Goal: Task Accomplishment & Management: Manage account settings

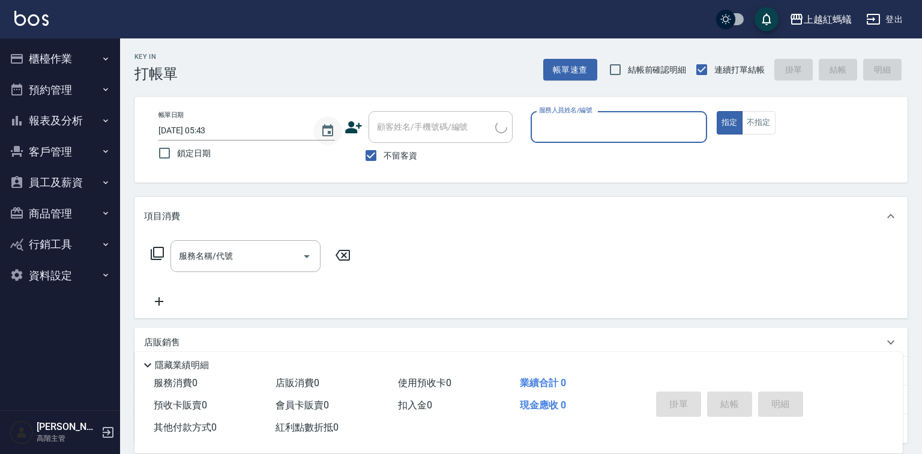
click at [325, 130] on icon "Choose date, selected date is 2025-10-10" at bounding box center [327, 131] width 14 height 14
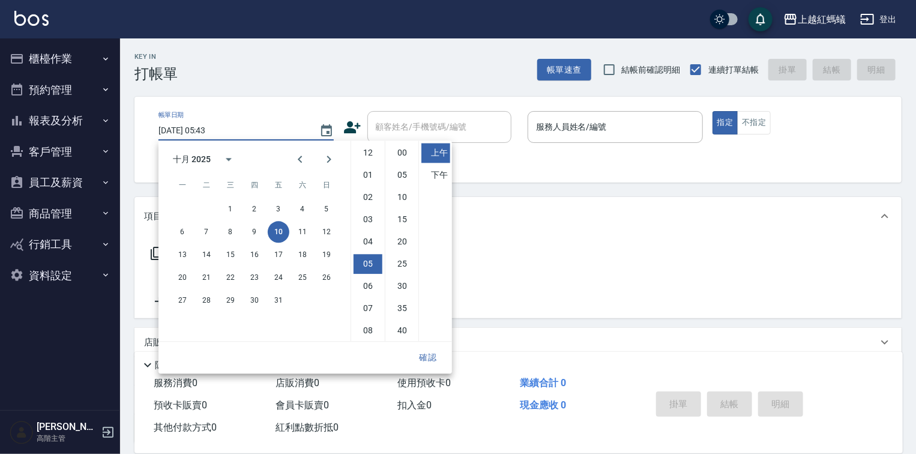
scroll to position [67, 0]
click at [256, 232] on button "9" at bounding box center [255, 232] width 22 height 22
type input "[DATE] 05:43"
click at [422, 354] on button "確認" at bounding box center [428, 357] width 38 height 22
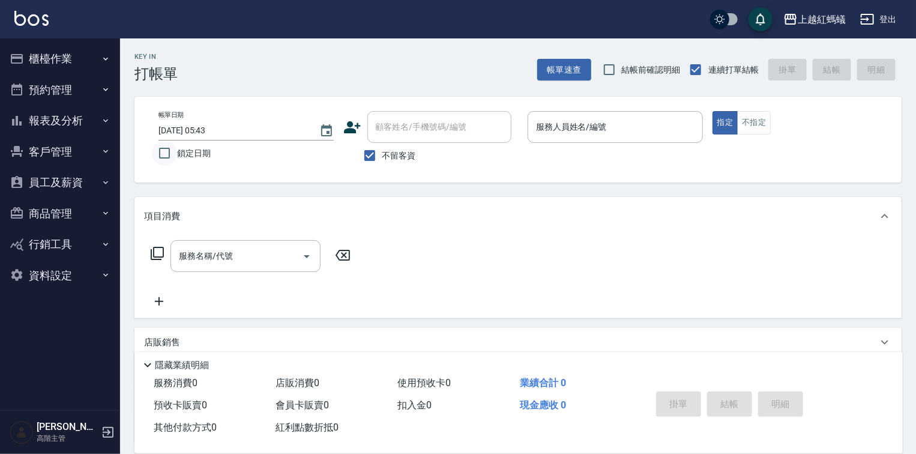
click at [163, 153] on input "鎖定日期" at bounding box center [164, 152] width 25 height 25
checkbox input "true"
click at [32, 54] on button "櫃檯作業" at bounding box center [60, 58] width 110 height 31
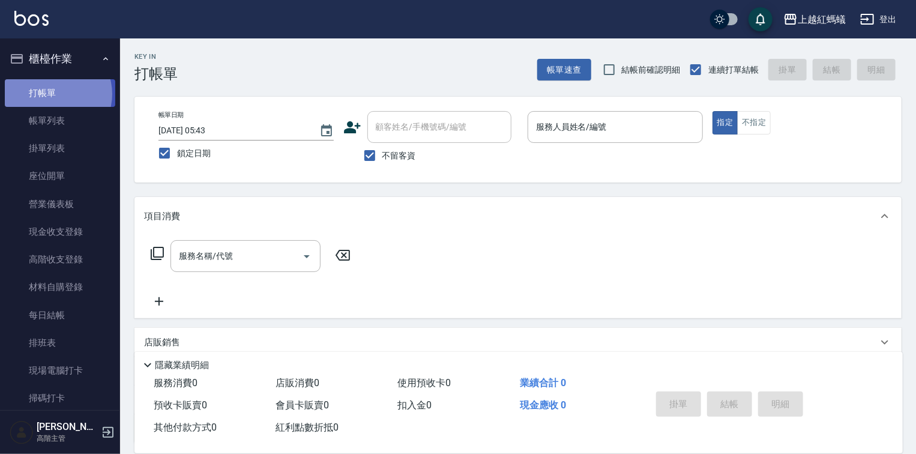
click at [53, 94] on link "打帳單" at bounding box center [60, 93] width 110 height 28
click at [600, 120] on input "服務人員姓名/編號" at bounding box center [615, 126] width 164 height 21
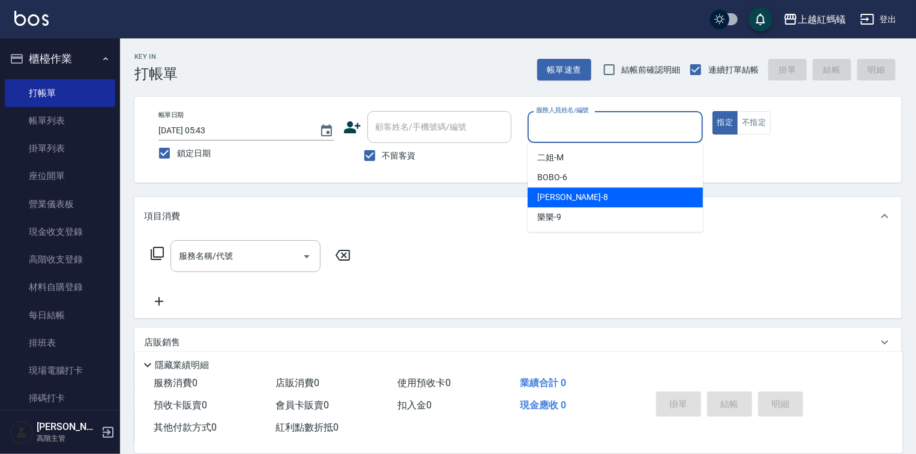
click at [583, 190] on div "[PERSON_NAME] -8" at bounding box center [615, 197] width 175 height 20
type input "[PERSON_NAME]-8"
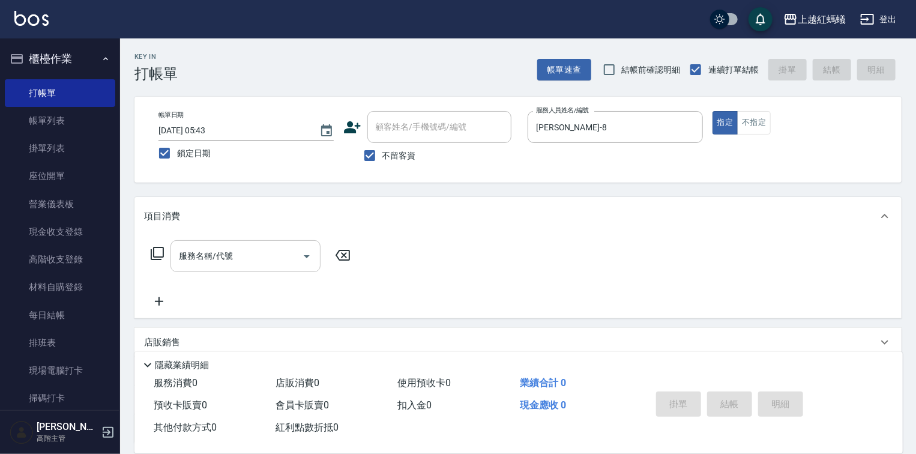
drag, startPoint x: 277, startPoint y: 239, endPoint x: 274, endPoint y: 256, distance: 17.2
click at [277, 241] on div "服務名稱/代號 服務名稱/代號" at bounding box center [517, 276] width 767 height 83
click at [275, 260] on input "服務名稱/代號" at bounding box center [236, 255] width 121 height 21
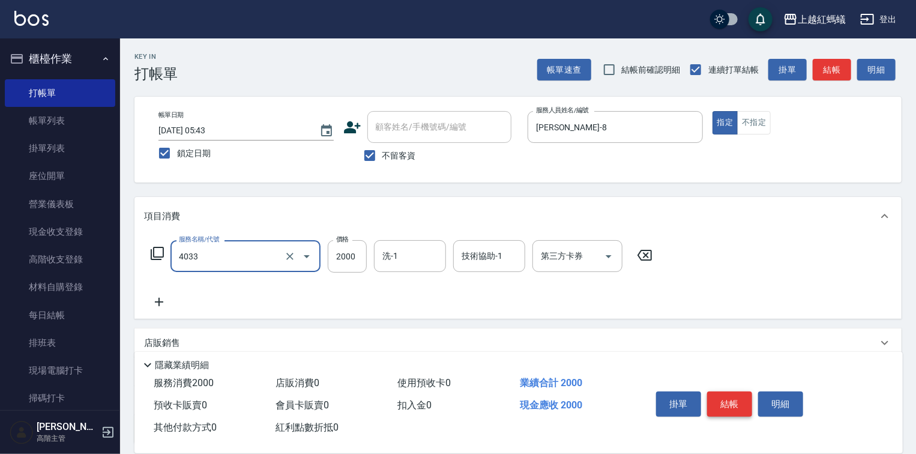
type input "創意挑染(長)(4033)"
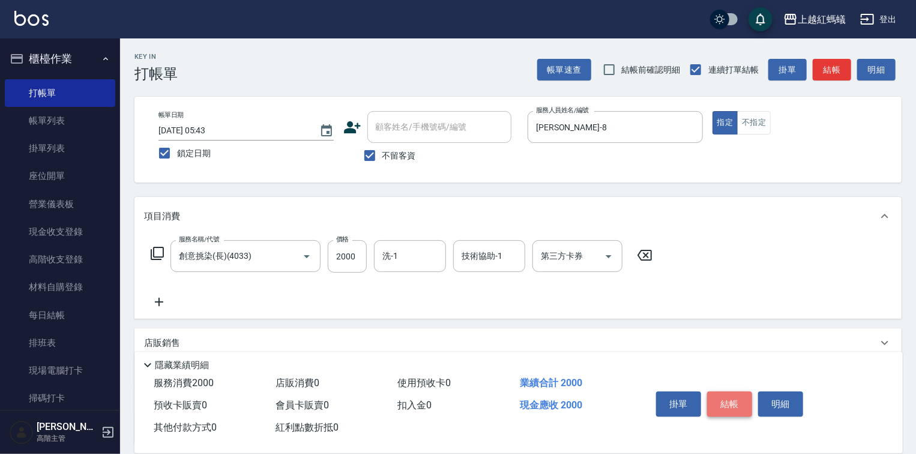
click at [730, 394] on button "結帳" at bounding box center [729, 403] width 45 height 25
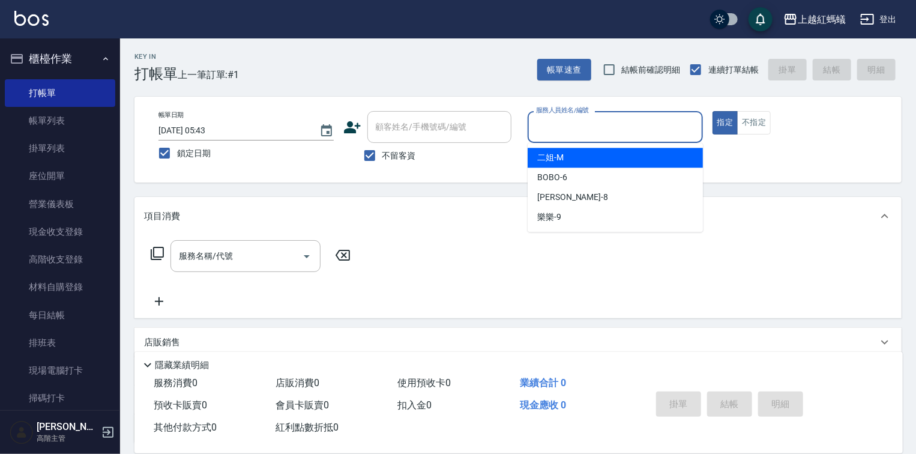
click at [585, 137] on input "服務人員姓名/編號" at bounding box center [615, 126] width 164 height 21
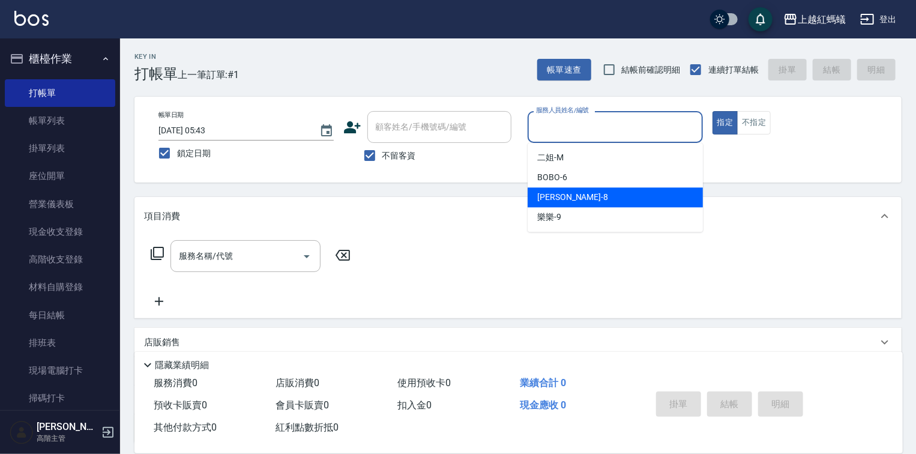
click at [585, 203] on div "[PERSON_NAME] -8" at bounding box center [615, 197] width 175 height 20
type input "[PERSON_NAME]-8"
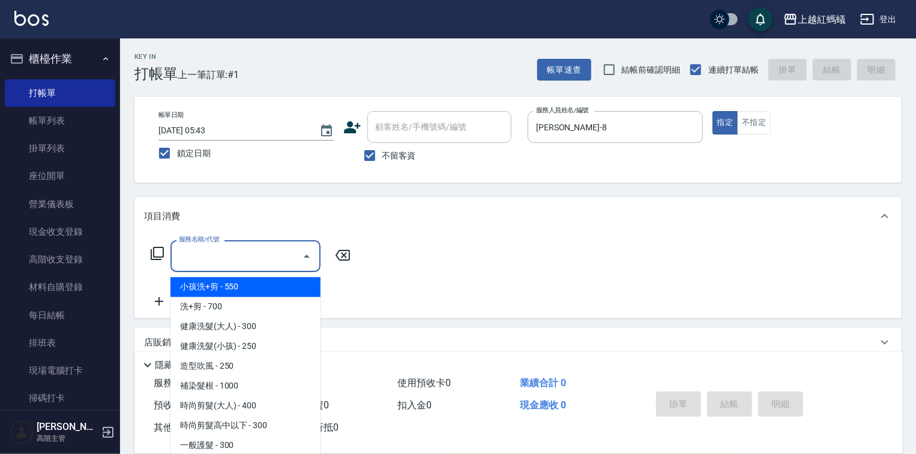
click at [281, 245] on input "服務名稱/代號" at bounding box center [236, 255] width 121 height 21
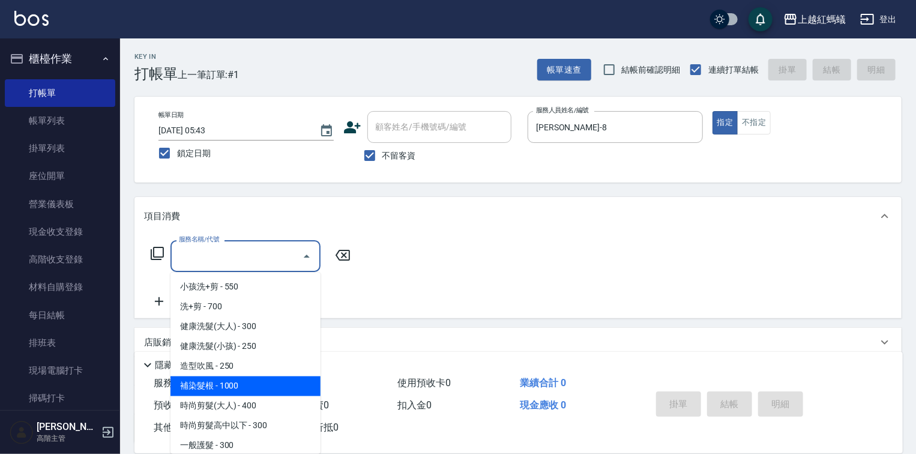
click at [204, 384] on span "補染髮根 - 1000" at bounding box center [245, 386] width 150 height 20
type input "補染髮根(204)"
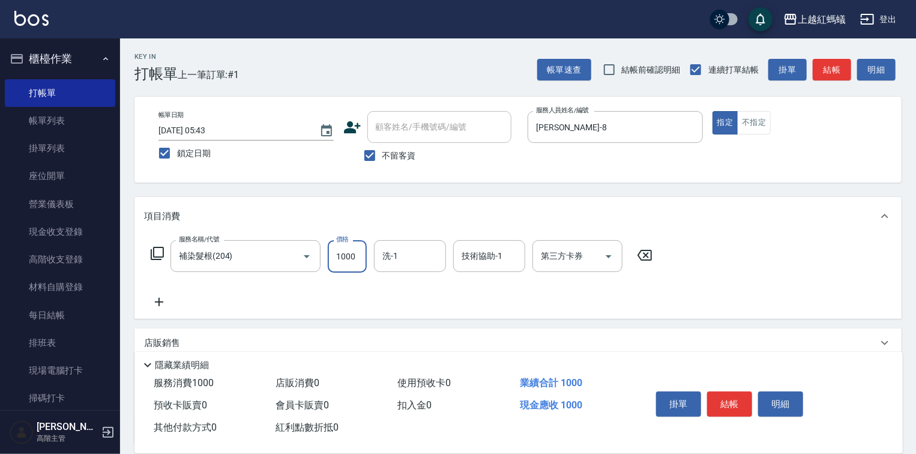
click at [353, 260] on input "1000" at bounding box center [347, 256] width 39 height 32
type input "1100"
click at [741, 405] on button "結帳" at bounding box center [729, 403] width 45 height 25
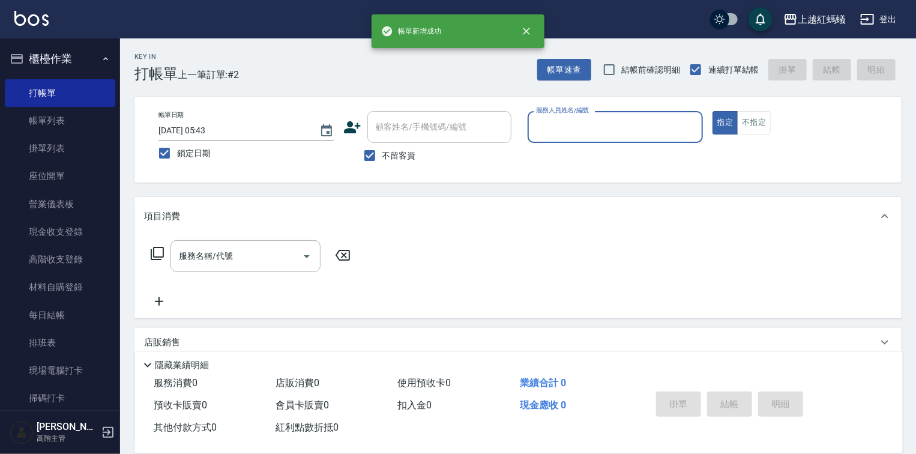
click at [586, 121] on input "服務人員姓名/編號" at bounding box center [615, 126] width 164 height 21
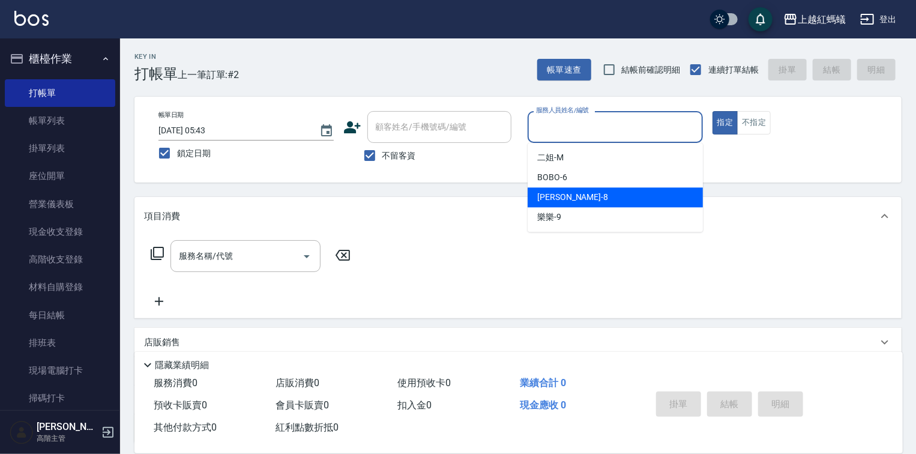
click at [550, 202] on span "[PERSON_NAME] -8" at bounding box center [572, 197] width 71 height 13
type input "[PERSON_NAME]-8"
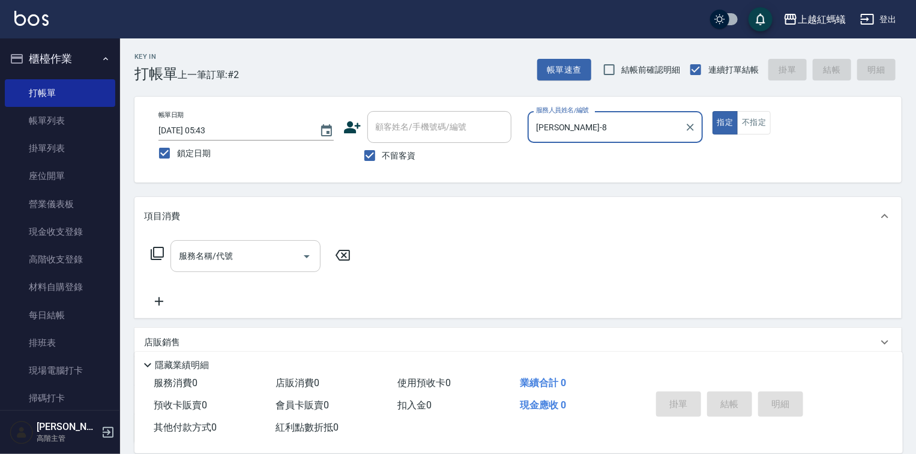
click at [242, 259] on input "服務名稱/代號" at bounding box center [236, 255] width 121 height 21
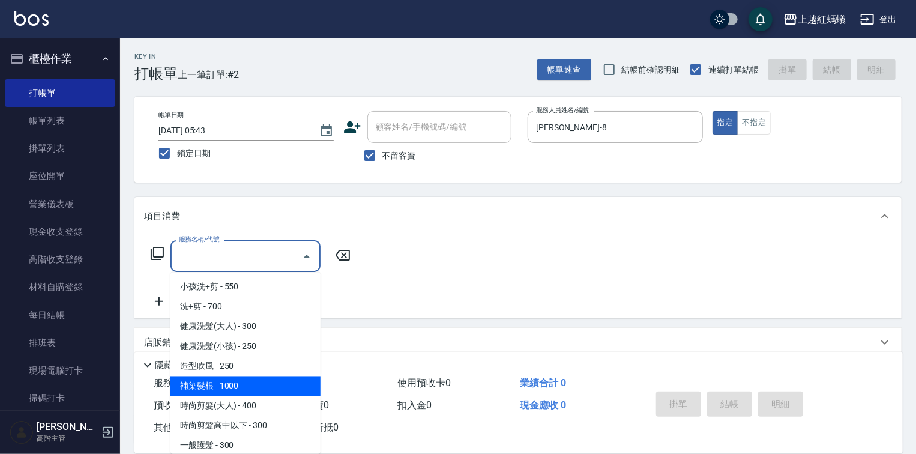
click at [262, 385] on span "補染髮根 - 1000" at bounding box center [245, 386] width 150 height 20
type input "補染髮根(204)"
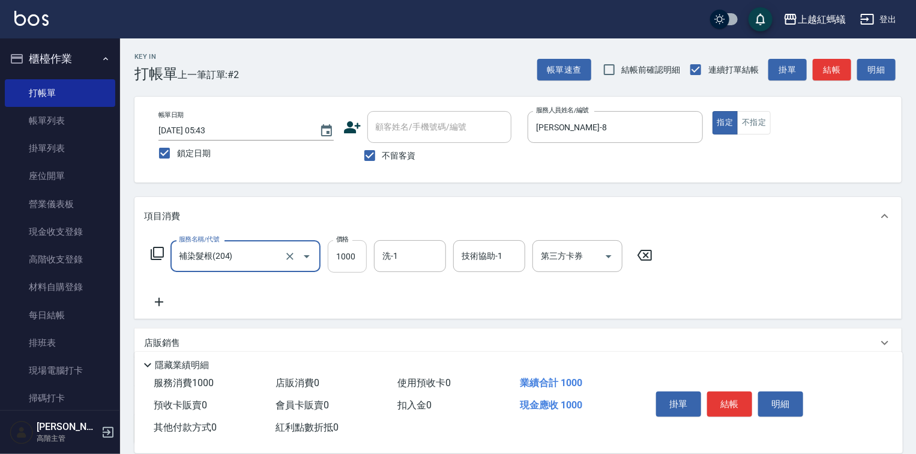
click at [351, 254] on input "1000" at bounding box center [347, 256] width 39 height 32
type input "1400"
click at [727, 391] on button "結帳" at bounding box center [729, 403] width 45 height 25
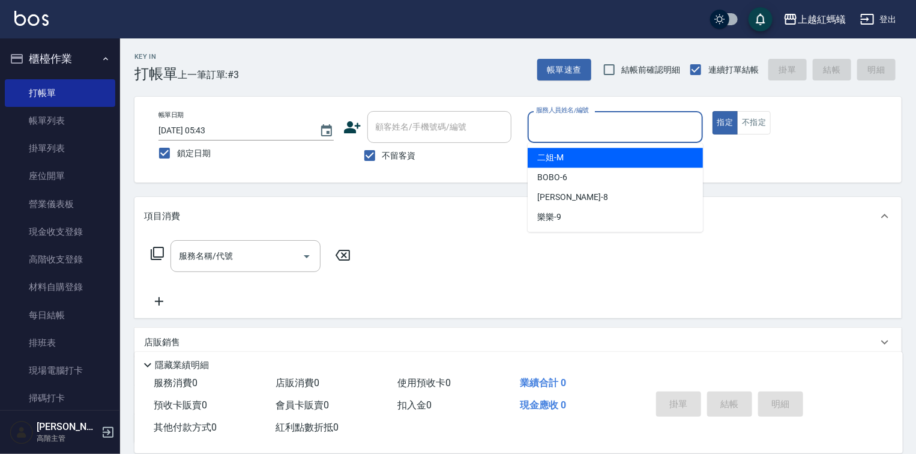
drag, startPoint x: 625, startPoint y: 118, endPoint x: 617, endPoint y: 134, distance: 18.8
click at [625, 117] on input "服務人員姓名/編號" at bounding box center [615, 126] width 164 height 21
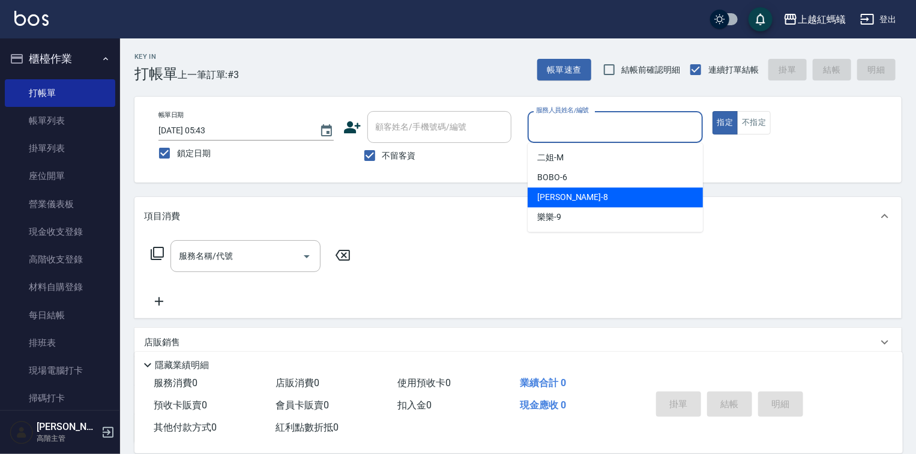
click at [582, 202] on div "[PERSON_NAME] -8" at bounding box center [615, 197] width 175 height 20
type input "[PERSON_NAME]-8"
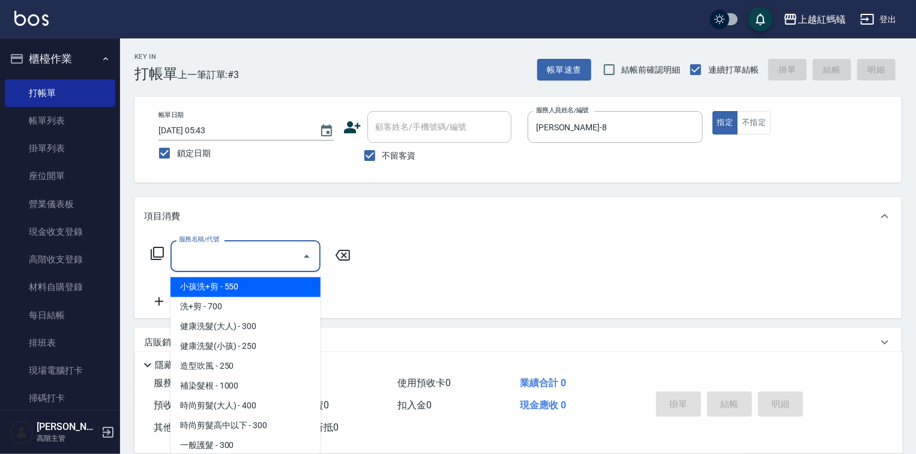
click at [266, 253] on input "服務名稱/代號" at bounding box center [236, 255] width 121 height 21
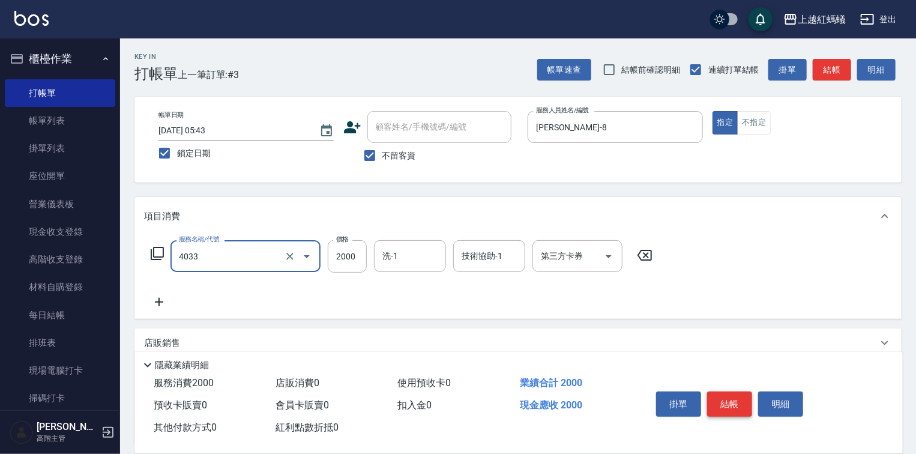
type input "創意挑染(長)(4033)"
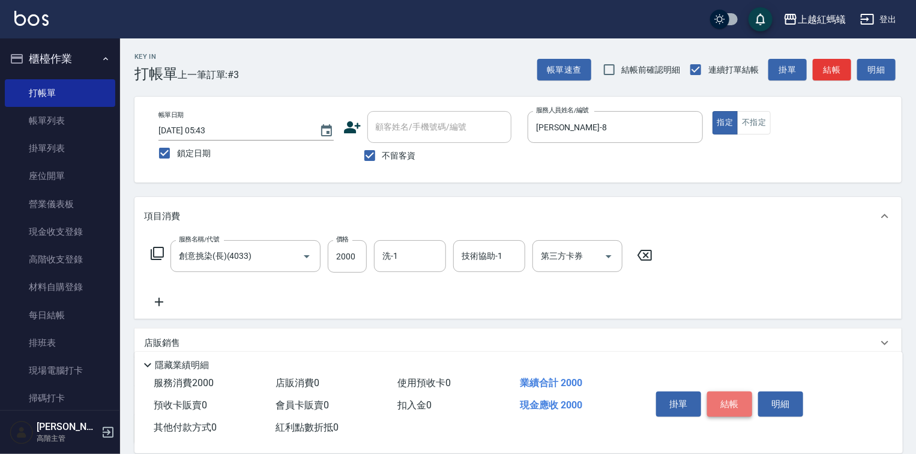
click at [739, 394] on button "結帳" at bounding box center [729, 403] width 45 height 25
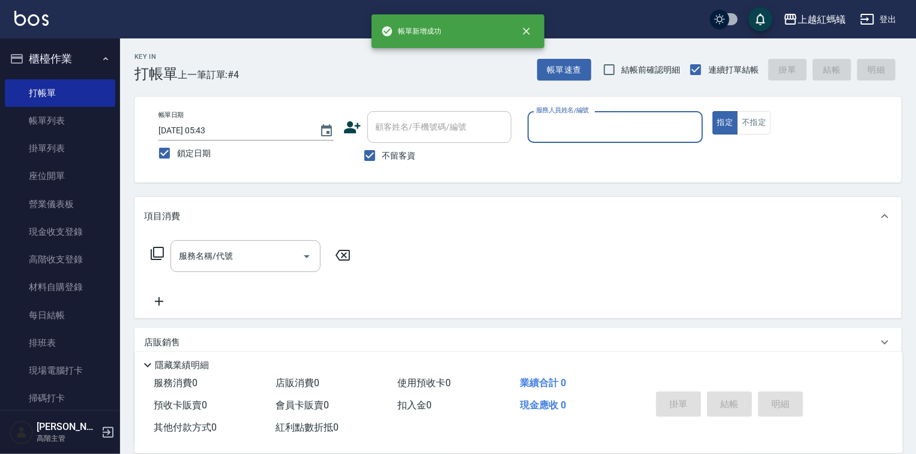
click at [571, 129] on input "服務人員姓名/編號" at bounding box center [615, 126] width 164 height 21
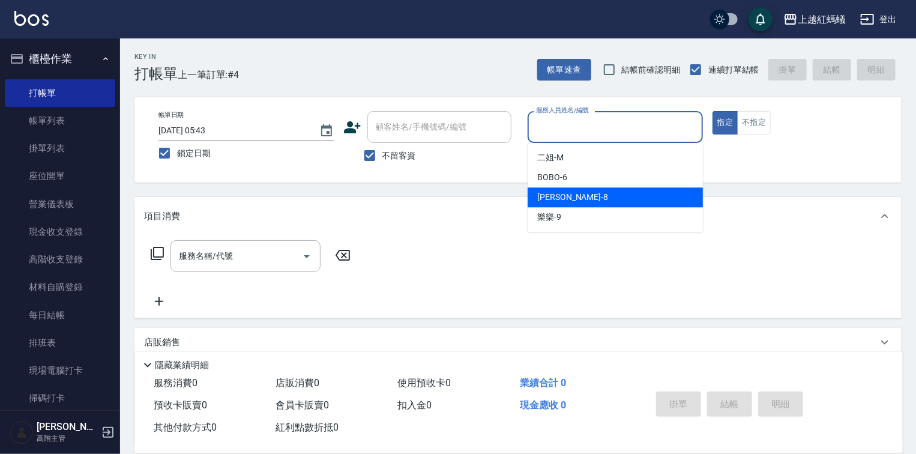
click at [576, 197] on div "[PERSON_NAME] -8" at bounding box center [615, 197] width 175 height 20
type input "[PERSON_NAME]-8"
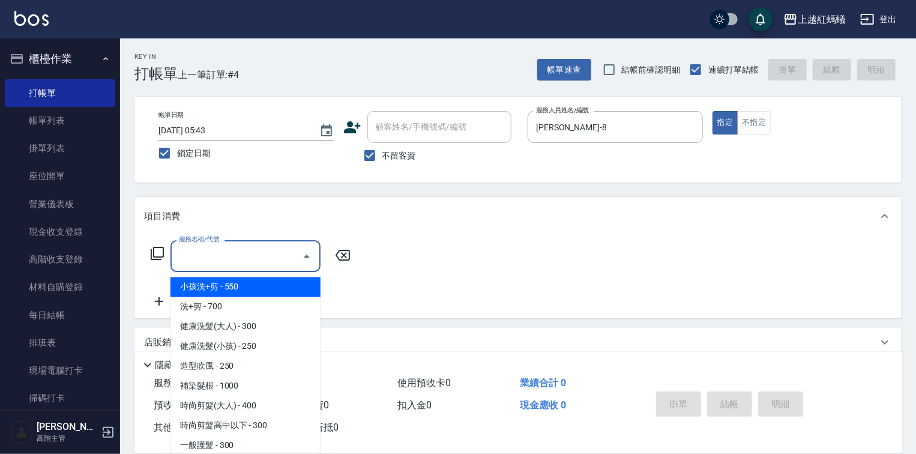
click at [269, 257] on input "服務名稱/代號" at bounding box center [236, 255] width 121 height 21
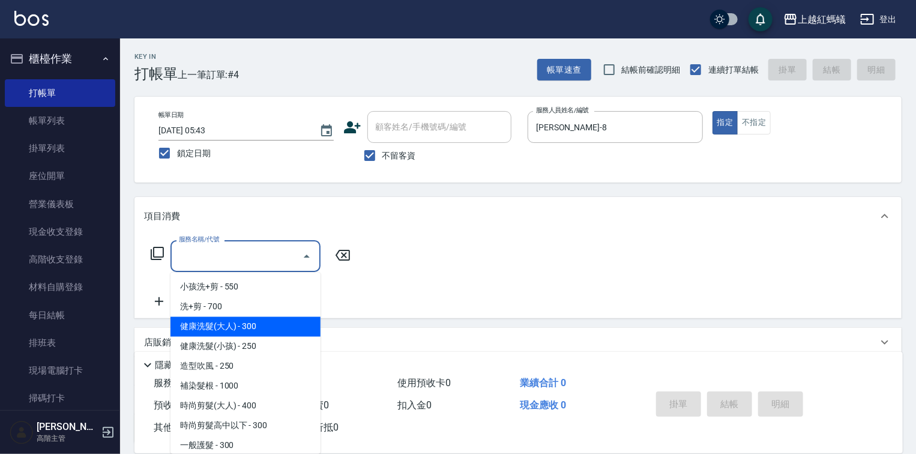
click at [277, 320] on span "健康洗髮(大人) - 300" at bounding box center [245, 327] width 150 height 20
type input "健康洗髮(大人)(201)"
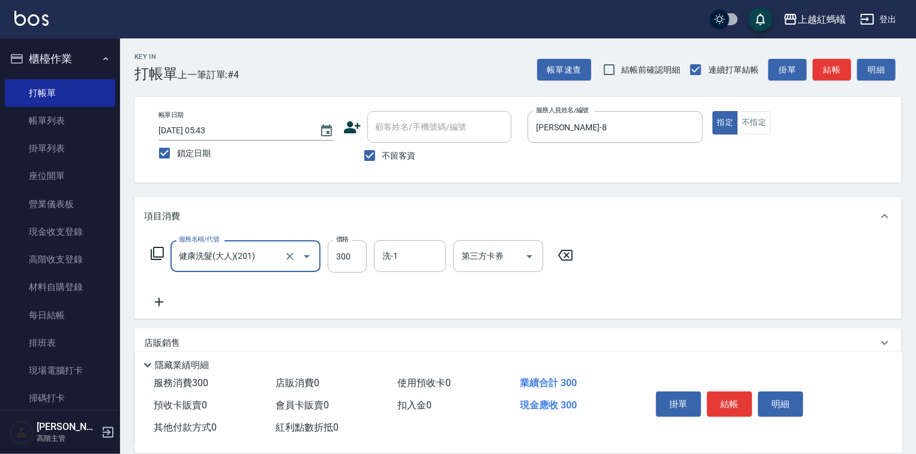
drag, startPoint x: 739, startPoint y: 390, endPoint x: 717, endPoint y: 383, distance: 23.9
click at [739, 391] on button "結帳" at bounding box center [729, 403] width 45 height 25
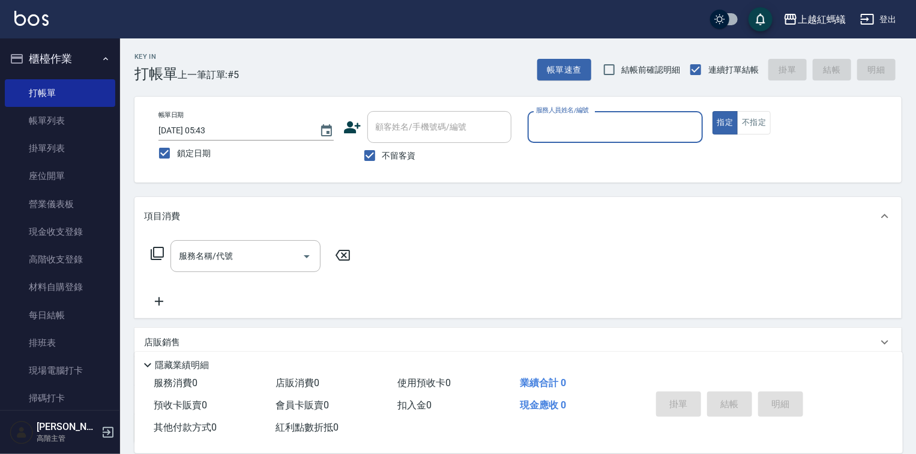
click at [607, 130] on input "服務人員姓名/編號" at bounding box center [615, 126] width 164 height 21
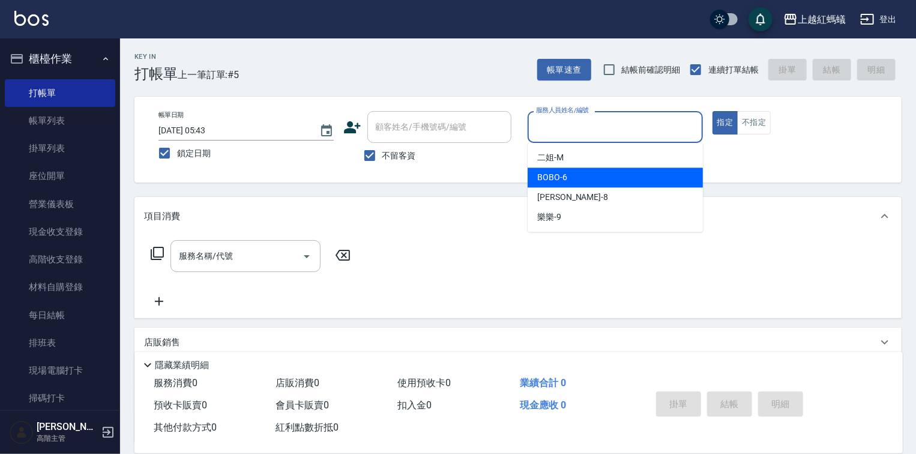
click at [593, 174] on div "BOBO -6" at bounding box center [615, 177] width 175 height 20
type input "BOBO-6"
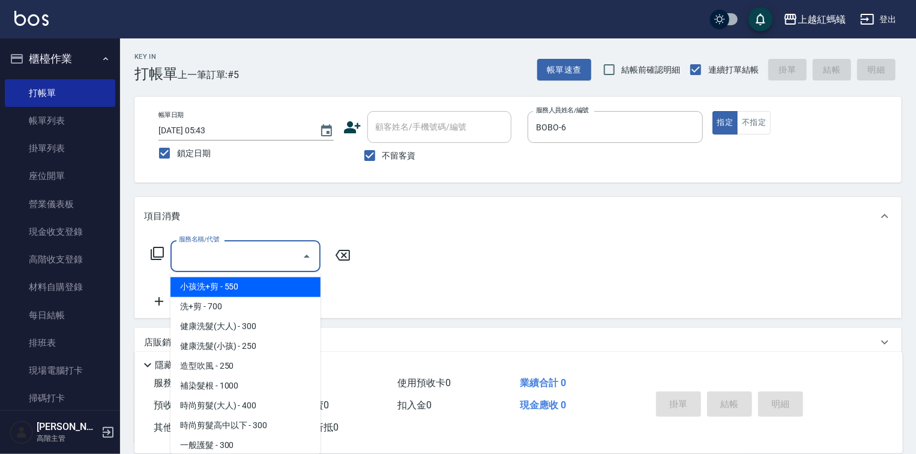
click at [266, 251] on input "服務名稱/代號" at bounding box center [236, 255] width 121 height 21
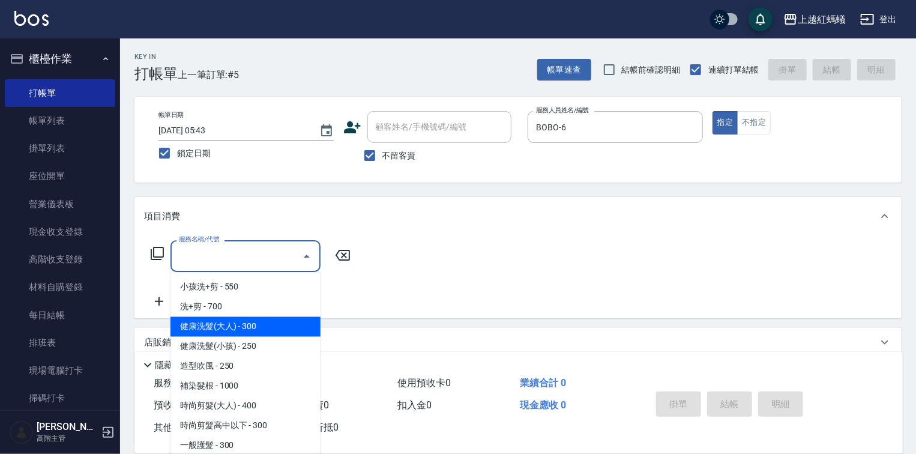
click at [270, 329] on span "健康洗髮(大人) - 300" at bounding box center [245, 327] width 150 height 20
type input "健康洗髮(大人)(201)"
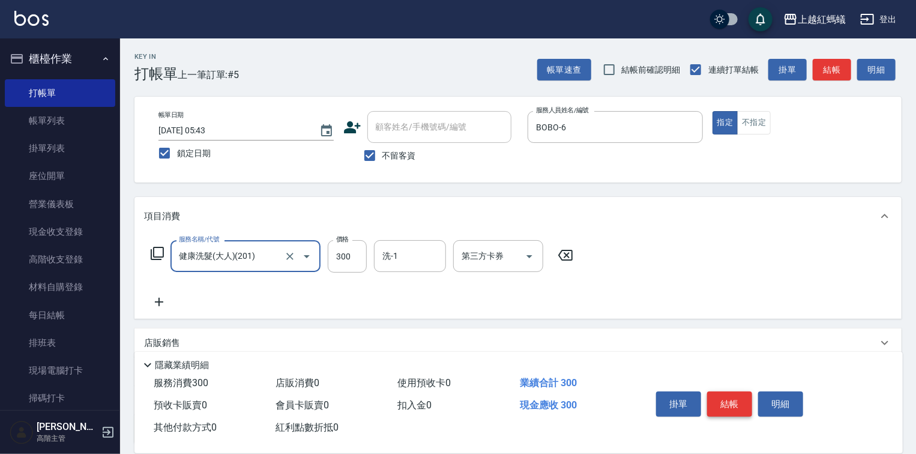
click at [731, 393] on button "結帳" at bounding box center [729, 403] width 45 height 25
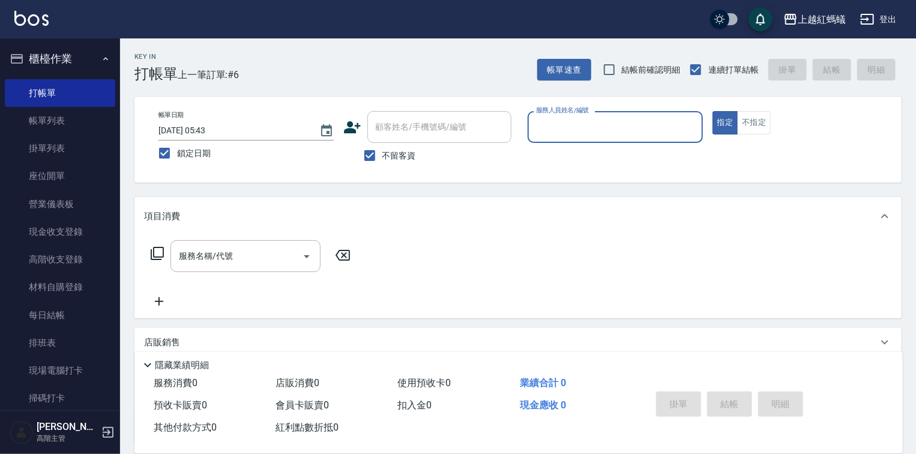
click at [564, 128] on input "服務人員姓名/編號" at bounding box center [615, 126] width 164 height 21
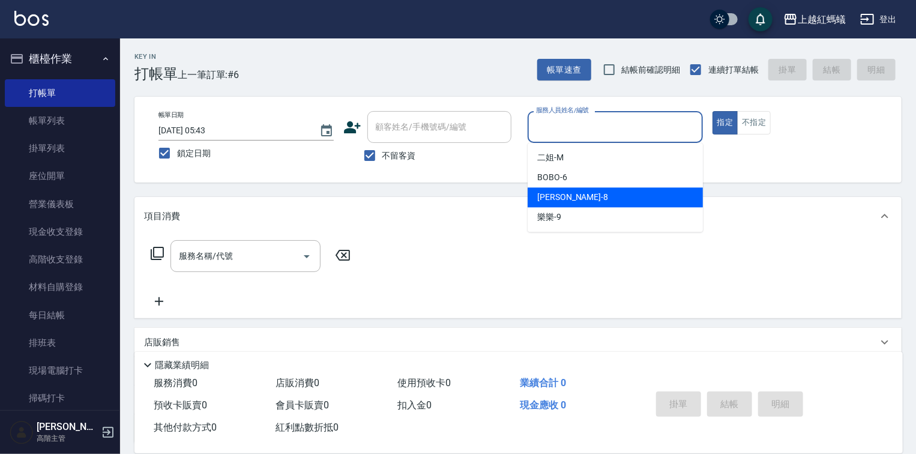
click at [564, 205] on div "[PERSON_NAME] -8" at bounding box center [615, 197] width 175 height 20
type input "[PERSON_NAME]-8"
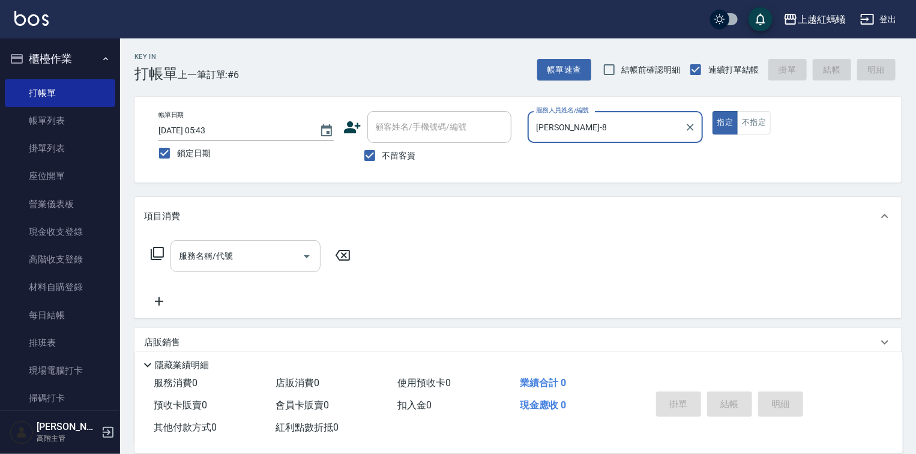
click at [208, 271] on div "服務名稱/代號" at bounding box center [245, 256] width 150 height 32
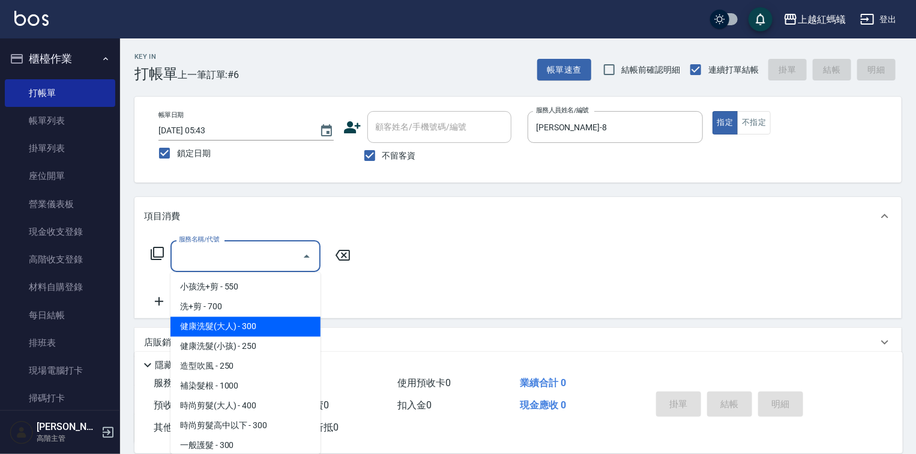
click at [273, 326] on span "健康洗髮(大人) - 300" at bounding box center [245, 327] width 150 height 20
type input "健康洗髮(大人)(201)"
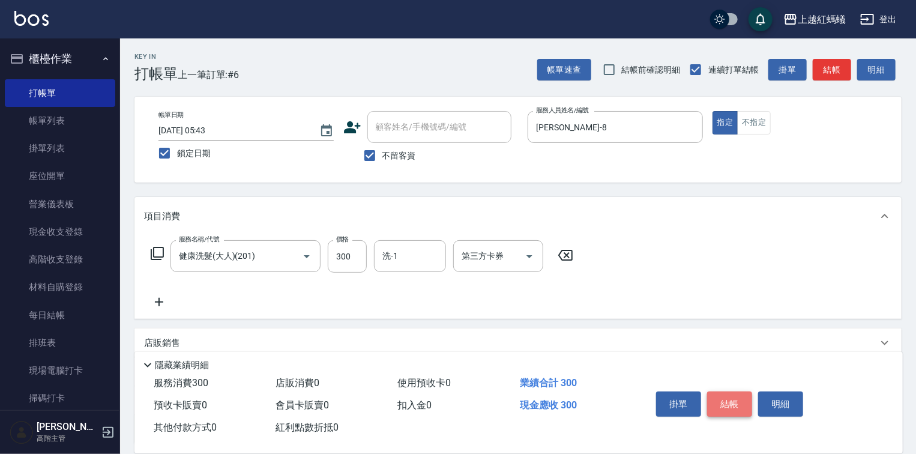
click at [729, 391] on button "結帳" at bounding box center [729, 403] width 45 height 25
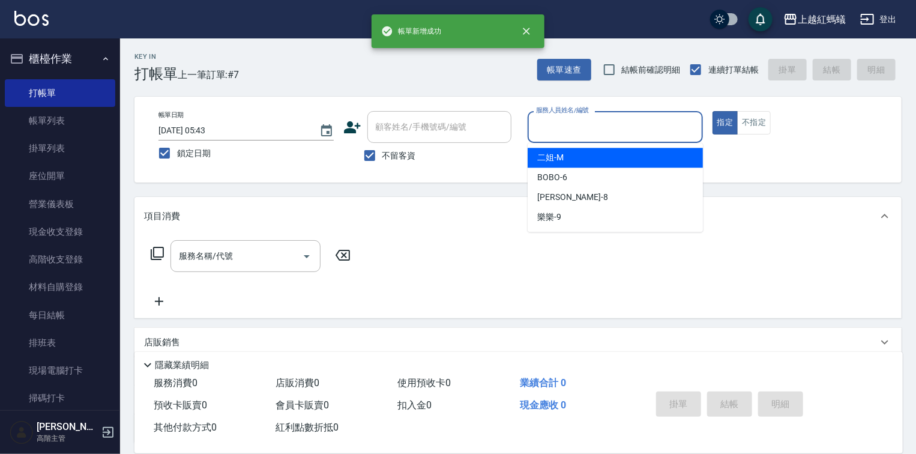
click at [563, 130] on input "服務人員姓名/編號" at bounding box center [615, 126] width 164 height 21
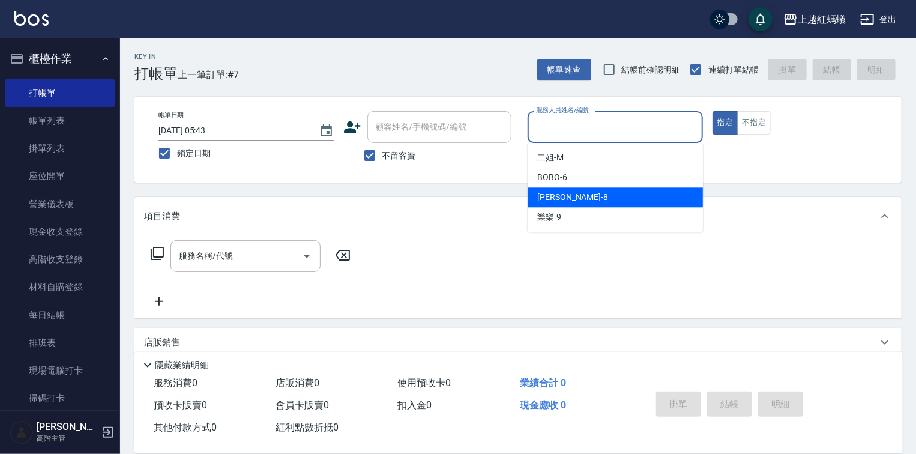
click at [555, 192] on span "[PERSON_NAME] -8" at bounding box center [572, 197] width 71 height 13
type input "[PERSON_NAME]-8"
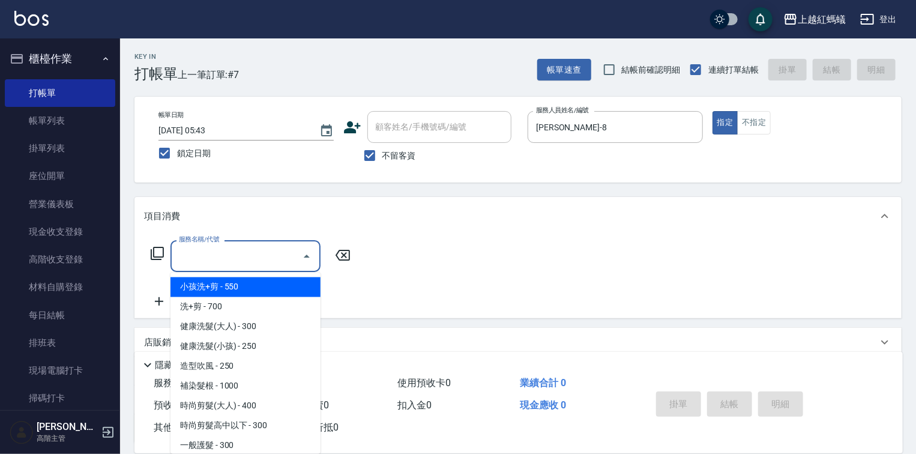
click at [260, 254] on input "服務名稱/代號" at bounding box center [236, 255] width 121 height 21
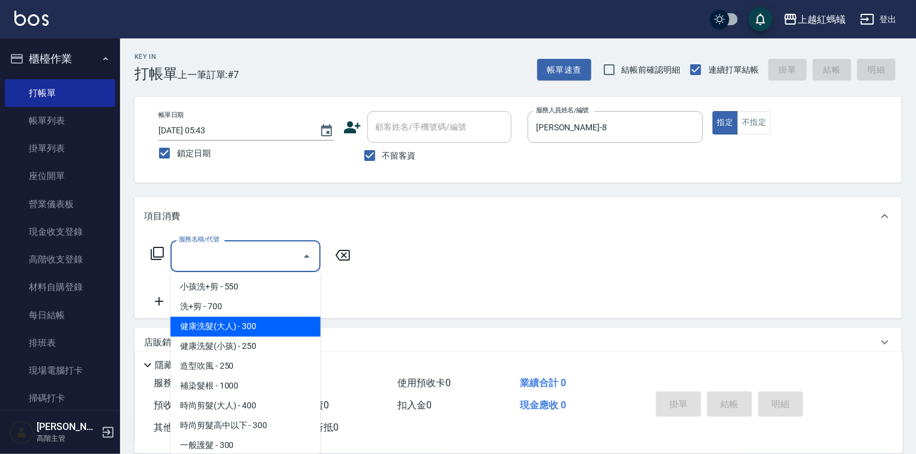
click at [269, 321] on span "健康洗髮(大人) - 300" at bounding box center [245, 327] width 150 height 20
type input "健康洗髮(大人)(201)"
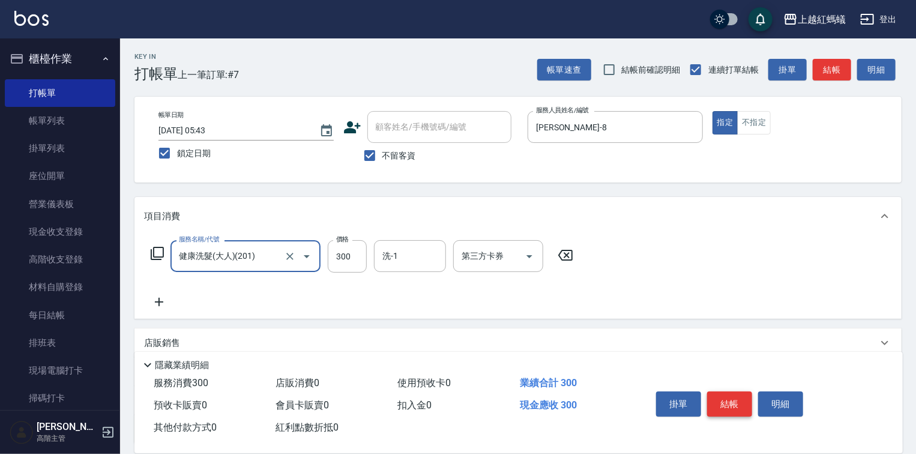
click at [723, 403] on button "結帳" at bounding box center [729, 403] width 45 height 25
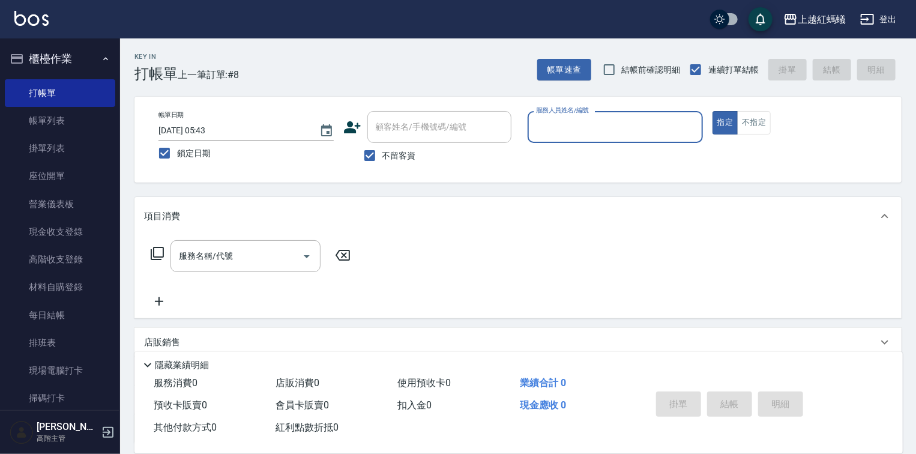
click at [599, 138] on div "服務人員姓名/編號" at bounding box center [615, 127] width 175 height 32
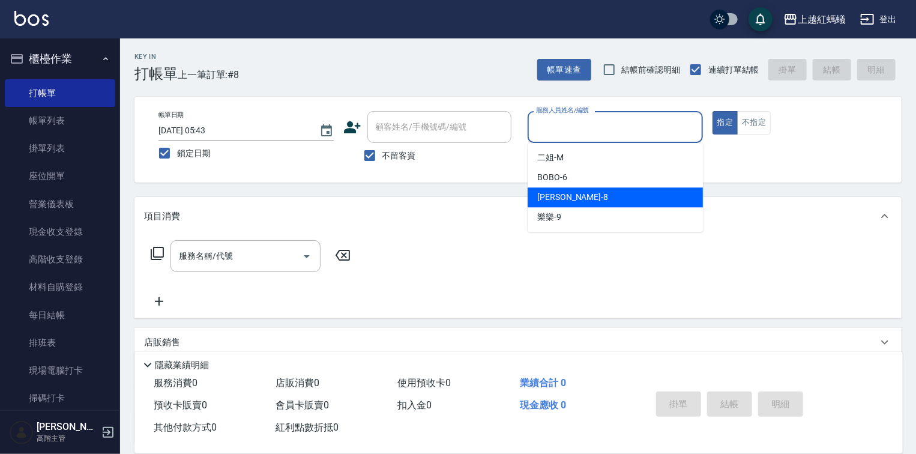
click at [580, 197] on div "[PERSON_NAME] -8" at bounding box center [615, 197] width 175 height 20
type input "[PERSON_NAME]-8"
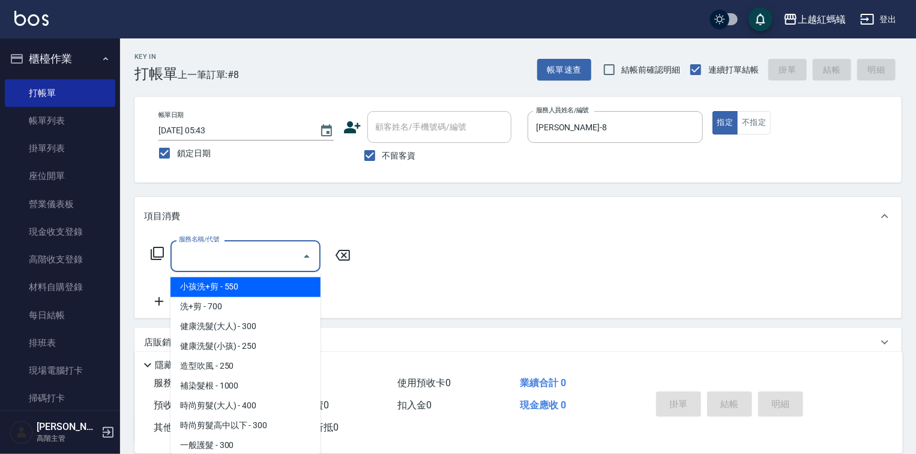
click at [279, 257] on input "服務名稱/代號" at bounding box center [236, 255] width 121 height 21
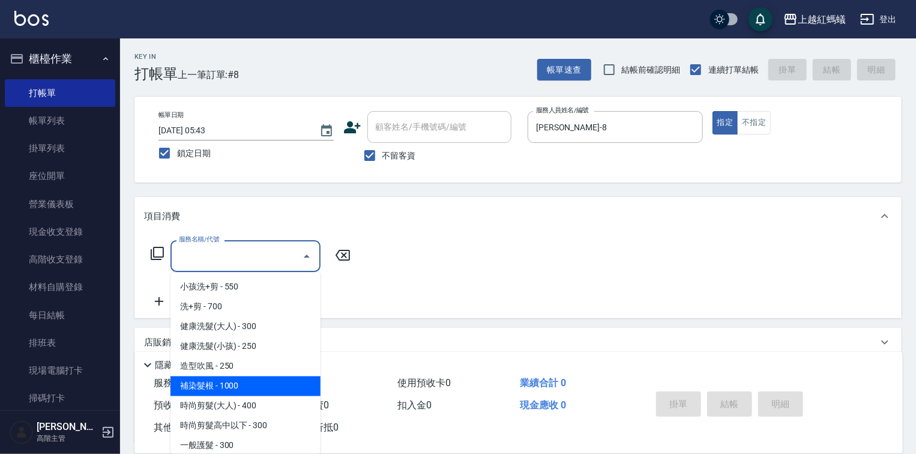
click at [251, 384] on span "補染髮根 - 1000" at bounding box center [245, 386] width 150 height 20
type input "補染髮根(204)"
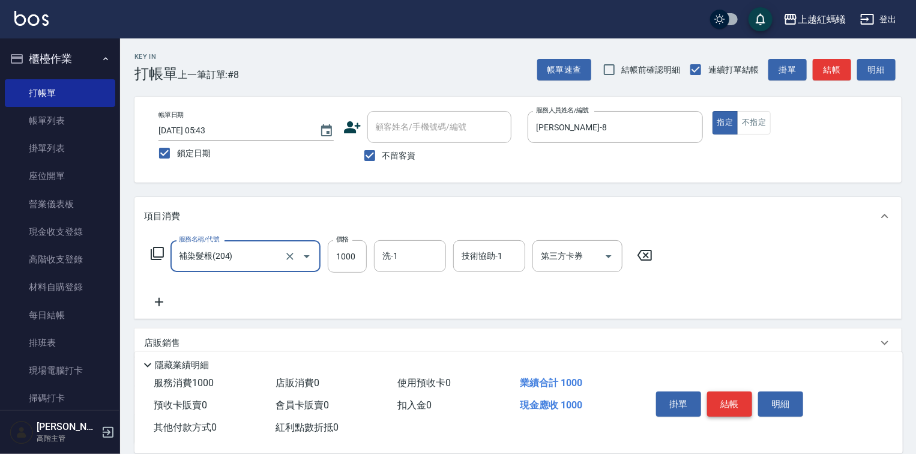
click at [731, 399] on button "結帳" at bounding box center [729, 403] width 45 height 25
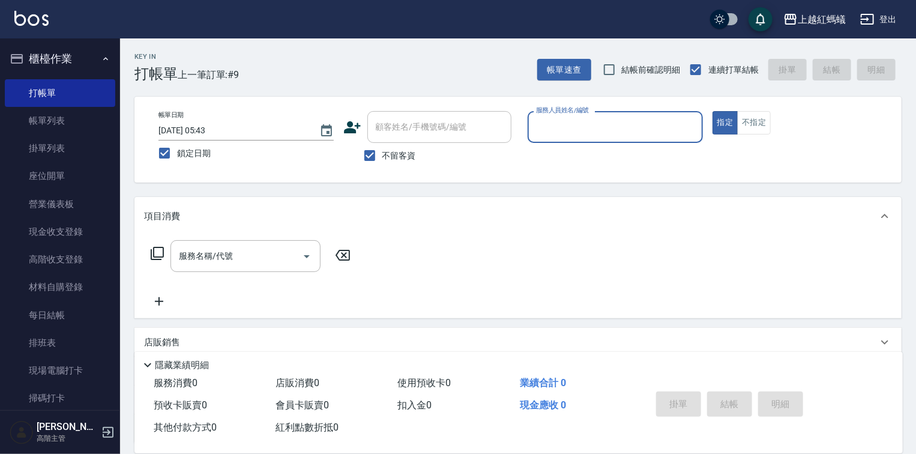
click at [647, 111] on div "服務人員姓名/編號" at bounding box center [615, 127] width 175 height 32
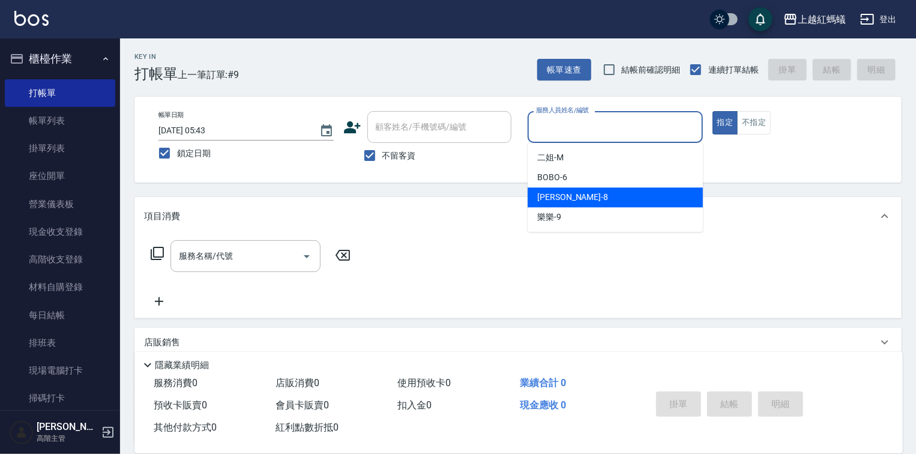
click at [600, 192] on div "[PERSON_NAME] -8" at bounding box center [615, 197] width 175 height 20
type input "[PERSON_NAME]-8"
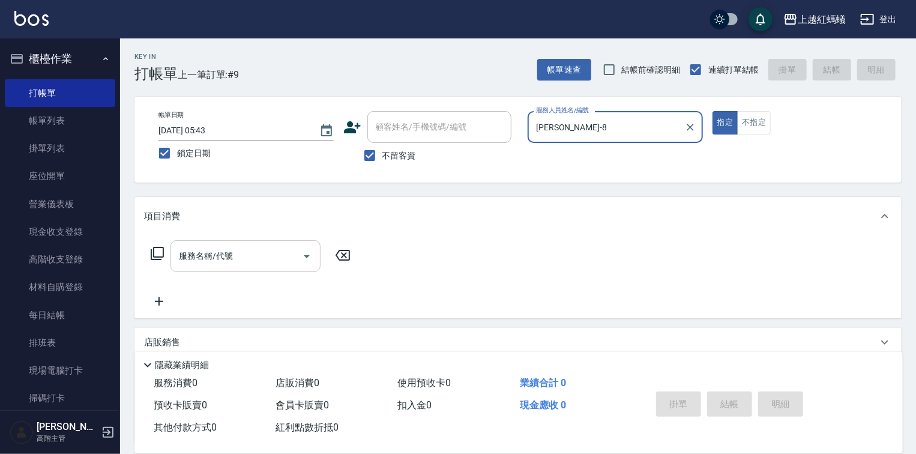
click at [266, 259] on input "服務名稱/代號" at bounding box center [236, 255] width 121 height 21
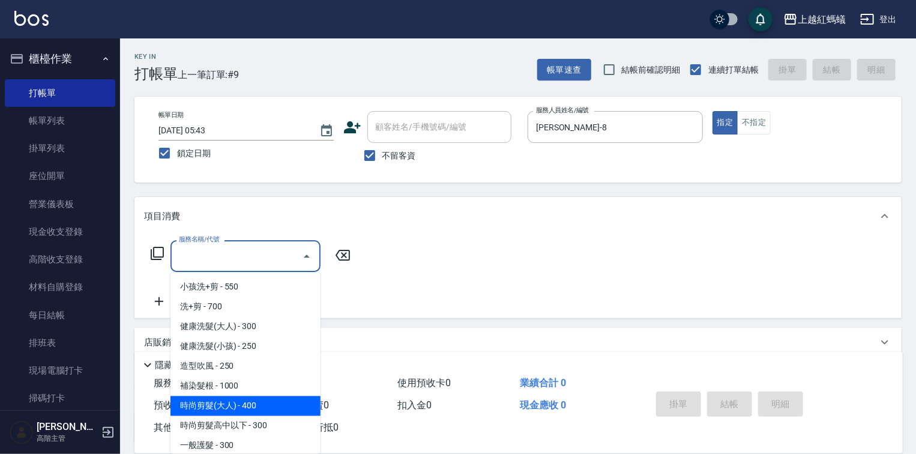
click at [269, 400] on span "時尚剪髮(大人) - 400" at bounding box center [245, 406] width 150 height 20
type input "時尚剪髮(大人)(301)"
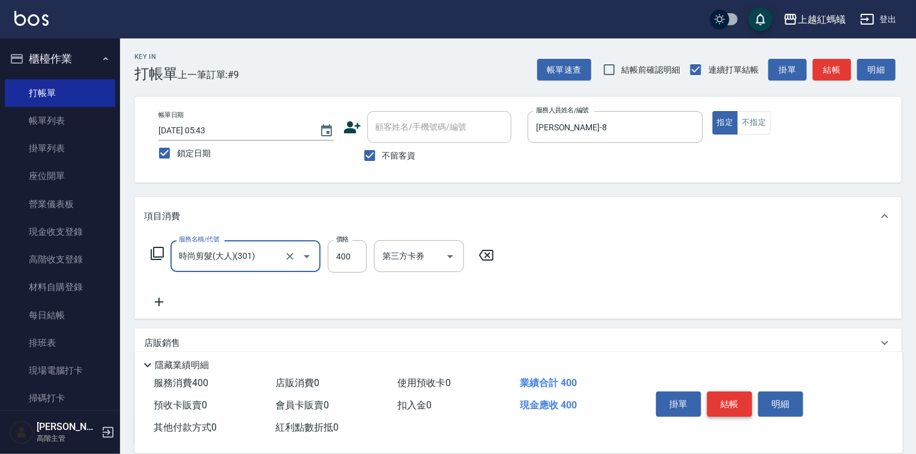
click at [729, 401] on button "結帳" at bounding box center [729, 403] width 45 height 25
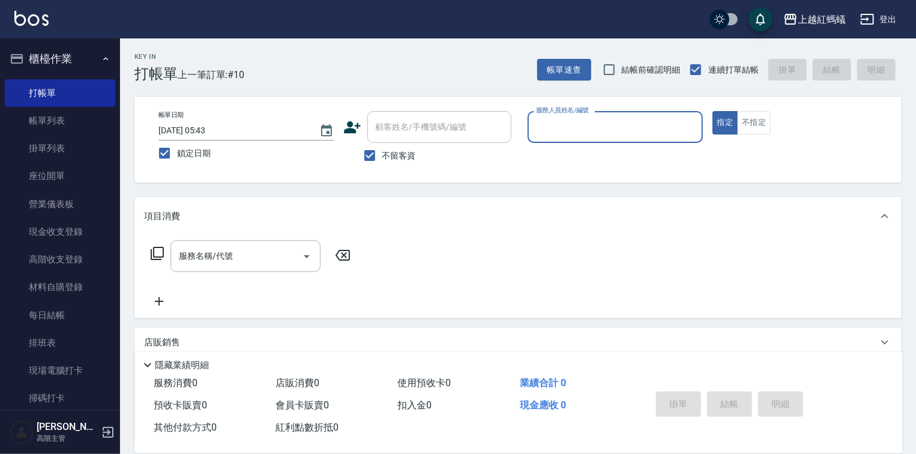
click at [604, 130] on input "服務人員姓名/編號" at bounding box center [615, 126] width 164 height 21
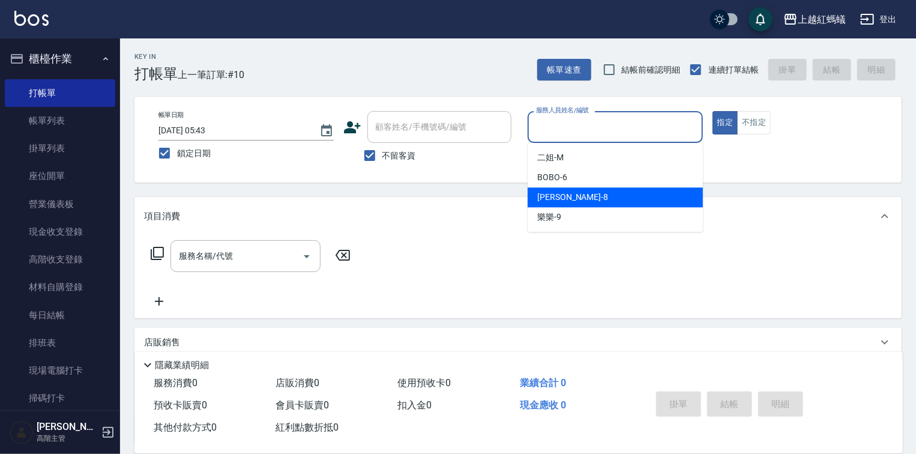
click at [583, 194] on div "[PERSON_NAME] -8" at bounding box center [615, 197] width 175 height 20
type input "[PERSON_NAME]-8"
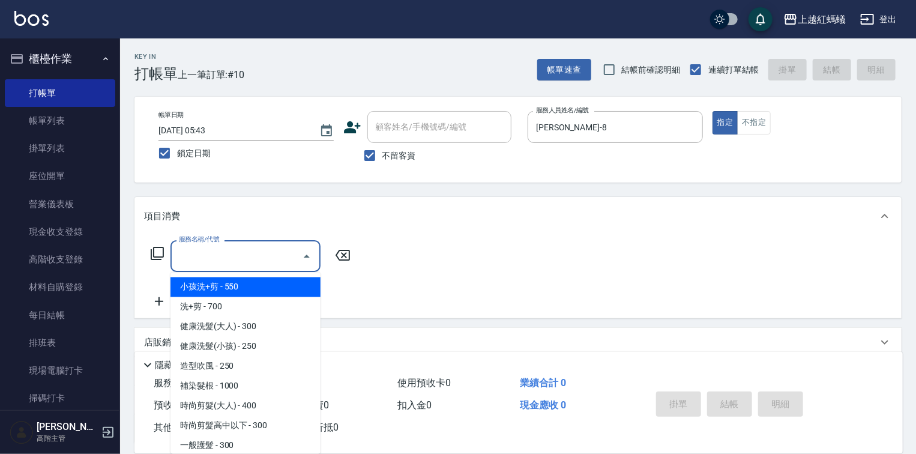
click at [254, 260] on input "服務名稱/代號" at bounding box center [236, 255] width 121 height 21
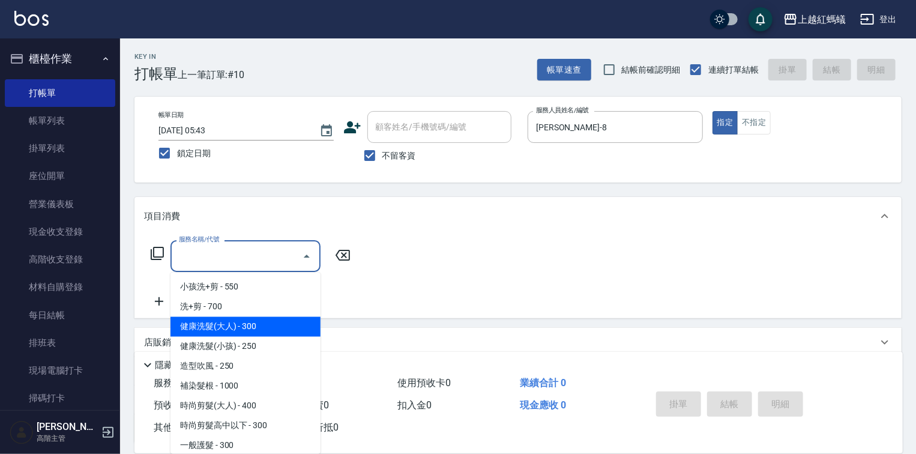
click at [275, 322] on span "健康洗髮(大人) - 300" at bounding box center [245, 327] width 150 height 20
type input "健康洗髮(大人)(201)"
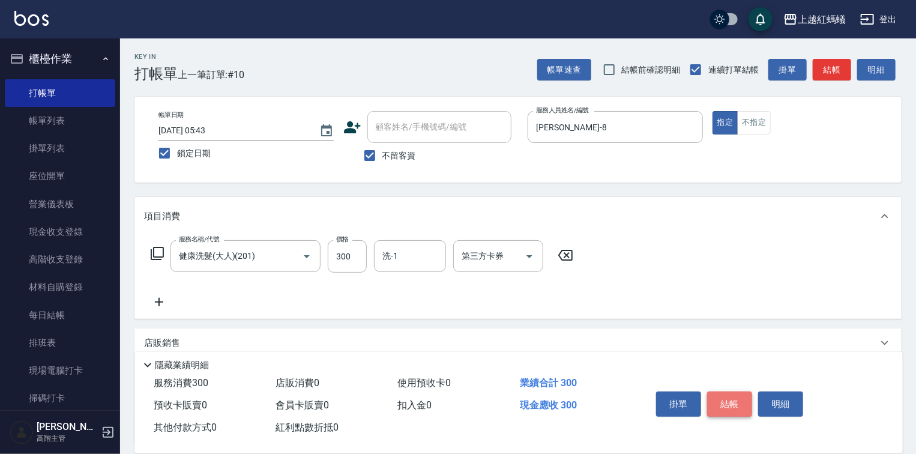
click at [737, 398] on button "結帳" at bounding box center [729, 403] width 45 height 25
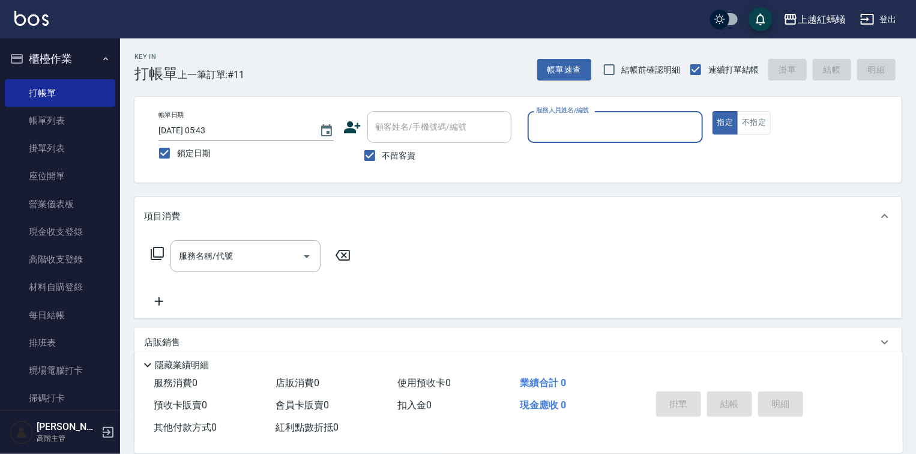
click at [598, 136] on input "服務人員姓名/編號" at bounding box center [615, 126] width 164 height 21
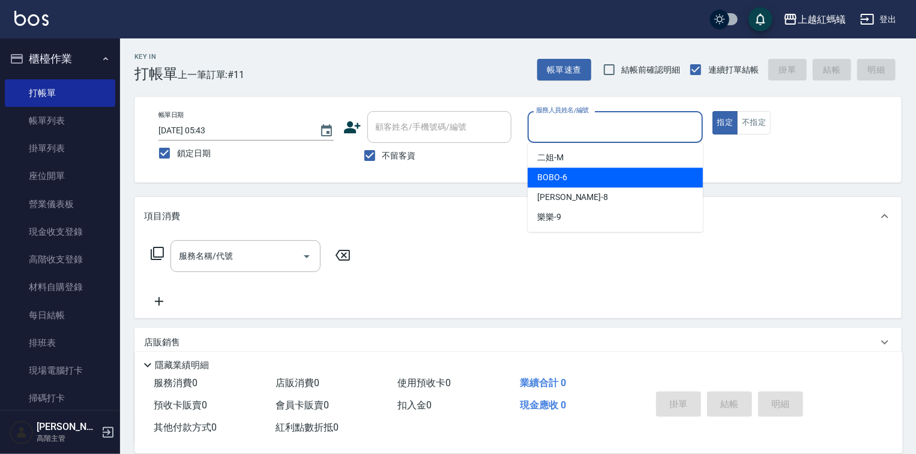
click at [579, 181] on div "BOBO -6" at bounding box center [615, 177] width 175 height 20
type input "BOBO-6"
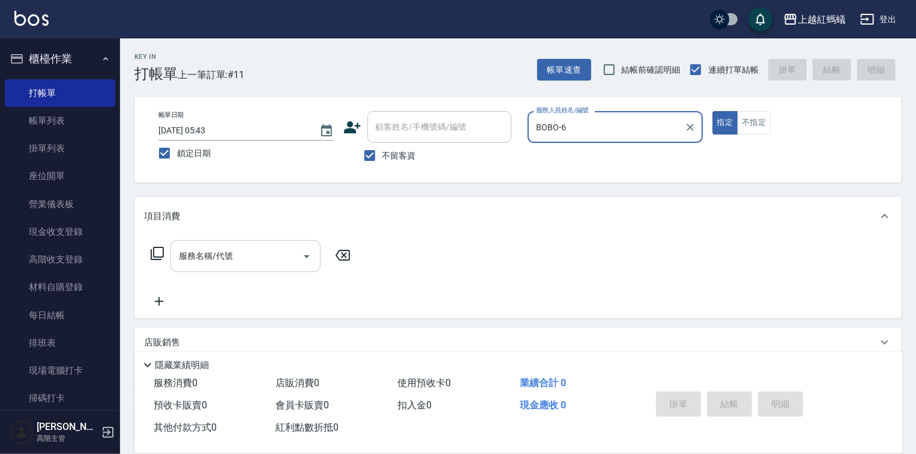
click at [274, 254] on input "服務名稱/代號" at bounding box center [236, 255] width 121 height 21
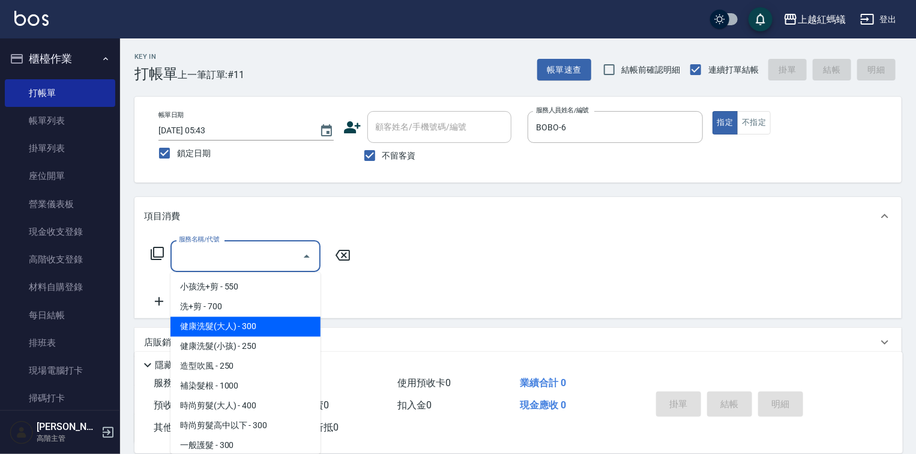
click at [245, 327] on span "健康洗髮(大人) - 300" at bounding box center [245, 327] width 150 height 20
type input "健康洗髮(大人)(201)"
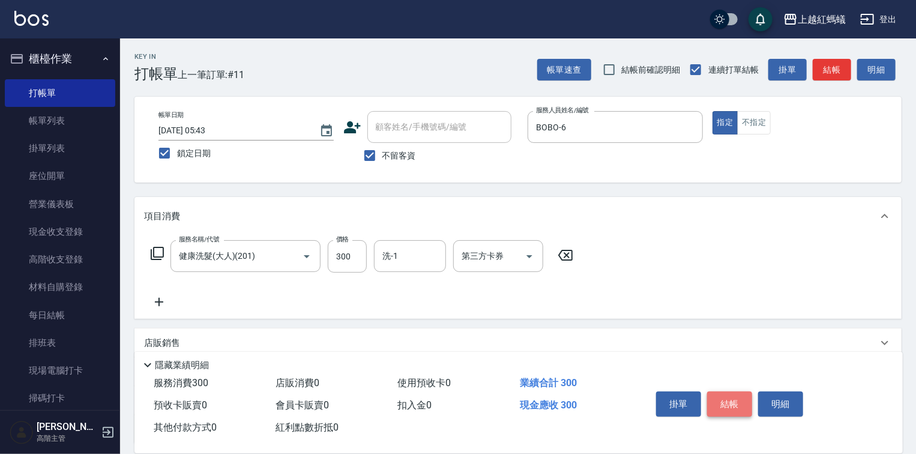
click at [723, 395] on button "結帳" at bounding box center [729, 403] width 45 height 25
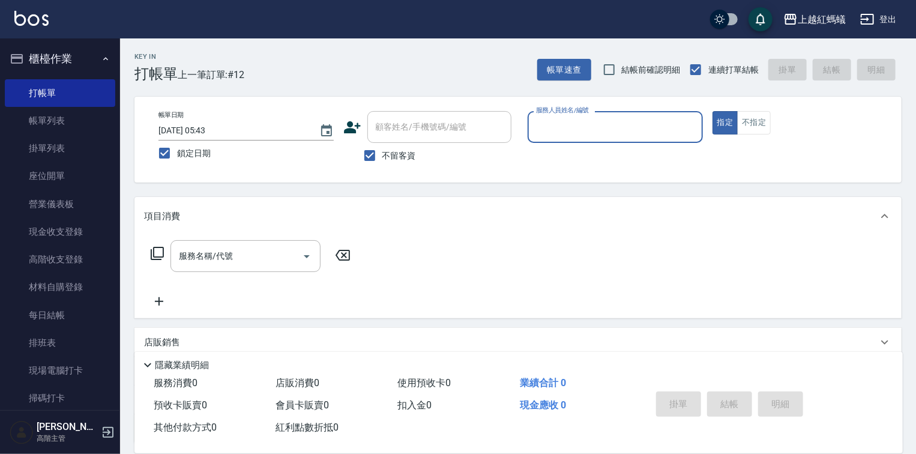
click at [552, 124] on input "服務人員姓名/編號" at bounding box center [615, 126] width 164 height 21
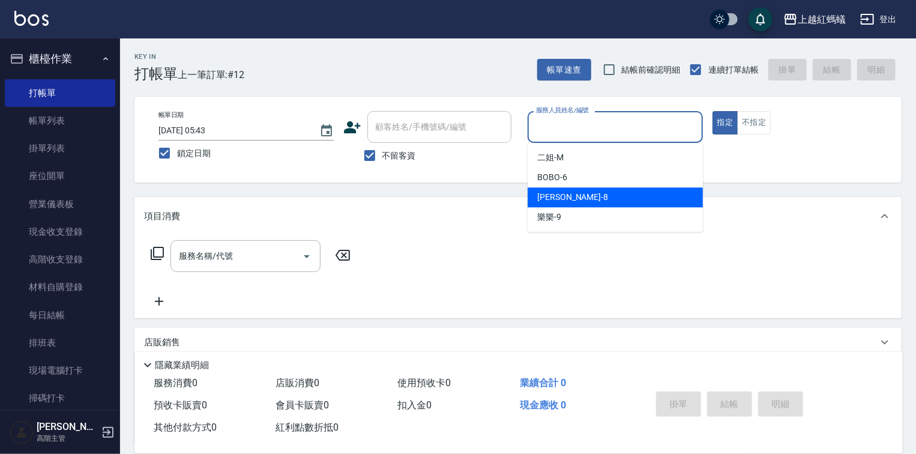
click at [570, 199] on div "[PERSON_NAME] -8" at bounding box center [615, 197] width 175 height 20
type input "[PERSON_NAME]-8"
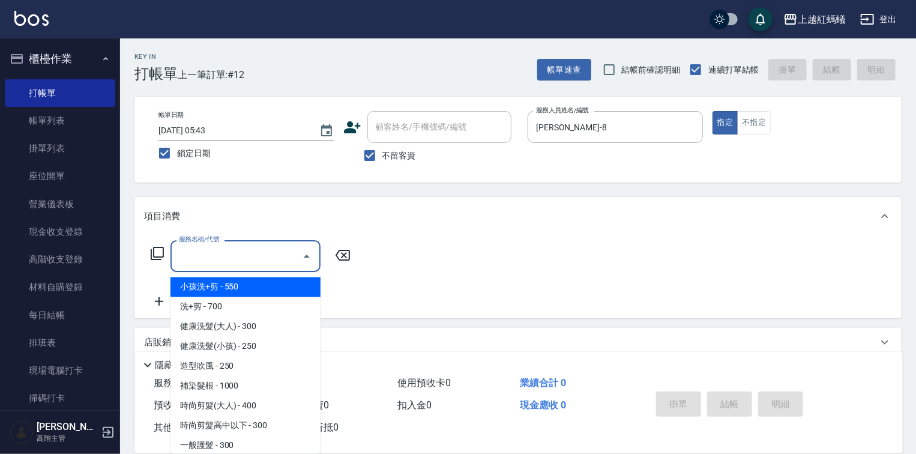
click at [214, 246] on div "服務名稱/代號 服務名稱/代號" at bounding box center [245, 256] width 150 height 32
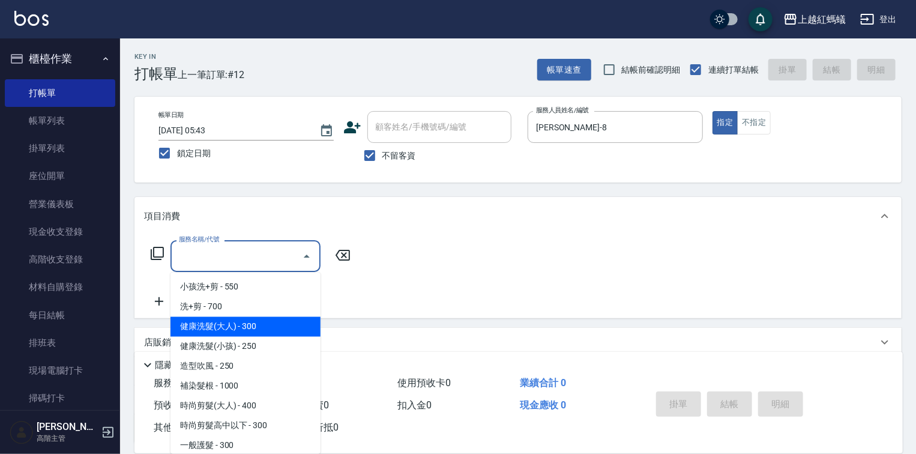
click at [272, 320] on span "健康洗髮(大人) - 300" at bounding box center [245, 327] width 150 height 20
type input "健康洗髮(大人)(201)"
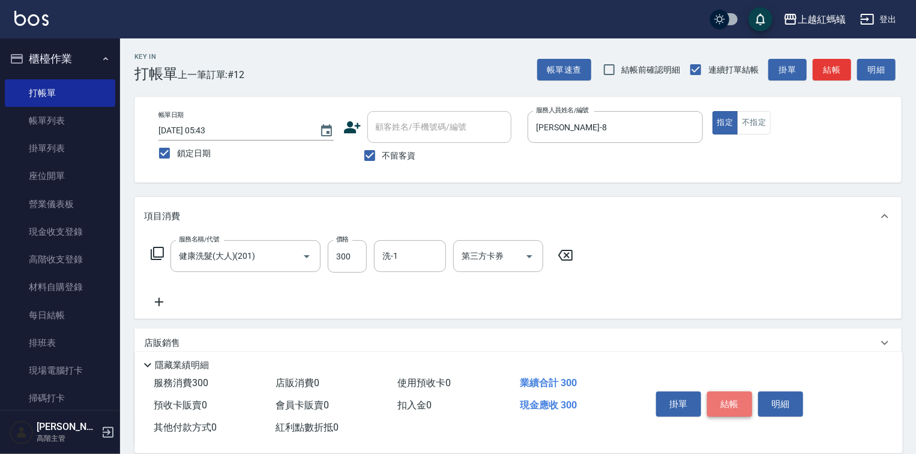
click at [720, 403] on button "結帳" at bounding box center [729, 403] width 45 height 25
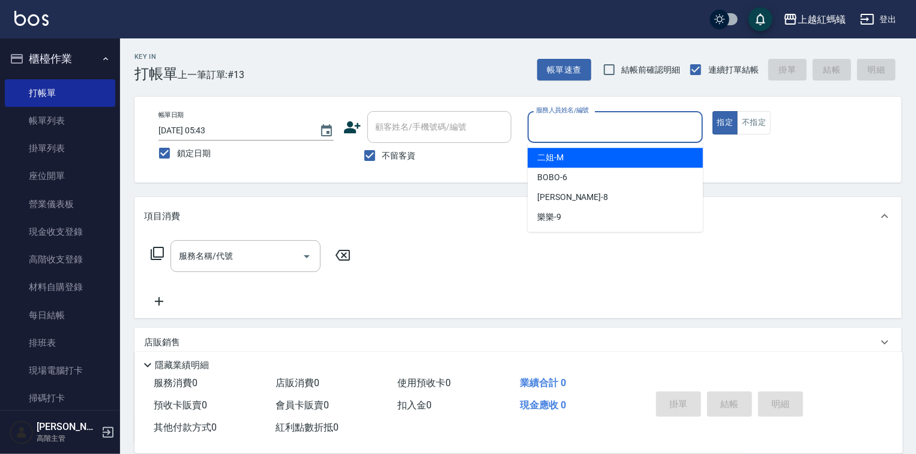
click at [631, 116] on input "服務人員姓名/編號" at bounding box center [615, 126] width 164 height 21
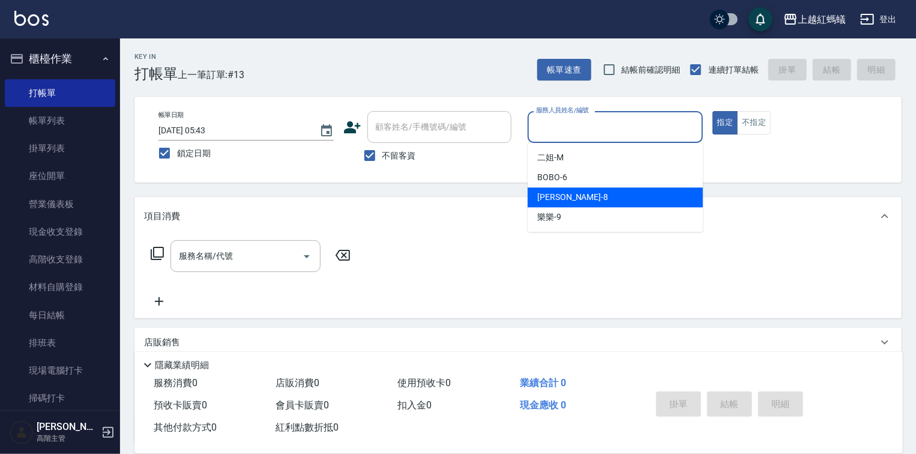
click at [596, 197] on div "[PERSON_NAME] -8" at bounding box center [615, 197] width 175 height 20
type input "[PERSON_NAME]-8"
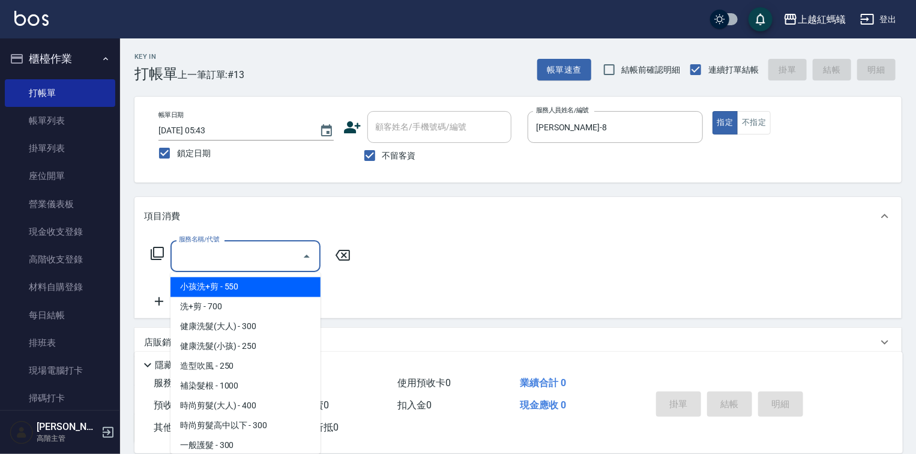
click at [272, 247] on input "服務名稱/代號" at bounding box center [236, 255] width 121 height 21
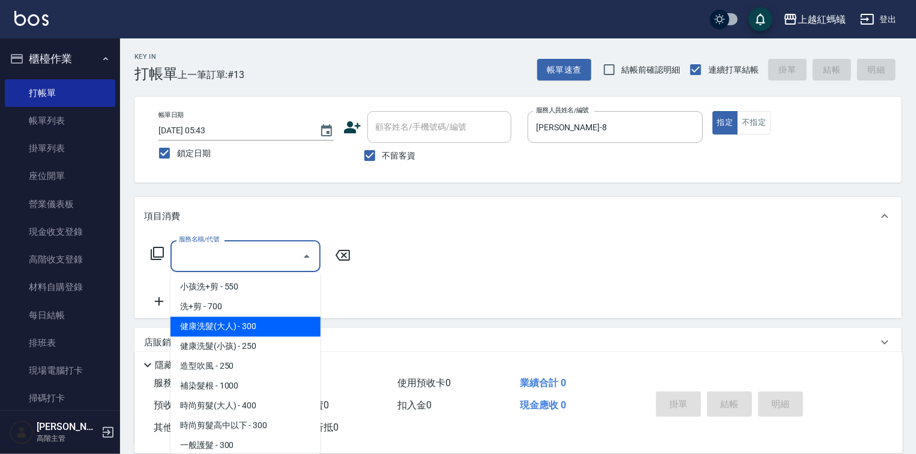
click at [267, 328] on span "健康洗髮(大人) - 300" at bounding box center [245, 327] width 150 height 20
type input "健康洗髮(大人)(201)"
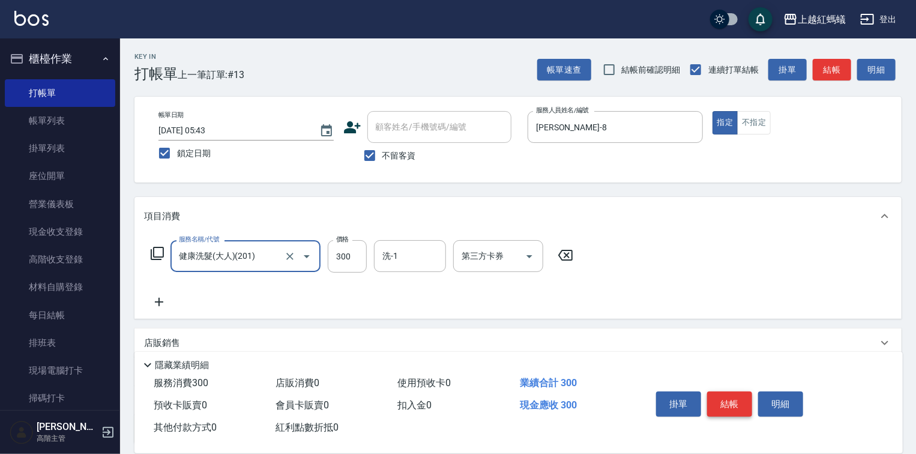
click at [730, 391] on button "結帳" at bounding box center [729, 403] width 45 height 25
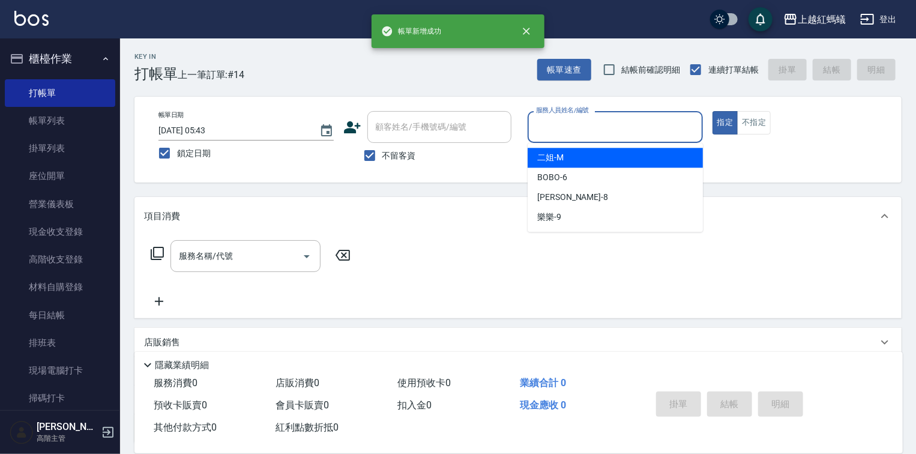
click at [569, 121] on input "服務人員姓名/編號" at bounding box center [615, 126] width 164 height 21
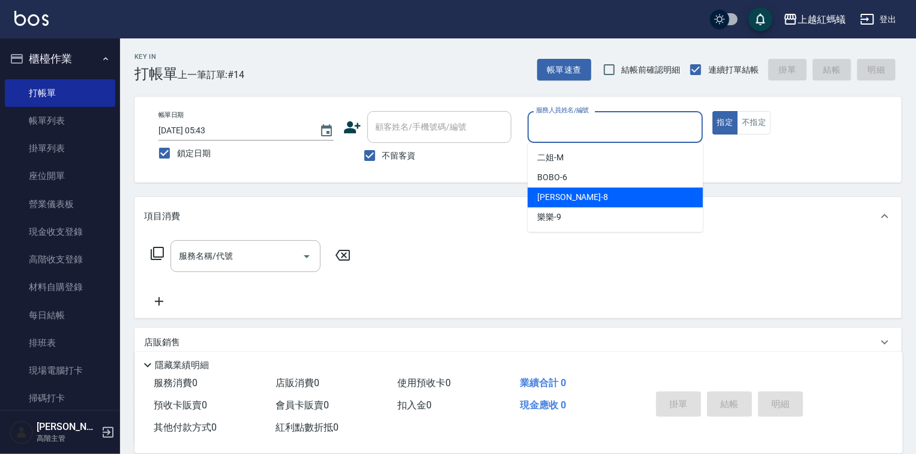
click at [550, 196] on span "[PERSON_NAME] -8" at bounding box center [572, 197] width 71 height 13
type input "[PERSON_NAME]-8"
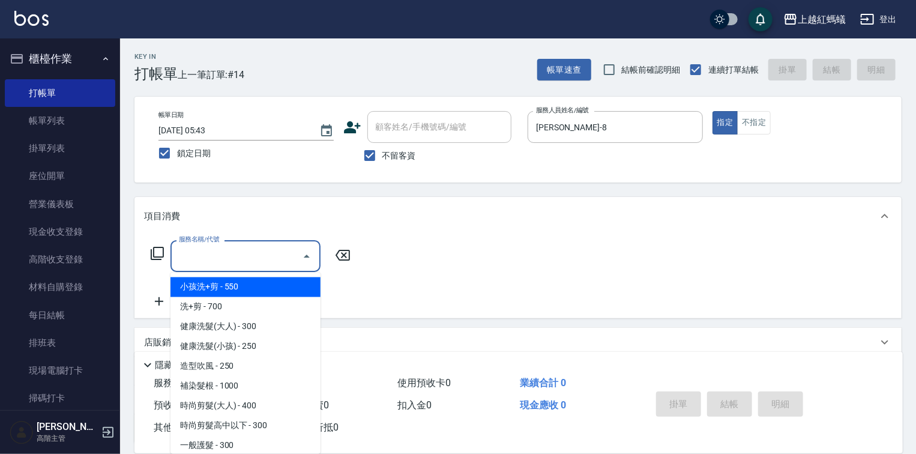
click at [244, 260] on input "服務名稱/代號" at bounding box center [236, 255] width 121 height 21
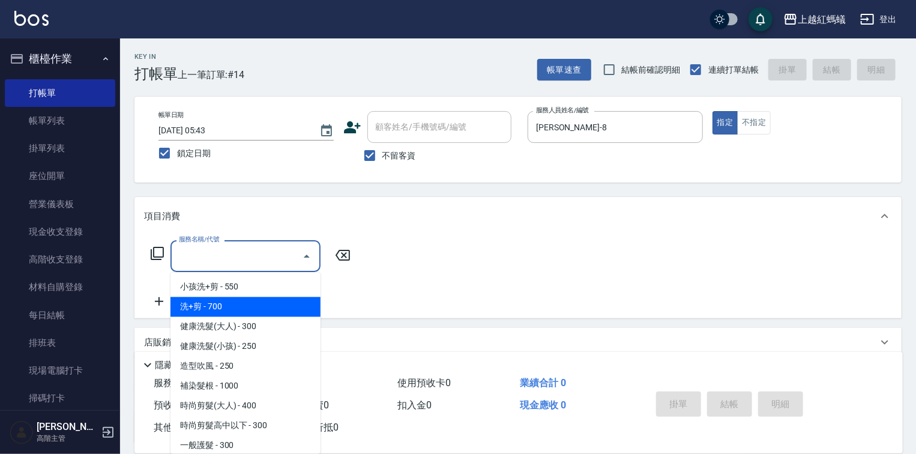
click at [212, 308] on span "洗+剪 - 700" at bounding box center [245, 307] width 150 height 20
type input "洗+剪(200)"
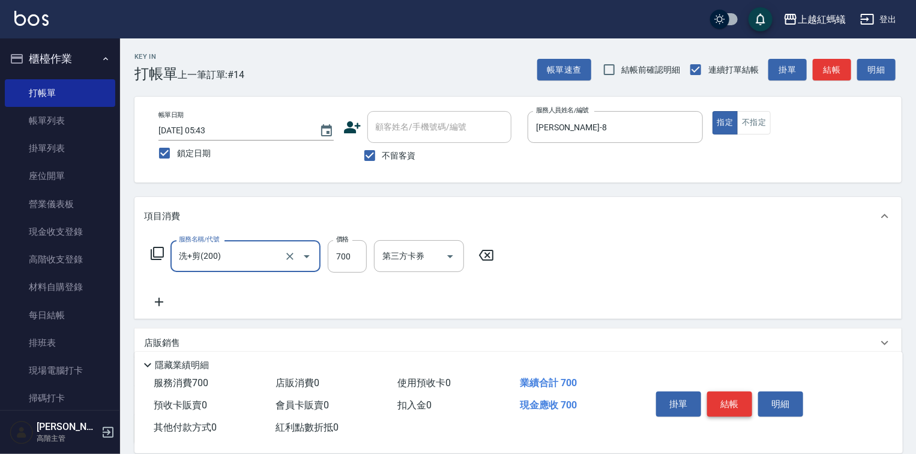
click at [736, 396] on button "結帳" at bounding box center [729, 403] width 45 height 25
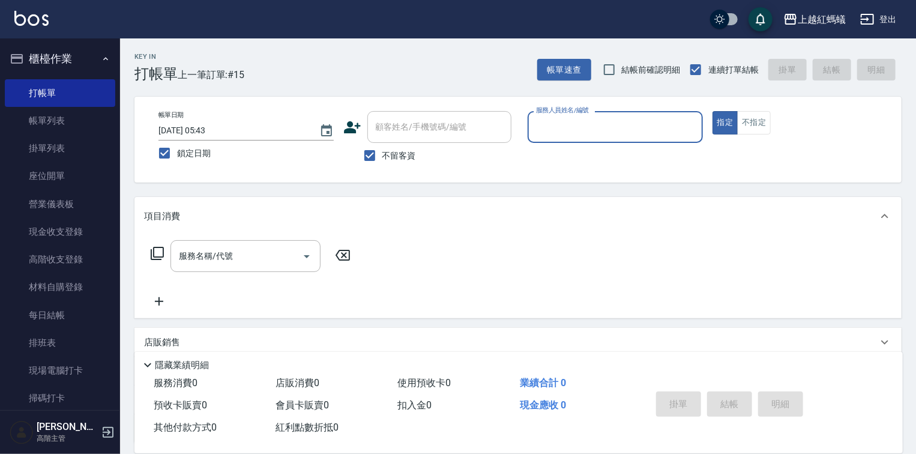
click at [583, 137] on div "服務人員姓名/編號" at bounding box center [615, 127] width 175 height 32
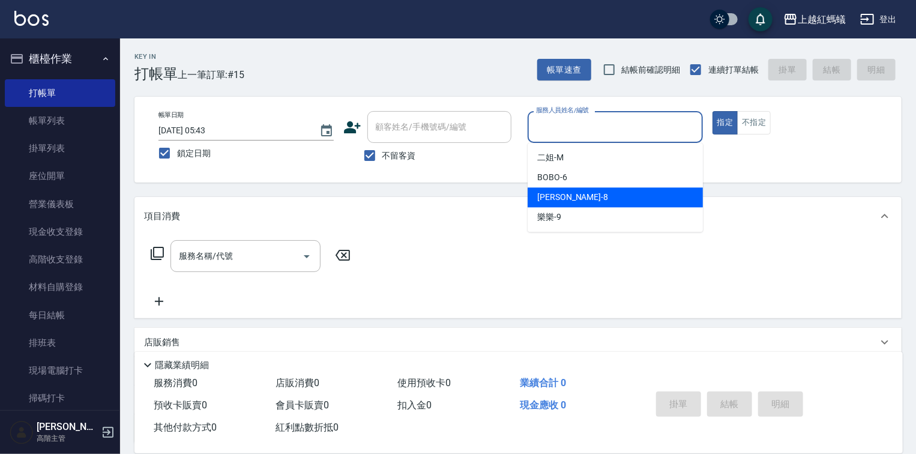
click at [573, 197] on div "[PERSON_NAME] -8" at bounding box center [615, 197] width 175 height 20
type input "[PERSON_NAME]-8"
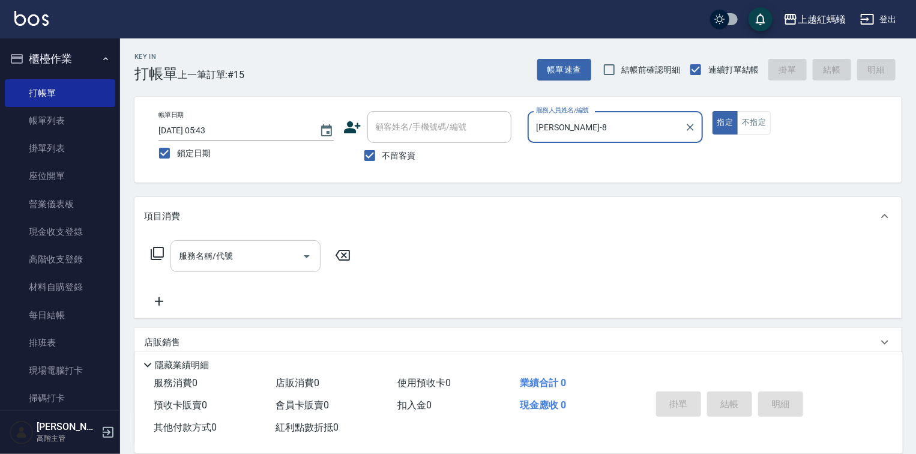
click at [275, 265] on input "服務名稱/代號" at bounding box center [236, 255] width 121 height 21
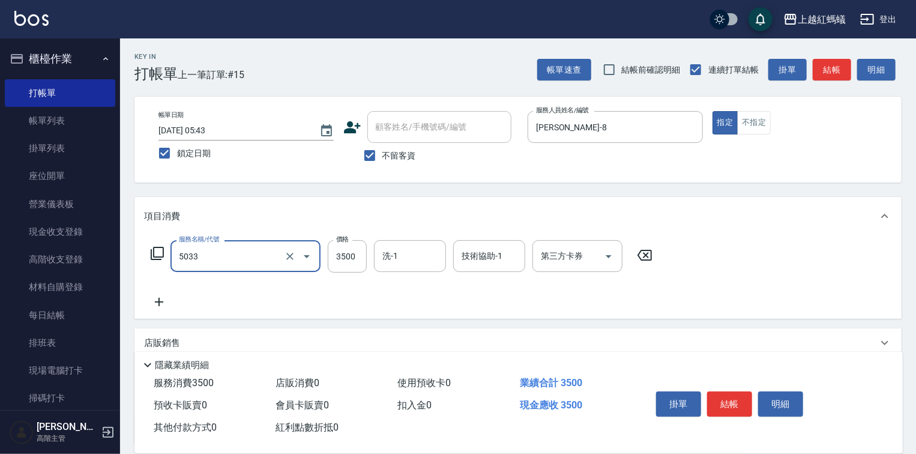
type input "溫塑燙(長)(5033)"
type input "3800"
click at [705, 387] on div "掛單 結帳 明細" at bounding box center [729, 406] width 157 height 38
click at [716, 406] on button "結帳" at bounding box center [729, 403] width 45 height 25
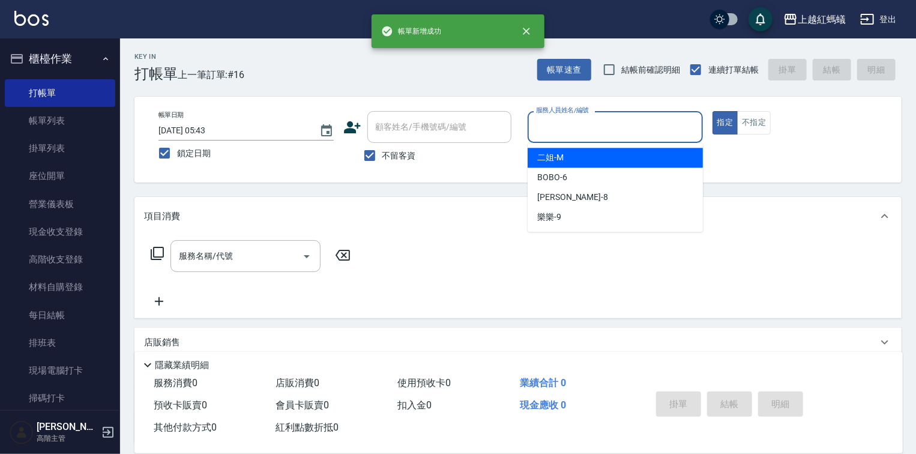
click at [581, 124] on input "服務人員姓名/編號" at bounding box center [615, 126] width 164 height 21
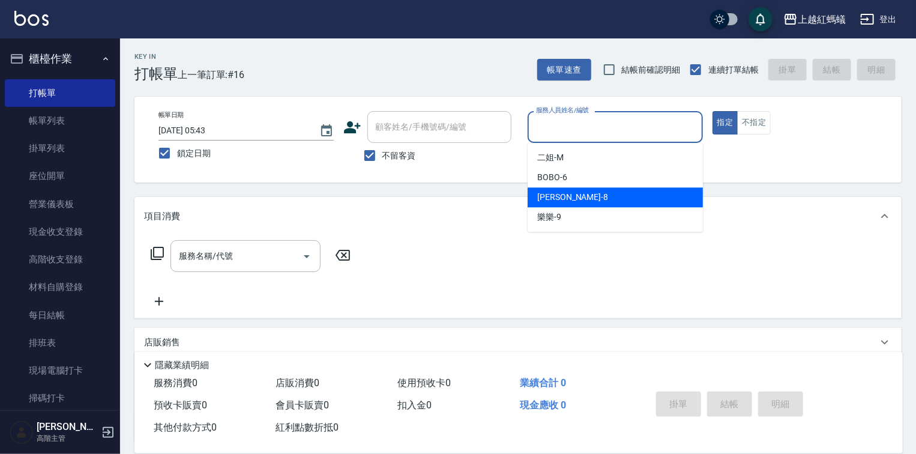
click at [579, 191] on div "[PERSON_NAME] -8" at bounding box center [615, 197] width 175 height 20
type input "[PERSON_NAME]-8"
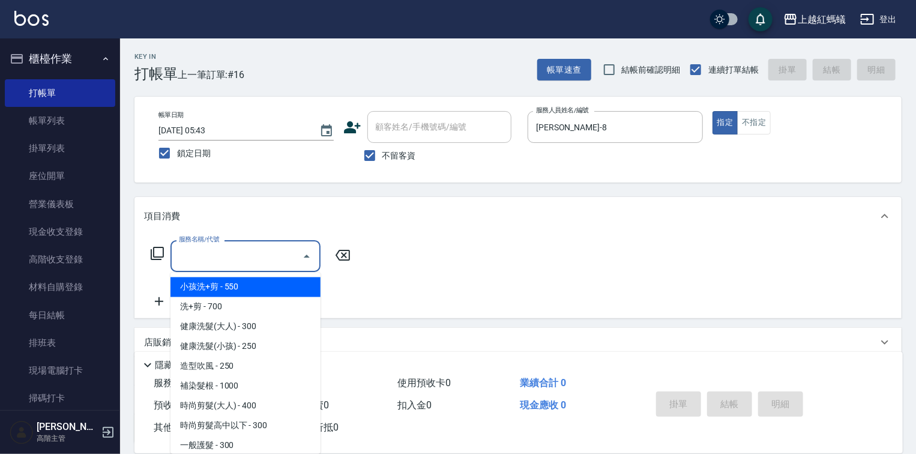
click at [254, 254] on input "服務名稱/代號" at bounding box center [236, 255] width 121 height 21
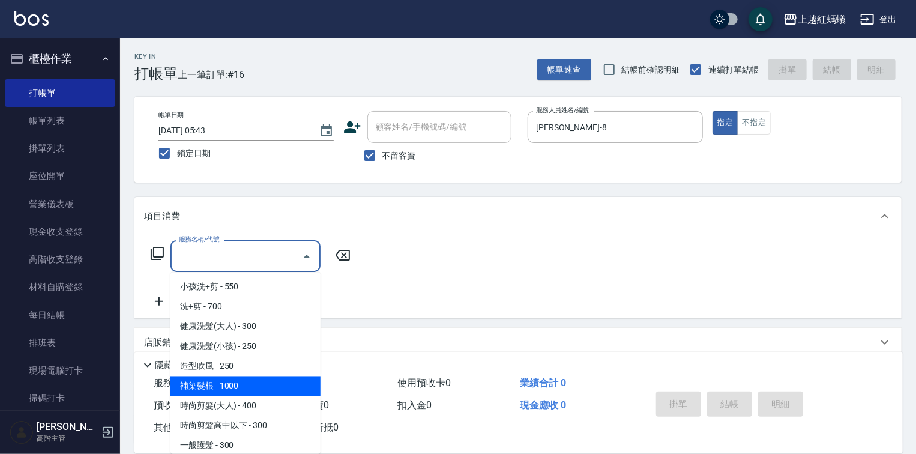
click at [223, 378] on span "補染髮根 - 1000" at bounding box center [245, 386] width 150 height 20
type input "補染髮根(204)"
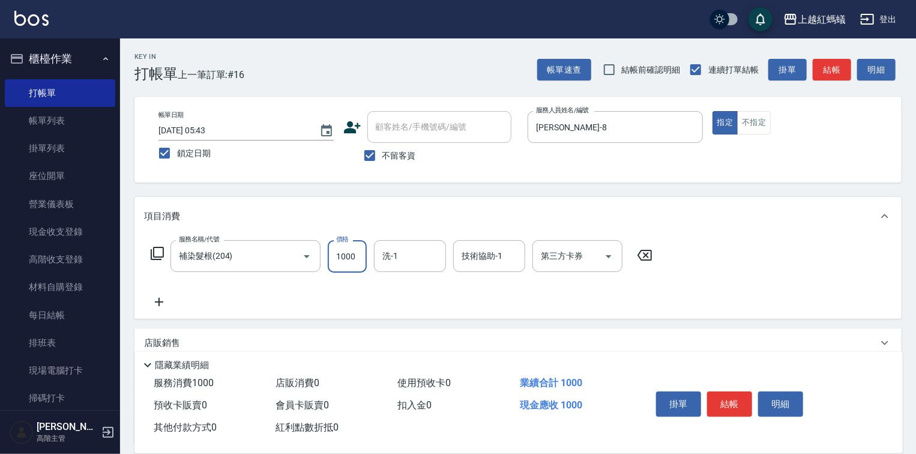
click at [355, 253] on input "1000" at bounding box center [347, 256] width 39 height 32
type input "1100"
click at [748, 404] on button "結帳" at bounding box center [729, 403] width 45 height 25
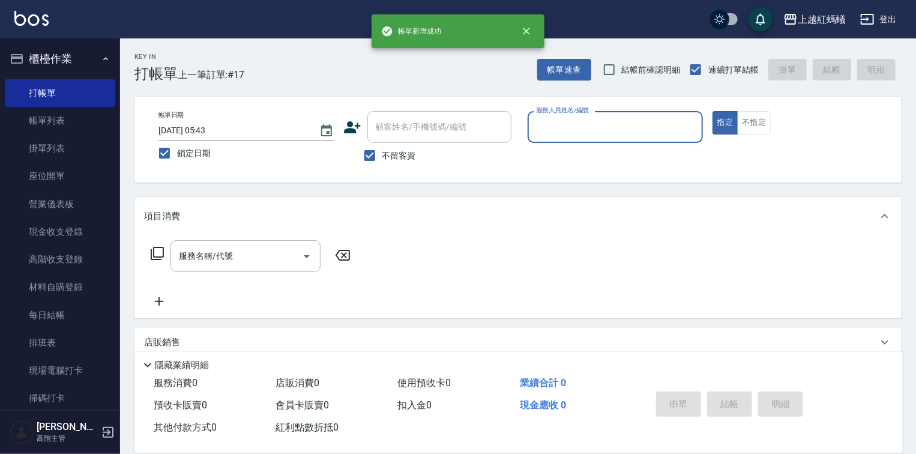
click at [609, 122] on input "服務人員姓名/編號" at bounding box center [615, 126] width 164 height 21
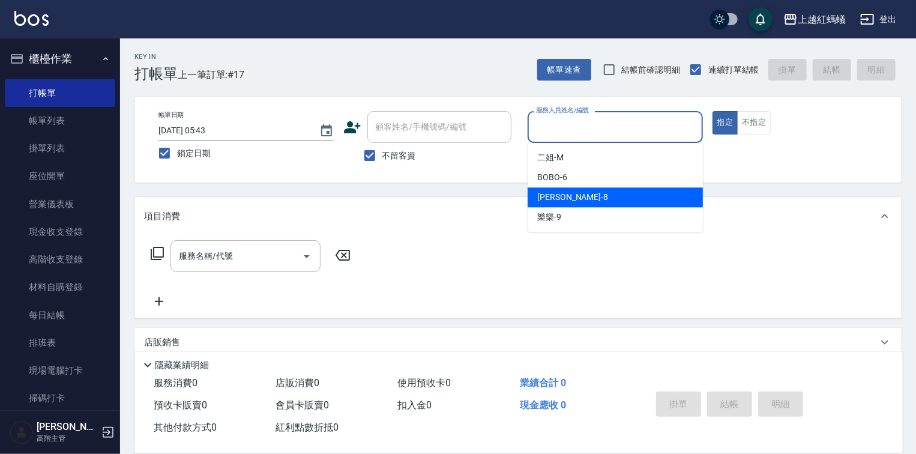
click at [595, 194] on div "[PERSON_NAME] -8" at bounding box center [615, 197] width 175 height 20
type input "[PERSON_NAME]-8"
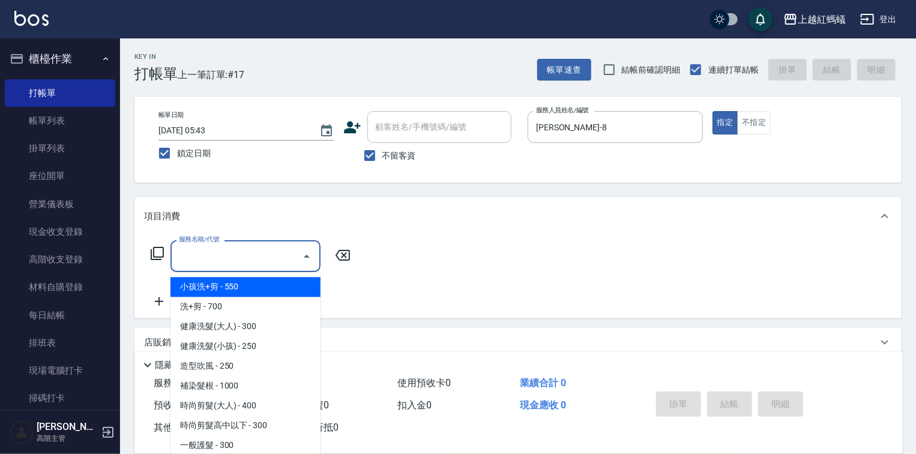
click at [245, 249] on input "服務名稱/代號" at bounding box center [236, 255] width 121 height 21
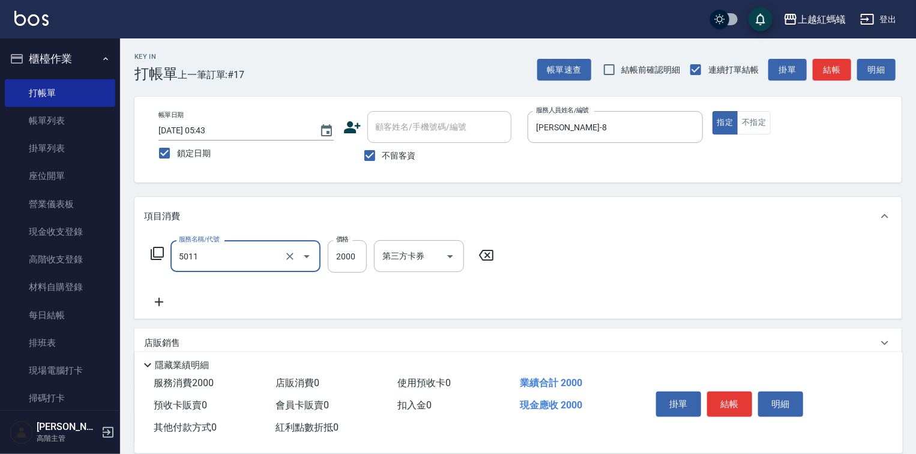
type input "桑多麗燙(短)(5011)"
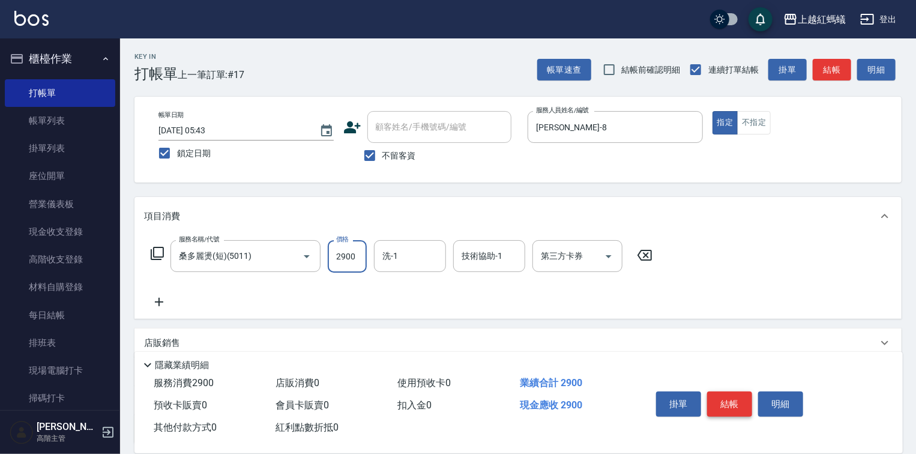
type input "2900"
click at [725, 402] on button "結帳" at bounding box center [729, 403] width 45 height 25
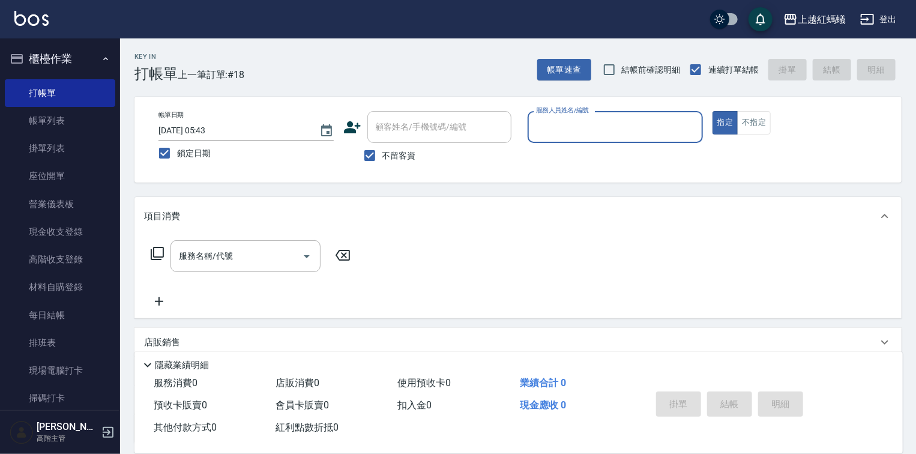
click at [544, 134] on input "服務人員姓名/編號" at bounding box center [615, 126] width 164 height 21
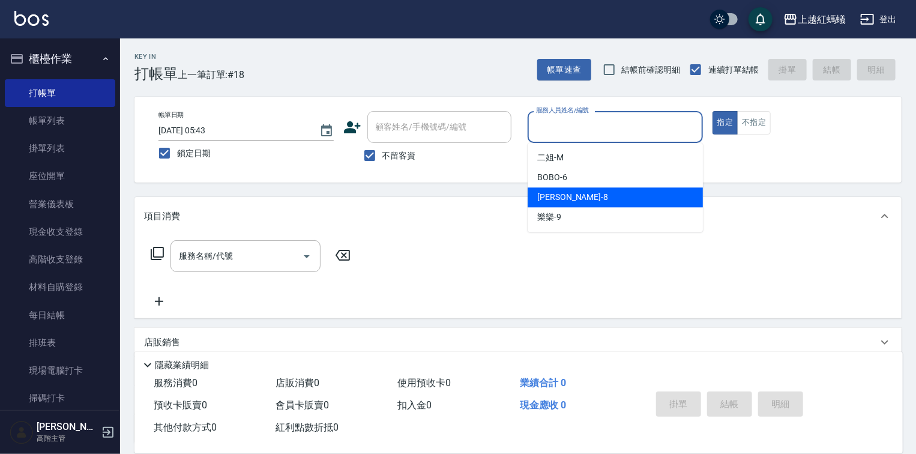
click at [570, 199] on div "[PERSON_NAME] -8" at bounding box center [615, 197] width 175 height 20
type input "[PERSON_NAME]-8"
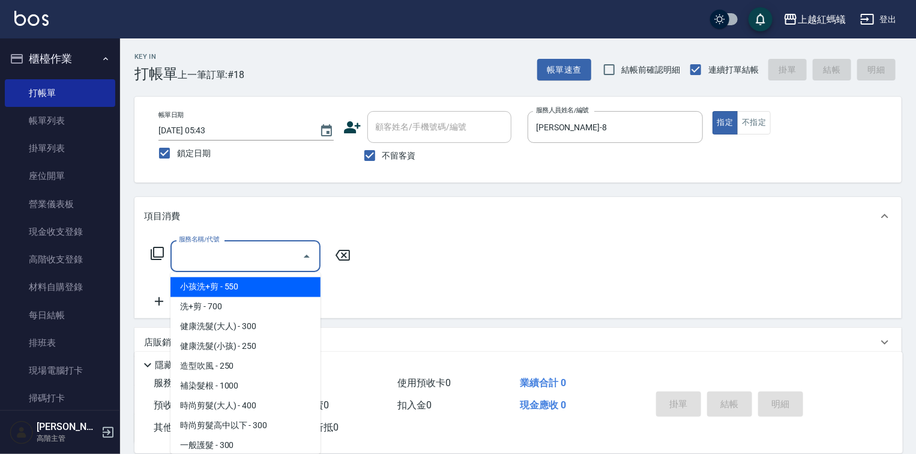
click at [268, 254] on input "服務名稱/代號" at bounding box center [236, 255] width 121 height 21
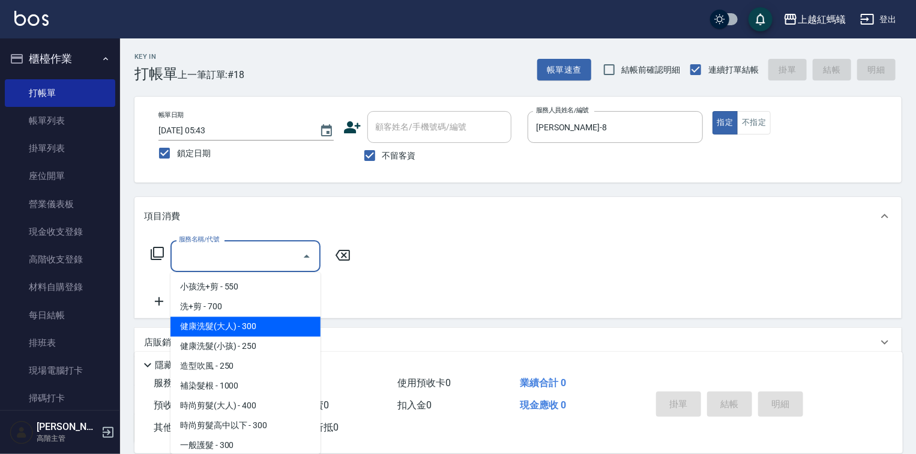
click at [271, 327] on span "健康洗髮(大人) - 300" at bounding box center [245, 327] width 150 height 20
type input "健康洗髮(大人)(201)"
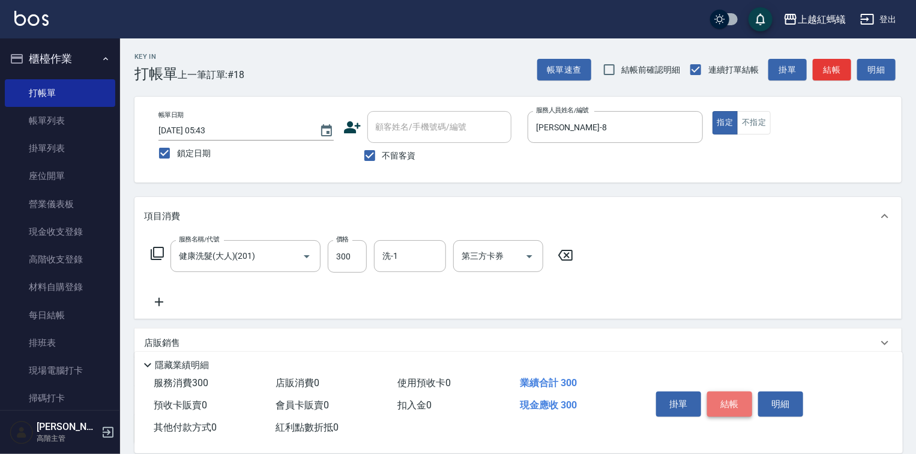
click at [741, 399] on button "結帳" at bounding box center [729, 403] width 45 height 25
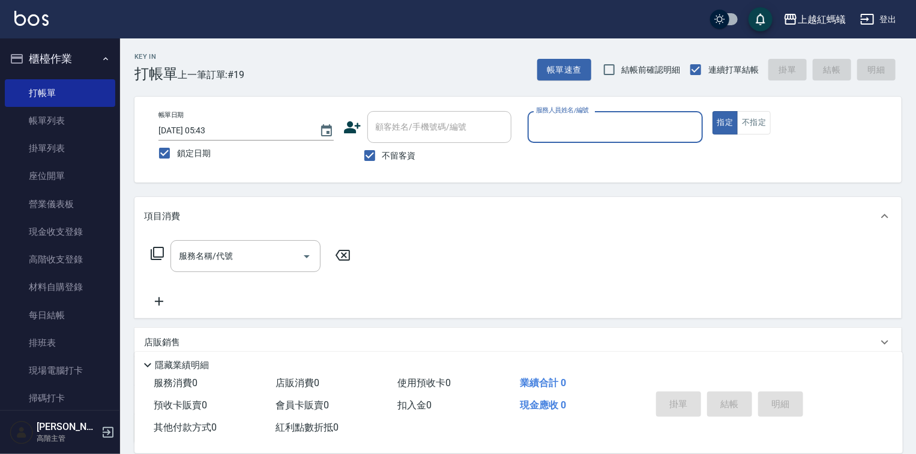
click at [582, 140] on div "服務人員姓名/編號" at bounding box center [615, 127] width 175 height 32
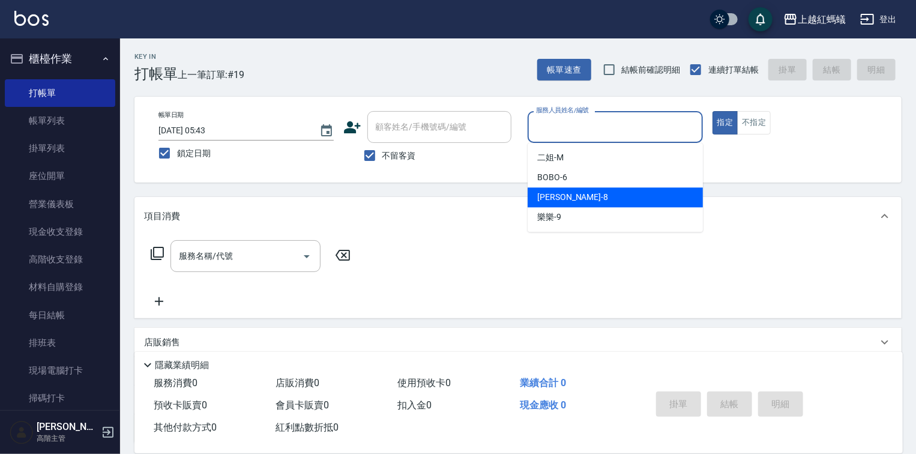
click at [572, 197] on div "[PERSON_NAME] -8" at bounding box center [615, 197] width 175 height 20
type input "[PERSON_NAME]-8"
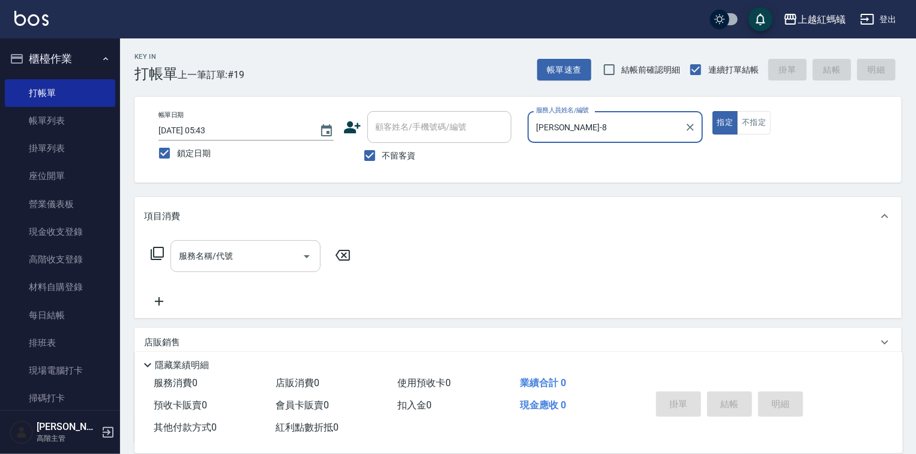
click at [278, 251] on input "服務名稱/代號" at bounding box center [236, 255] width 121 height 21
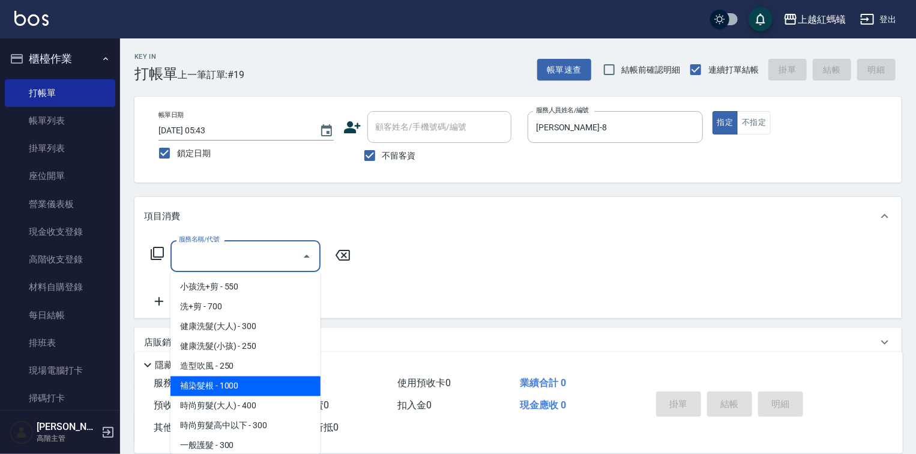
click at [230, 390] on span "補染髮根 - 1000" at bounding box center [245, 386] width 150 height 20
type input "補染髮根(204)"
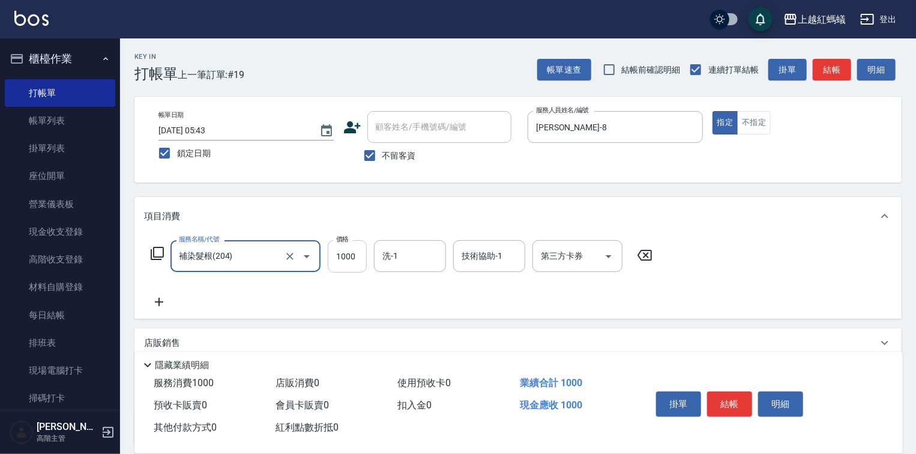
click at [349, 256] on input "1000" at bounding box center [347, 256] width 39 height 32
type input "1300"
click at [729, 398] on button "結帳" at bounding box center [729, 403] width 45 height 25
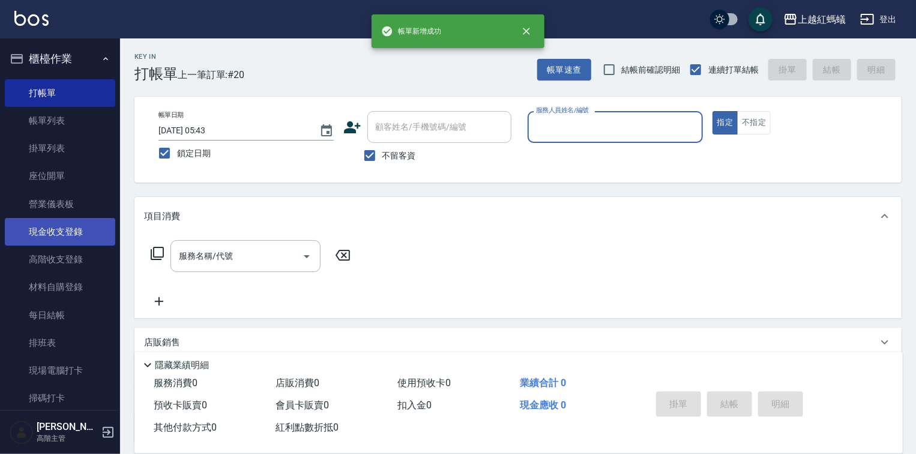
click at [59, 234] on link "現金收支登錄" at bounding box center [60, 232] width 110 height 28
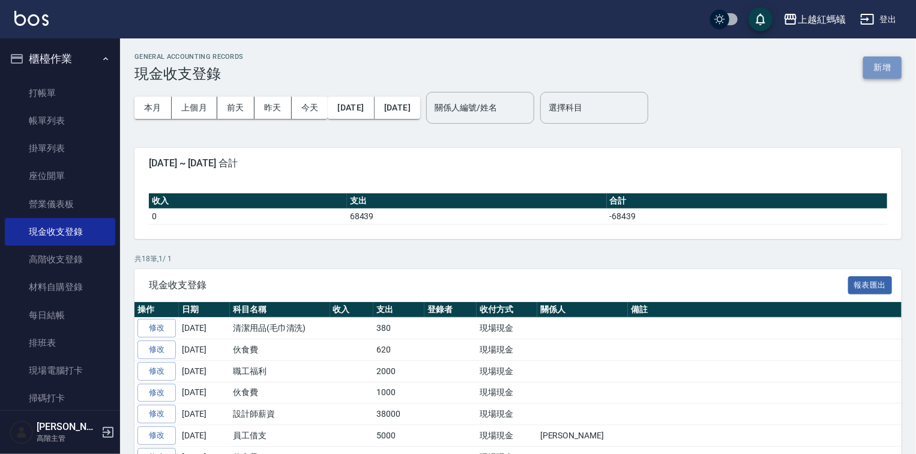
click at [876, 70] on button "新增" at bounding box center [882, 67] width 38 height 22
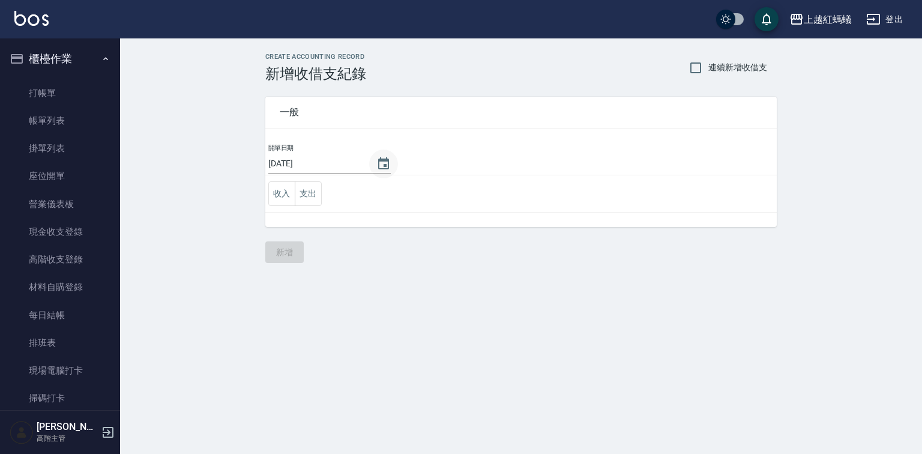
click at [382, 164] on icon "Choose date, selected date is 2025-10-10" at bounding box center [383, 163] width 11 height 12
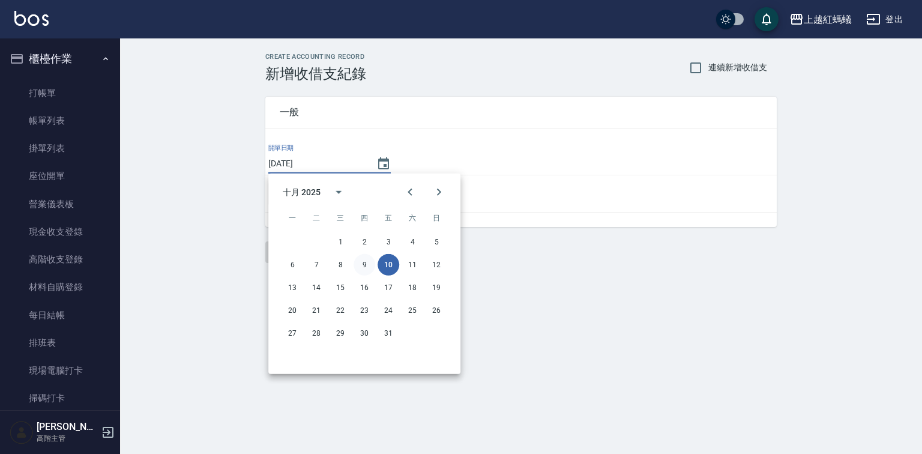
click at [365, 264] on button "9" at bounding box center [365, 265] width 22 height 22
type input "[DATE]"
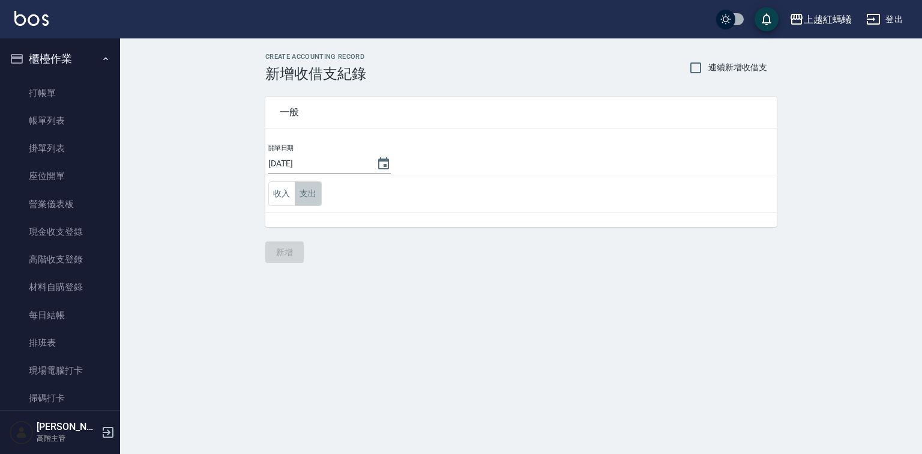
click at [307, 190] on button "支出" at bounding box center [308, 193] width 27 height 25
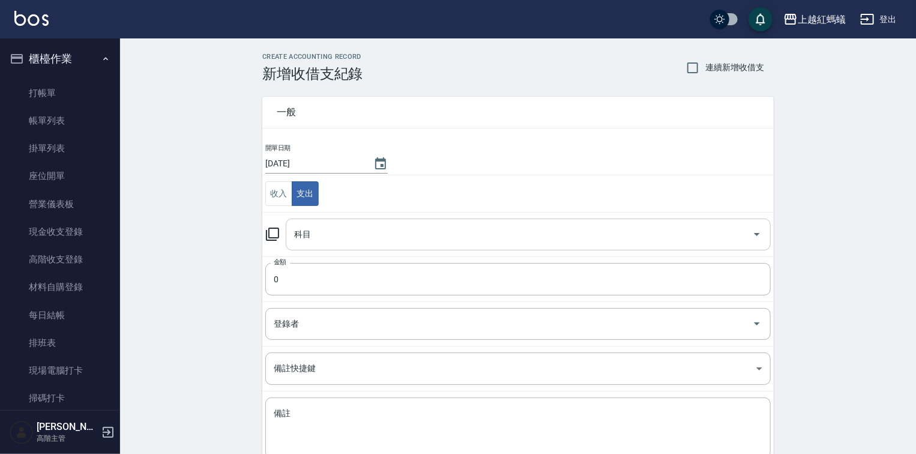
click at [319, 228] on input "科目" at bounding box center [519, 234] width 456 height 21
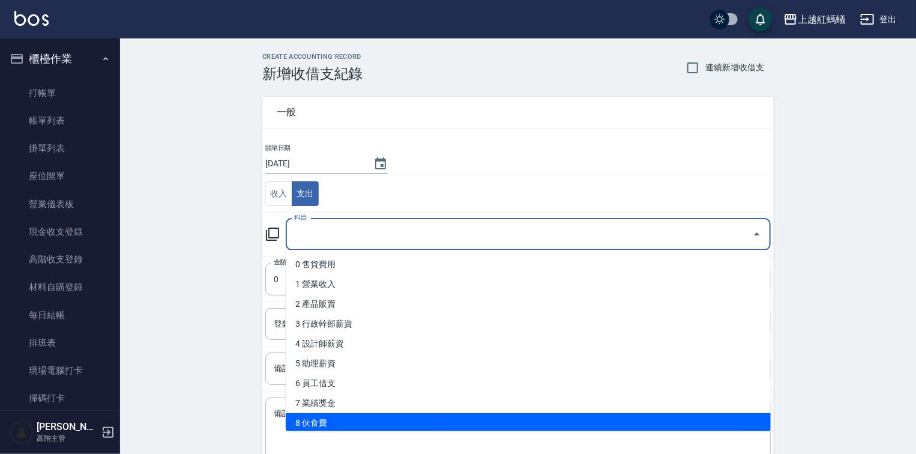
click at [324, 420] on li "8 伙食費" at bounding box center [528, 423] width 485 height 20
type input "8 伙食費"
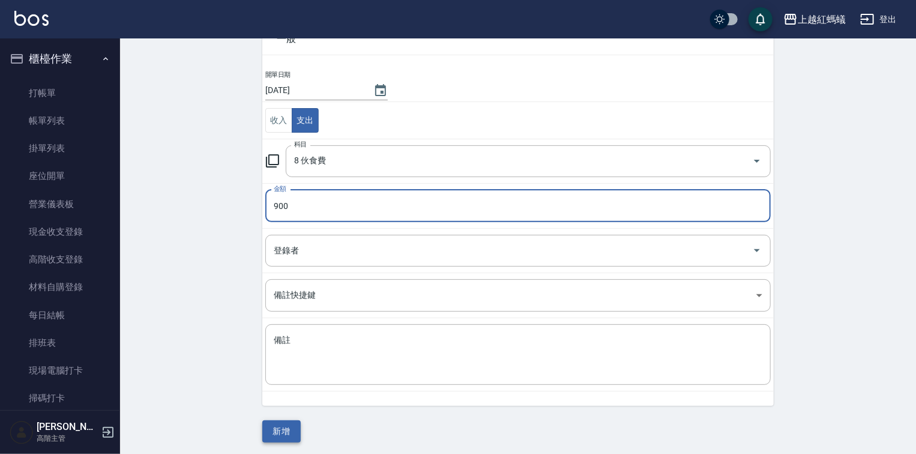
scroll to position [74, 0]
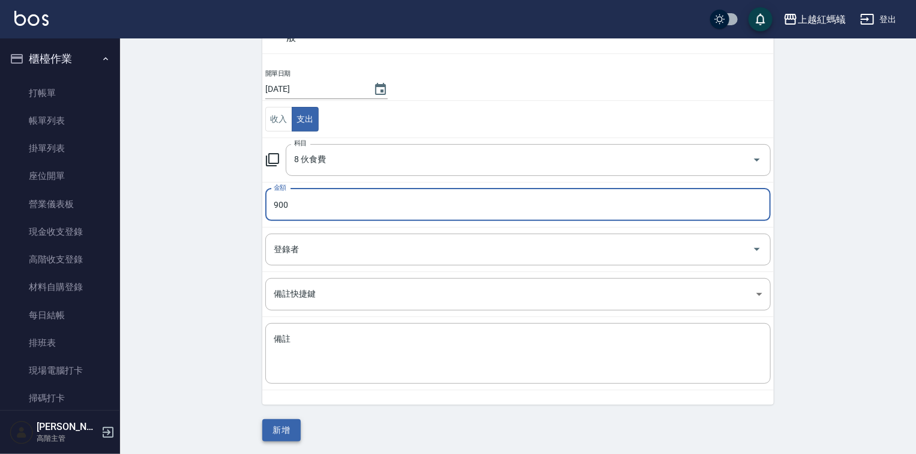
type input "900"
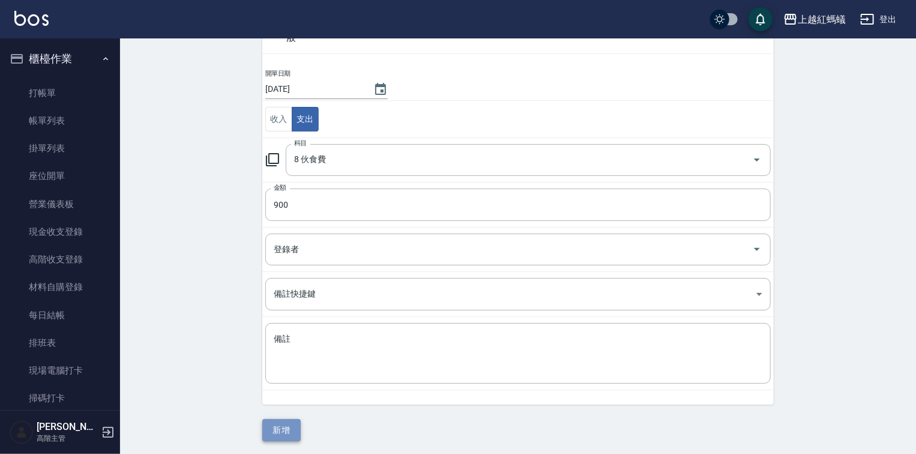
click at [296, 425] on button "新增" at bounding box center [281, 430] width 38 height 22
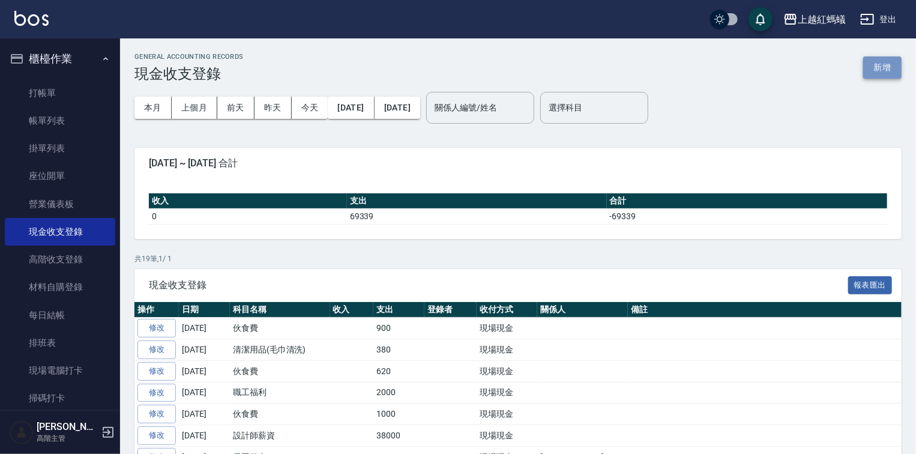
click at [884, 71] on button "新增" at bounding box center [882, 67] width 38 height 22
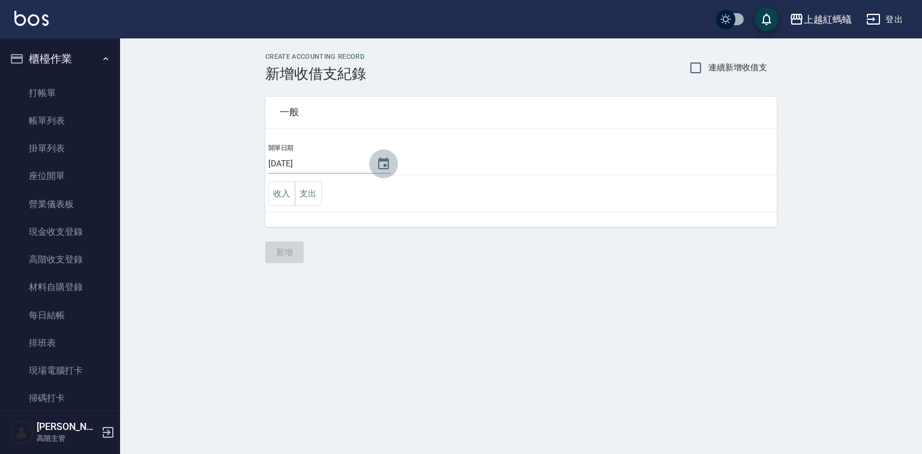
click at [379, 160] on icon "Choose date, selected date is 2025-10-10" at bounding box center [383, 163] width 11 height 12
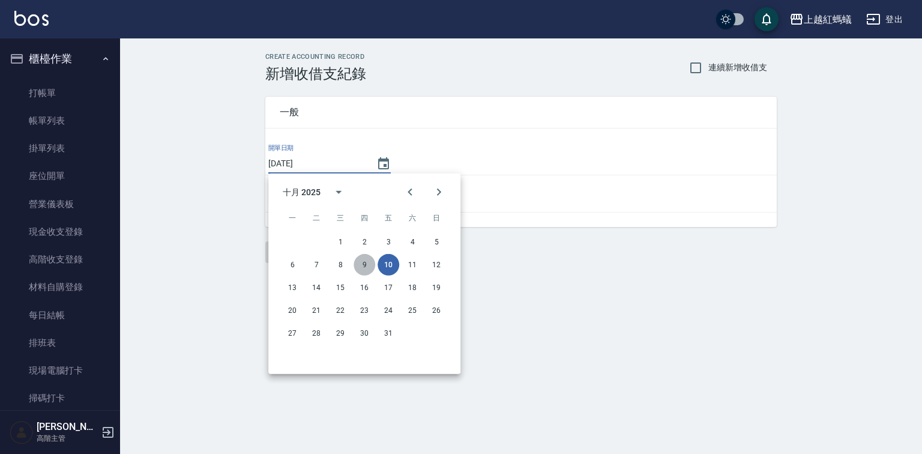
click at [365, 259] on button "9" at bounding box center [365, 265] width 22 height 22
type input "[DATE]"
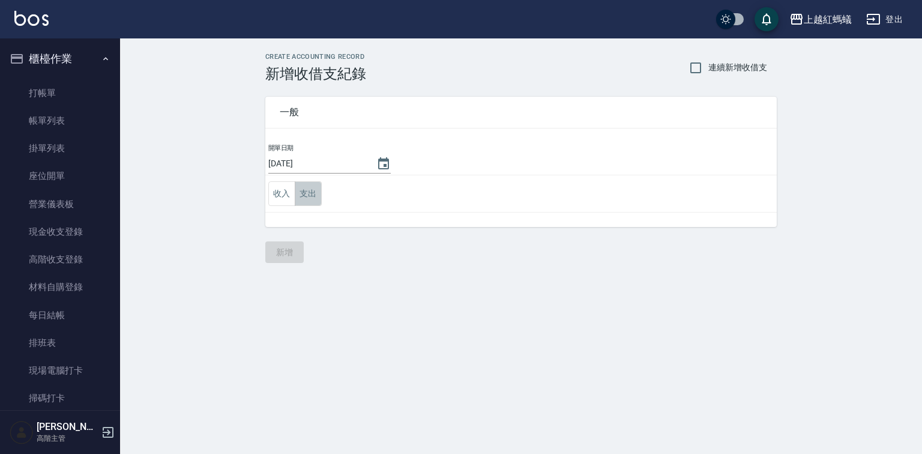
click at [313, 191] on button "支出" at bounding box center [308, 193] width 27 height 25
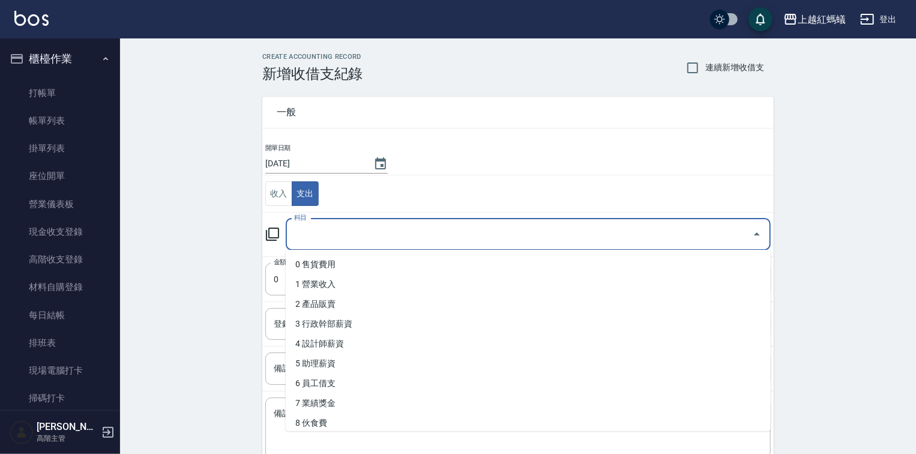
click at [319, 233] on input "科目" at bounding box center [519, 234] width 456 height 21
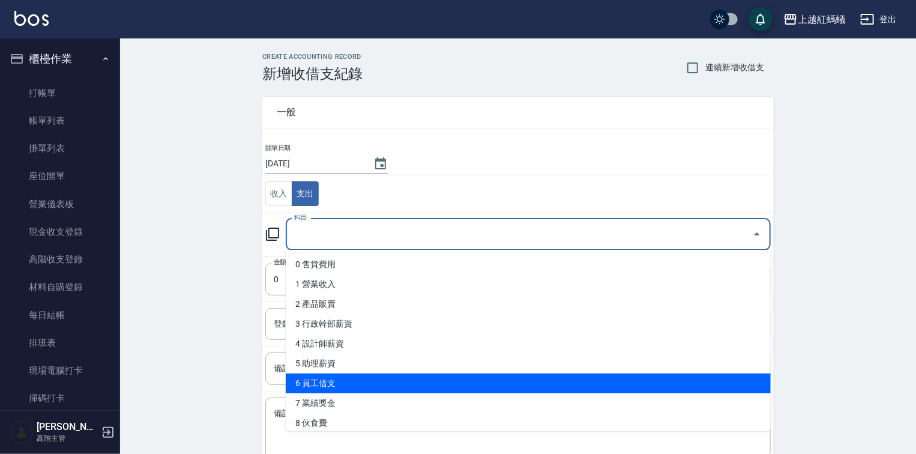
click at [324, 381] on li "6 員工借支" at bounding box center [528, 383] width 485 height 20
type input "6 員工借支"
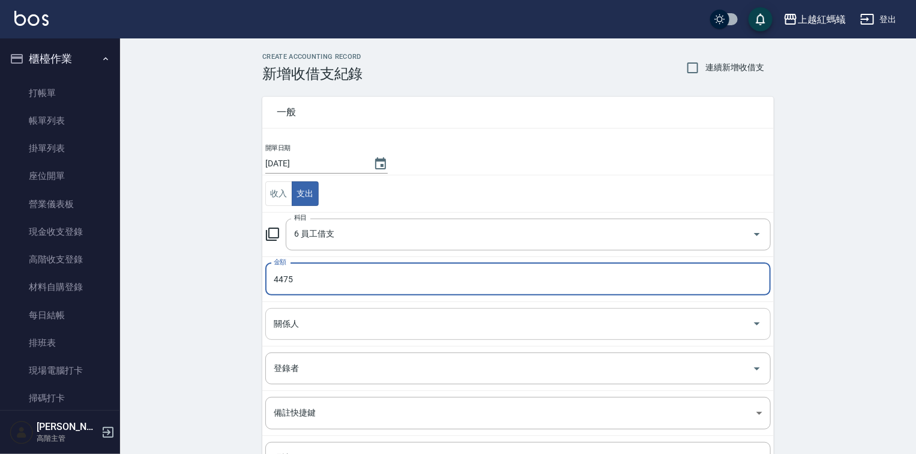
type input "4475"
click at [311, 324] on input "關係人" at bounding box center [509, 323] width 477 height 21
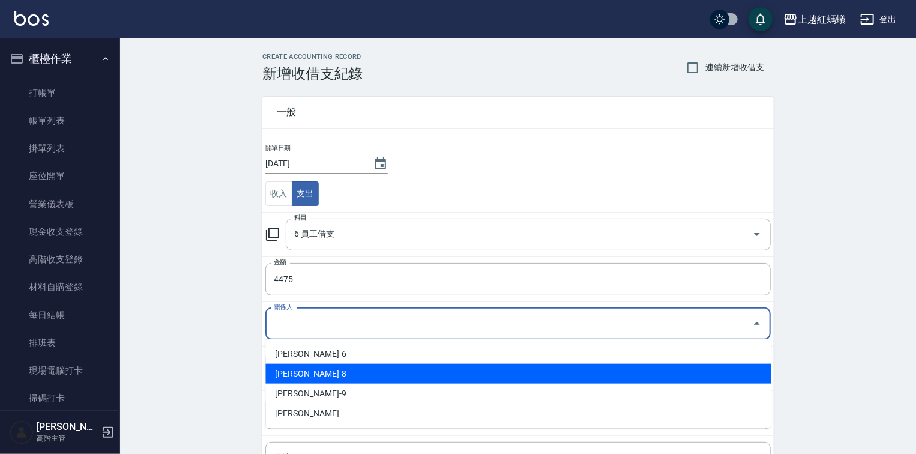
click at [330, 373] on li "[PERSON_NAME]-8" at bounding box center [517, 374] width 505 height 20
type input "[PERSON_NAME]-8"
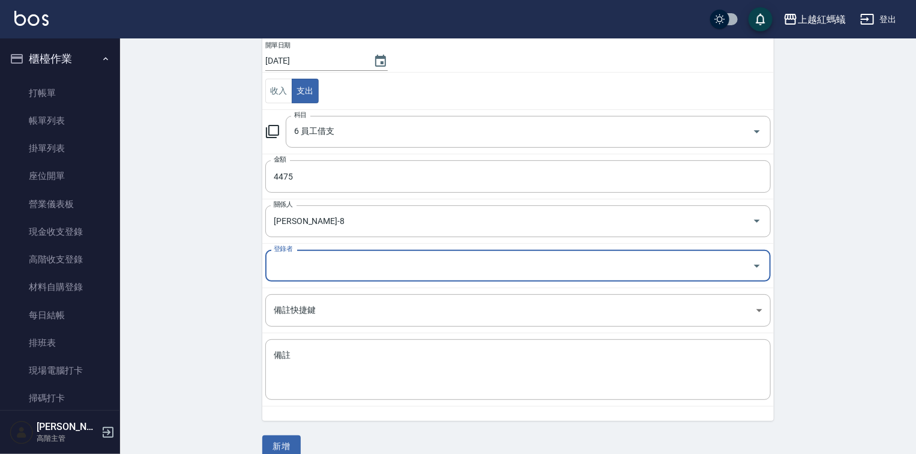
scroll to position [119, 0]
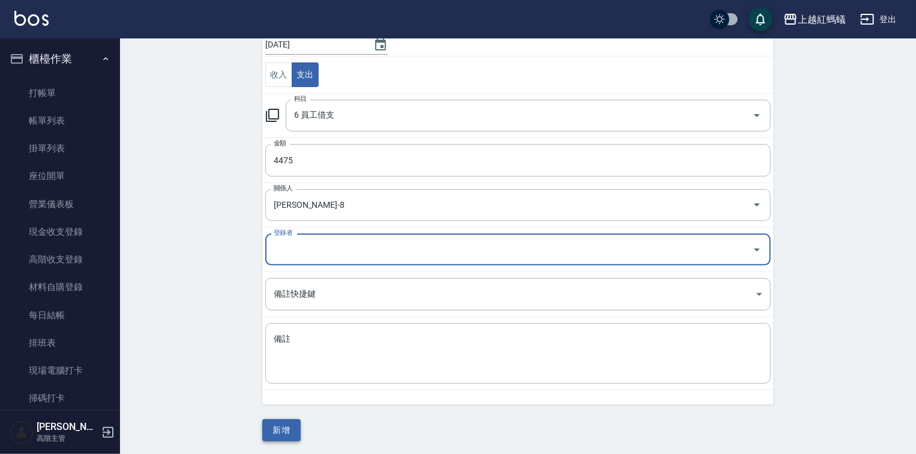
click at [278, 435] on button "新增" at bounding box center [281, 430] width 38 height 22
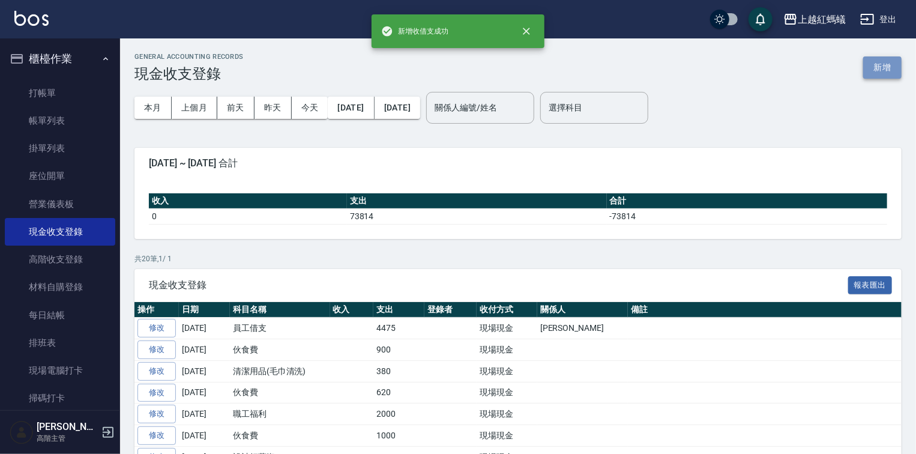
click at [890, 62] on button "新增" at bounding box center [882, 67] width 38 height 22
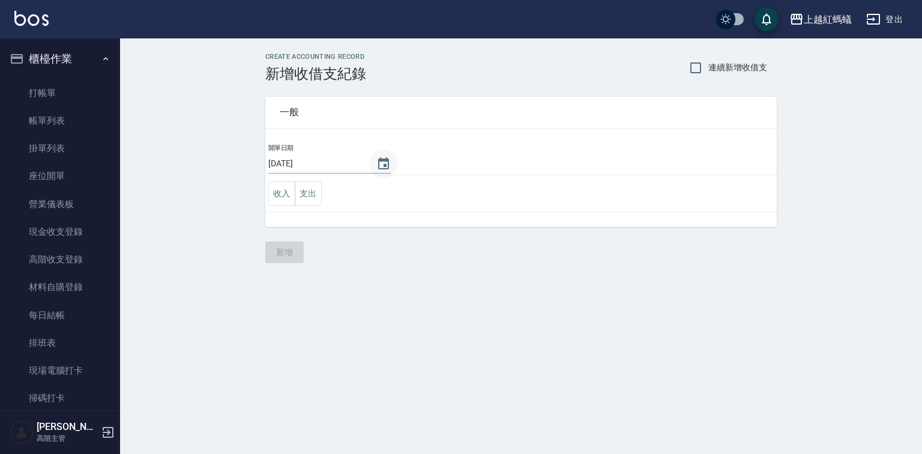
click at [381, 159] on icon "Choose date, selected date is 2025-10-10" at bounding box center [383, 163] width 11 height 12
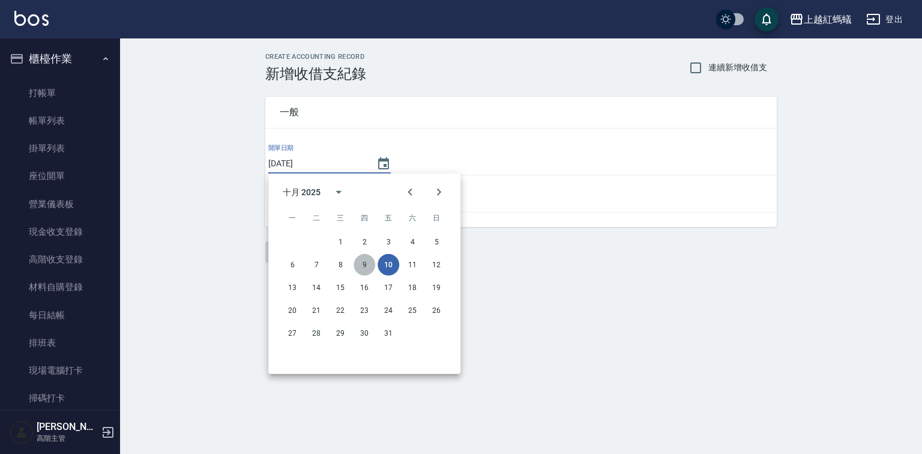
click at [362, 262] on button "9" at bounding box center [365, 265] width 22 height 22
type input "[DATE]"
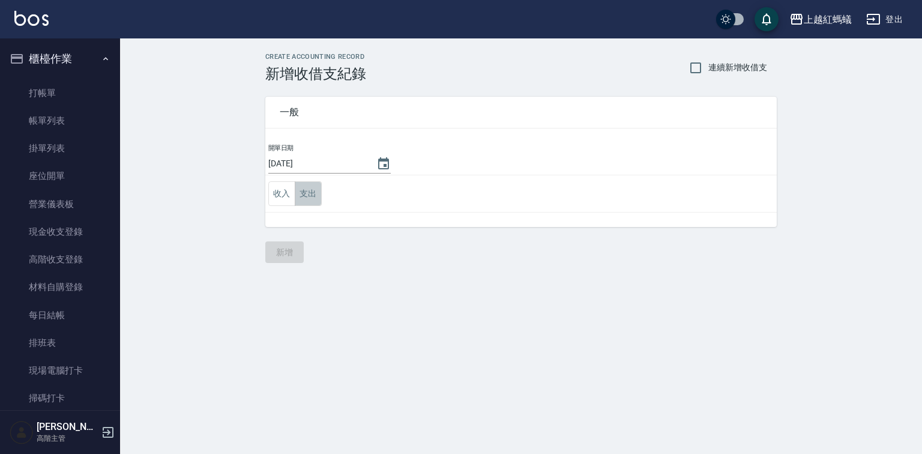
click at [306, 202] on button "支出" at bounding box center [308, 193] width 27 height 25
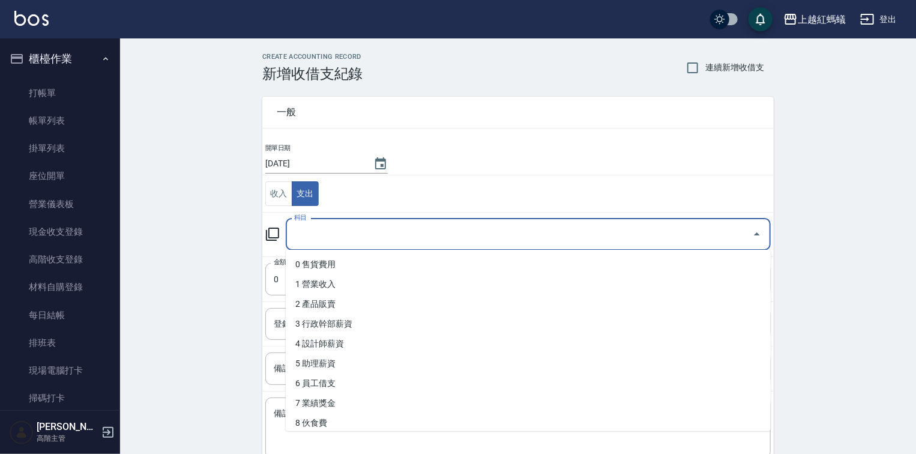
click at [325, 239] on input "科目" at bounding box center [519, 234] width 456 height 21
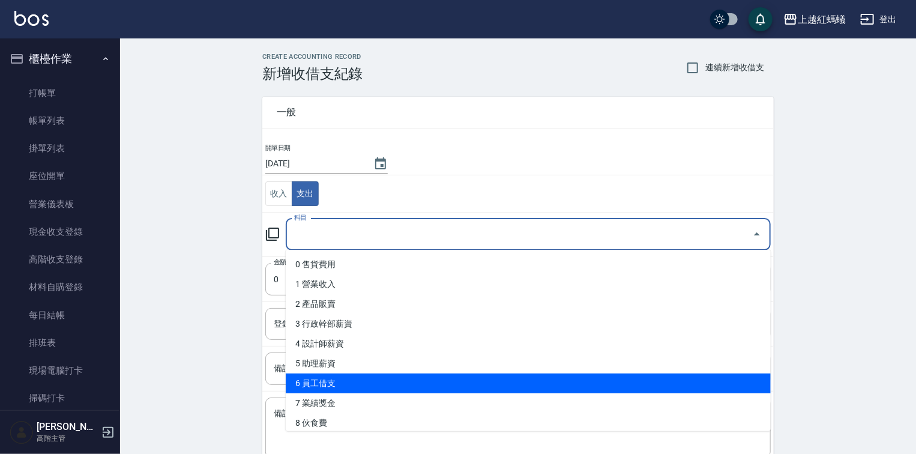
click at [351, 381] on li "6 員工借支" at bounding box center [528, 383] width 485 height 20
type input "6 員工借支"
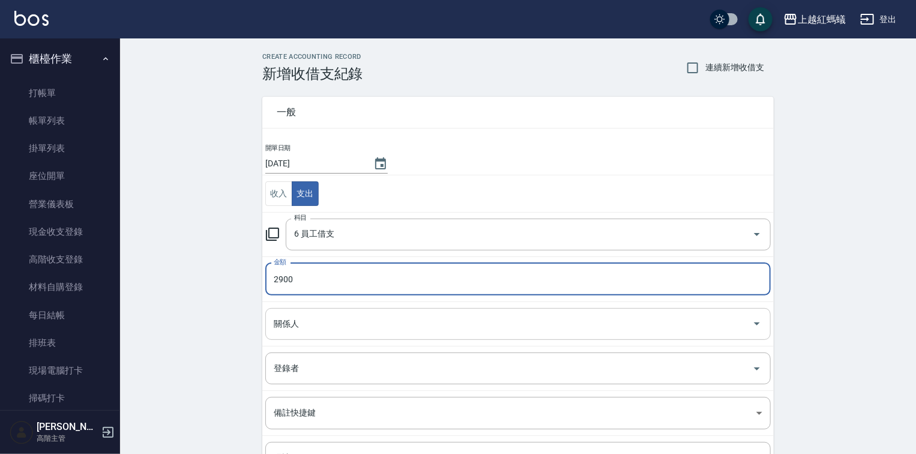
type input "2900"
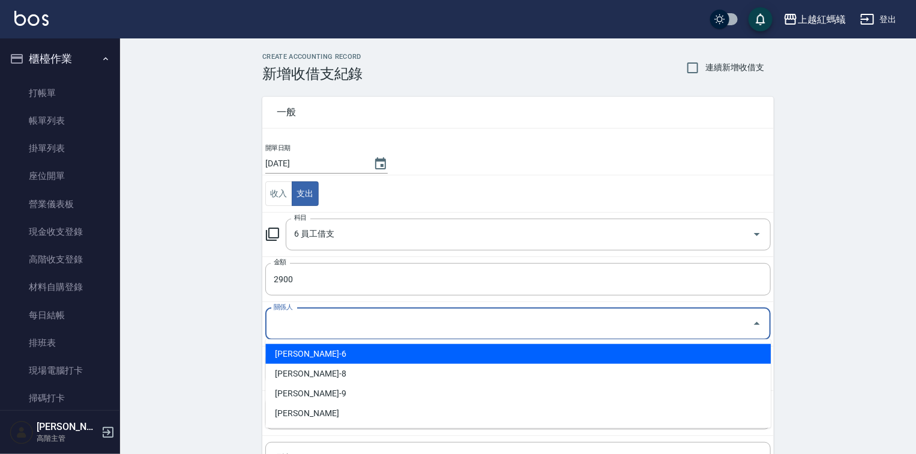
click at [335, 317] on input "關係人" at bounding box center [509, 323] width 477 height 21
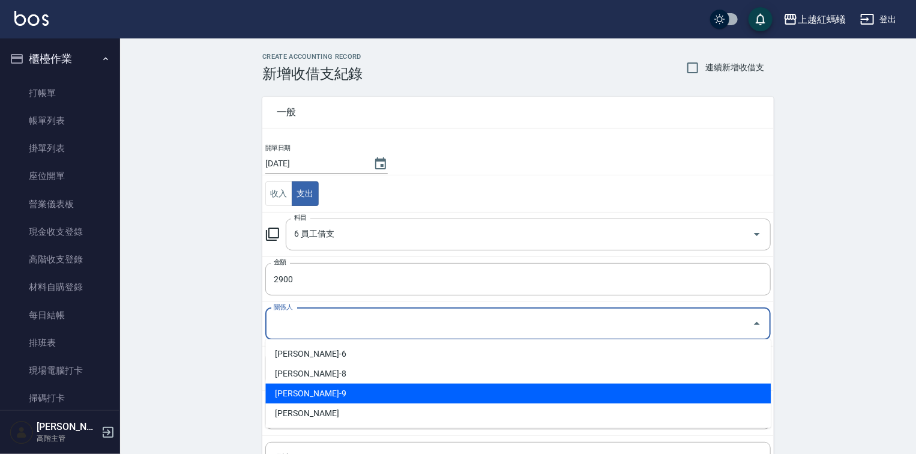
click at [341, 391] on li "[PERSON_NAME]-9" at bounding box center [517, 394] width 505 height 20
type input "[PERSON_NAME]-9"
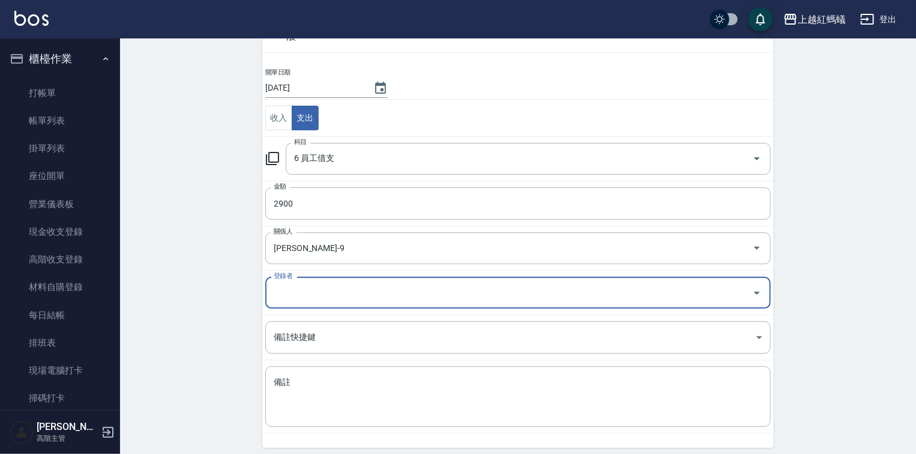
scroll to position [119, 0]
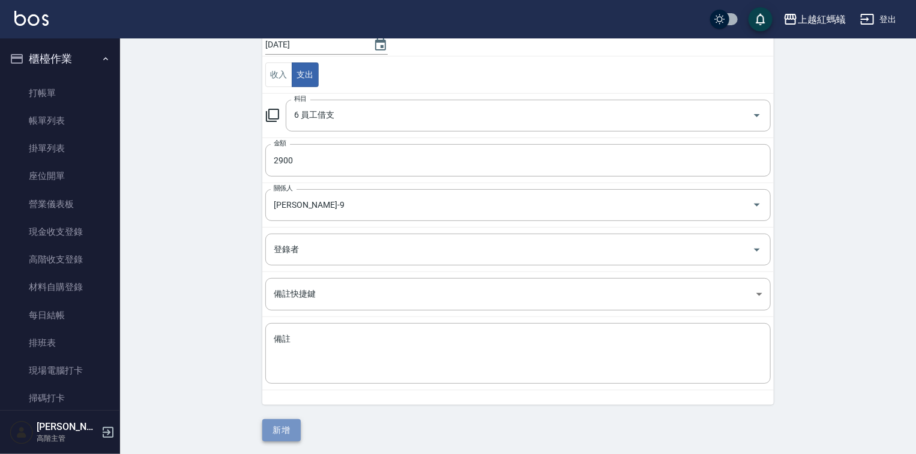
click at [292, 433] on button "新增" at bounding box center [281, 430] width 38 height 22
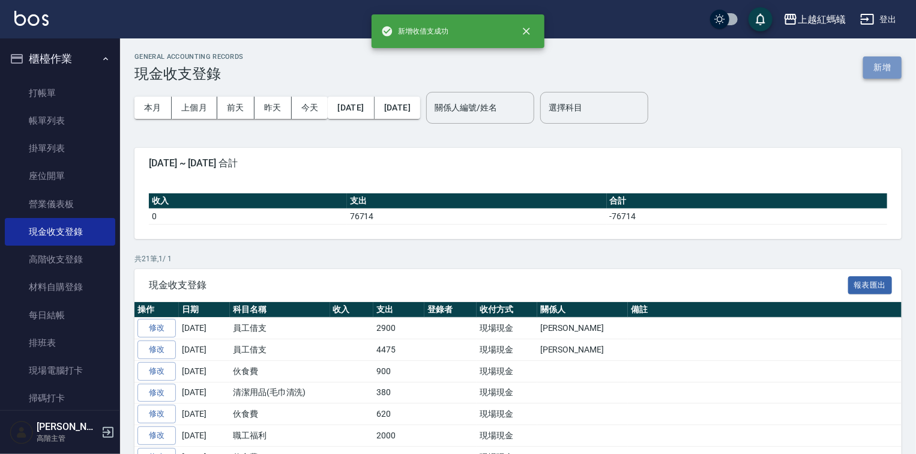
click at [894, 63] on button "新增" at bounding box center [882, 67] width 38 height 22
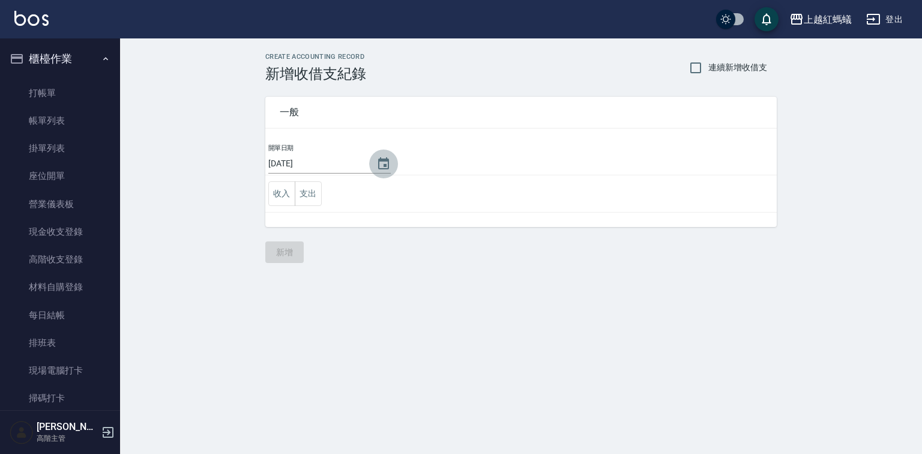
click at [385, 166] on icon "Choose date, selected date is 2025-10-10" at bounding box center [383, 164] width 14 height 14
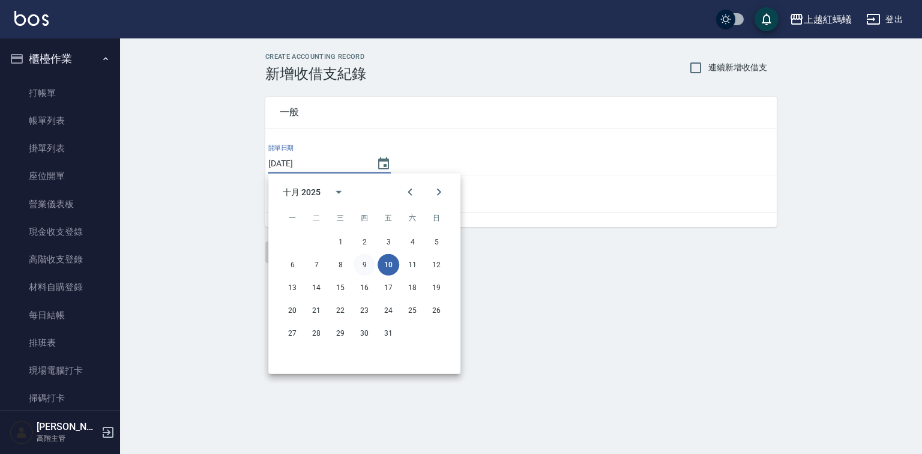
click at [364, 261] on button "9" at bounding box center [365, 265] width 22 height 22
type input "[DATE]"
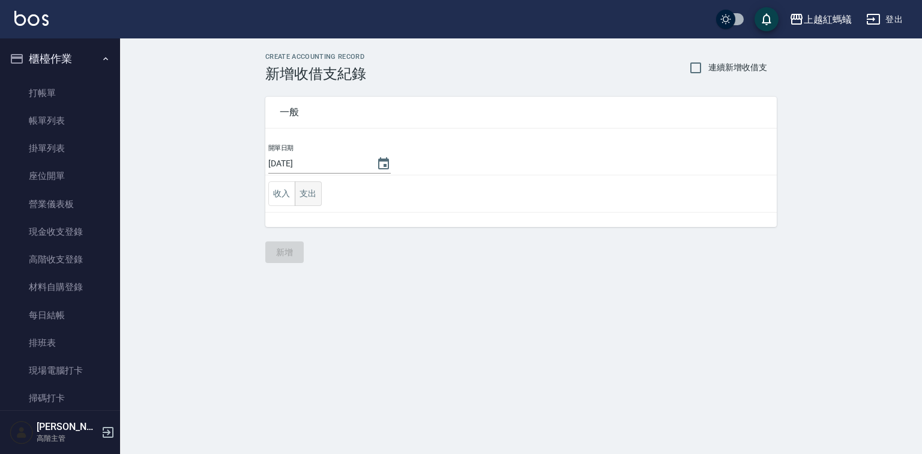
click at [304, 186] on button "支出" at bounding box center [308, 193] width 27 height 25
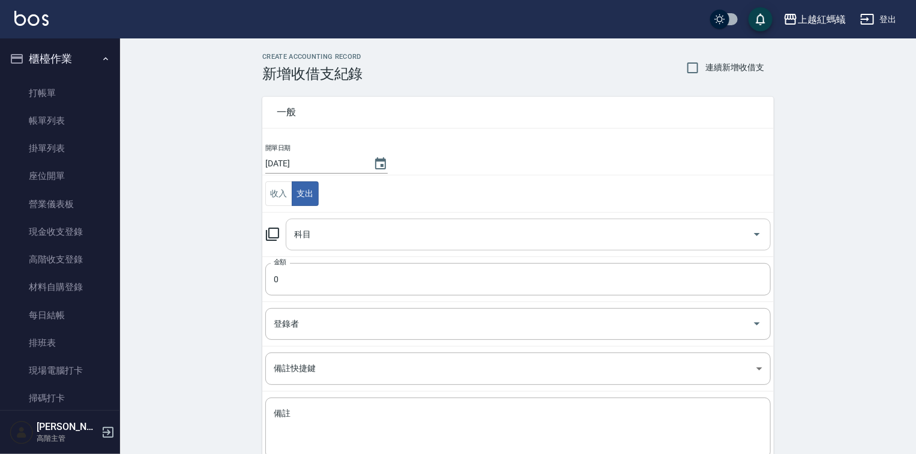
click at [326, 242] on input "科目" at bounding box center [519, 234] width 456 height 21
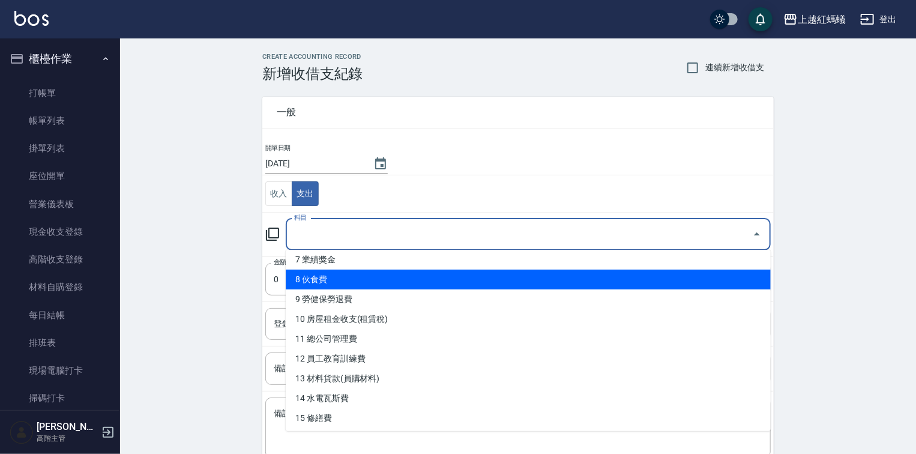
scroll to position [144, 0]
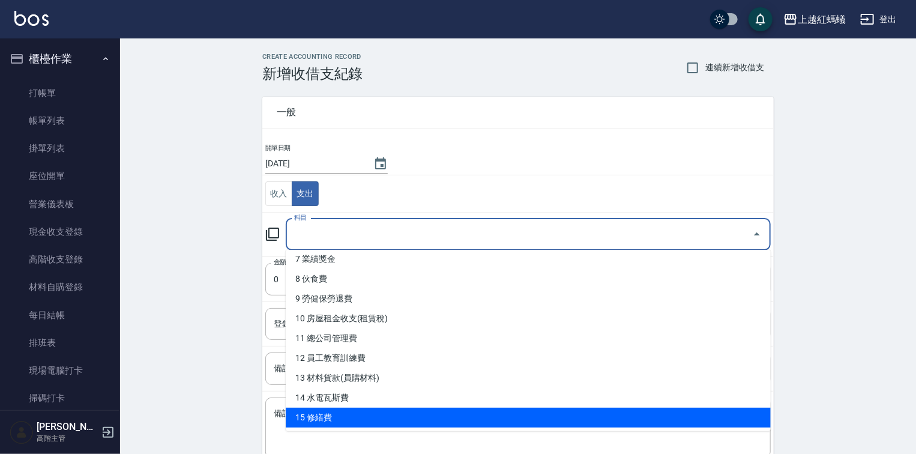
click at [358, 414] on li "15 修繕費" at bounding box center [528, 418] width 485 height 20
type input "15 修繕費"
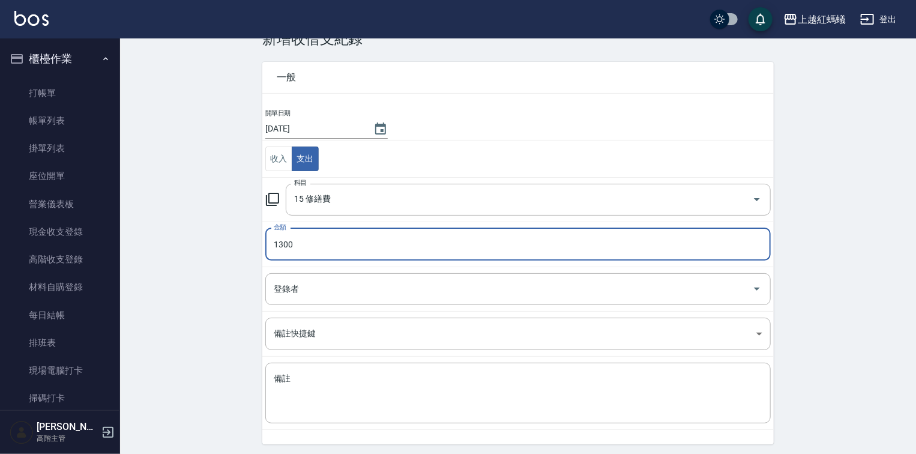
scroll to position [74, 0]
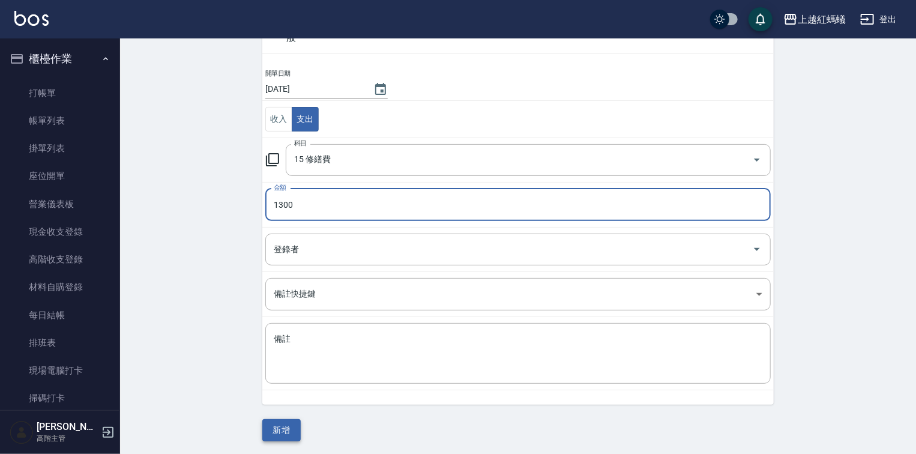
type input "1300"
click at [268, 420] on button "新增" at bounding box center [281, 430] width 38 height 22
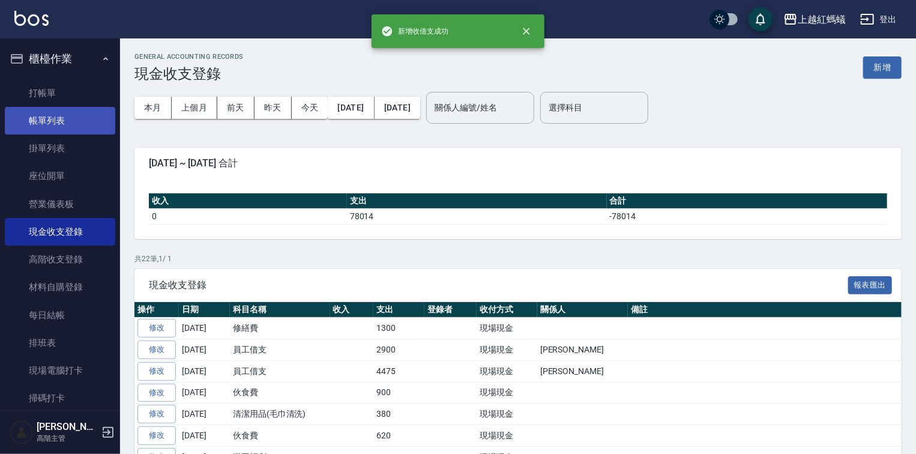
click at [48, 110] on link "帳單列表" at bounding box center [60, 121] width 110 height 28
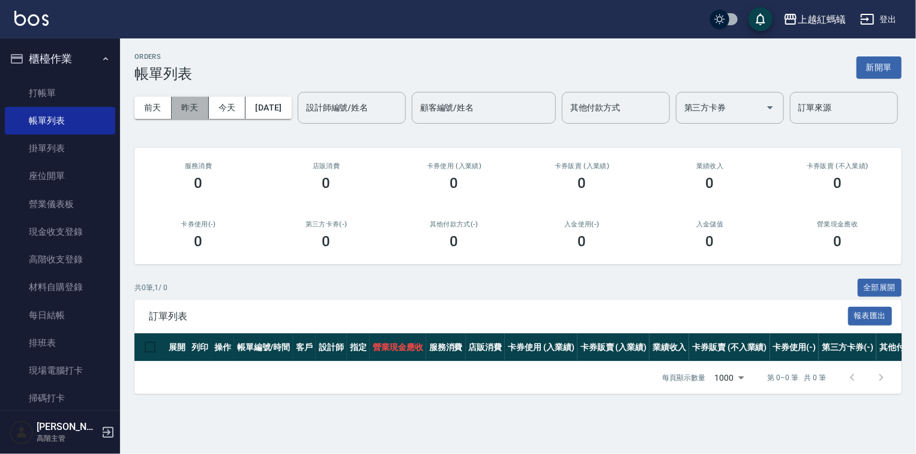
click at [199, 107] on button "昨天" at bounding box center [190, 108] width 37 height 22
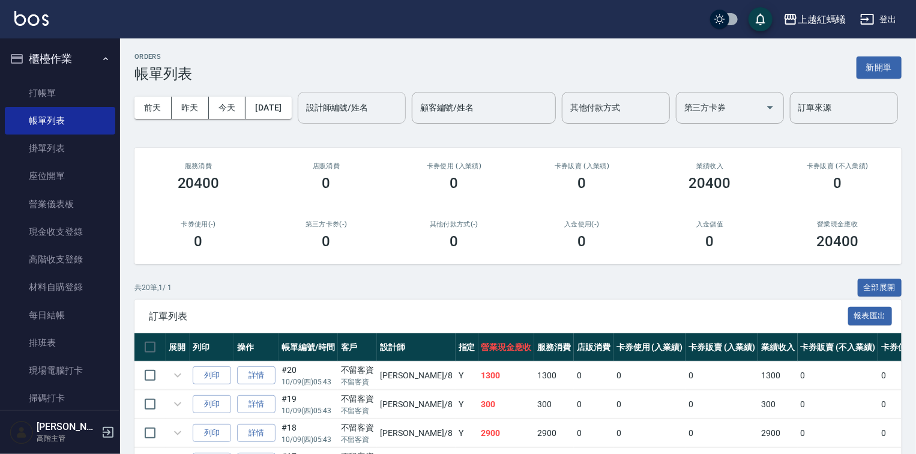
click at [298, 124] on div "設計師編號/姓名 設計師編號/姓名" at bounding box center [352, 108] width 108 height 32
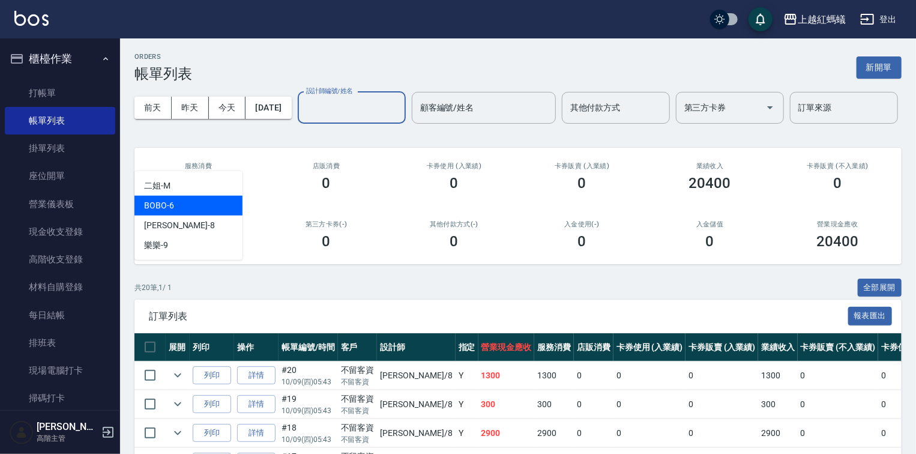
click at [197, 206] on div "BOBO -6" at bounding box center [188, 206] width 108 height 20
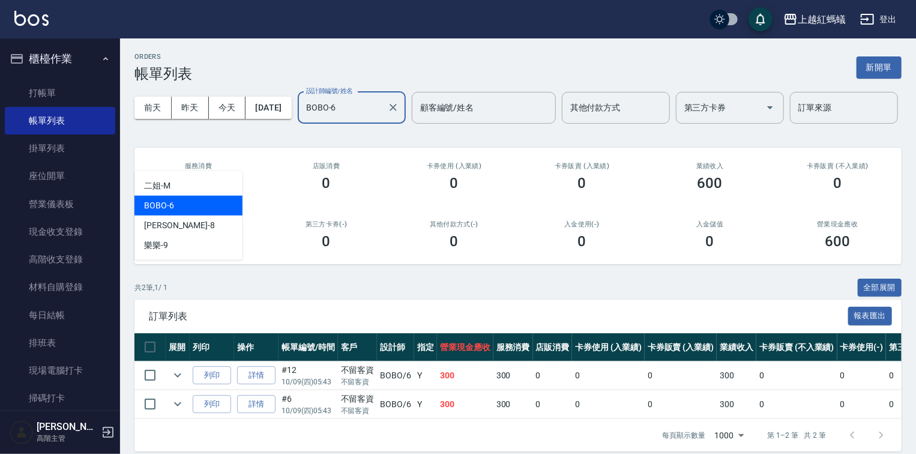
click at [303, 118] on input "BOBO-6" at bounding box center [342, 107] width 79 height 21
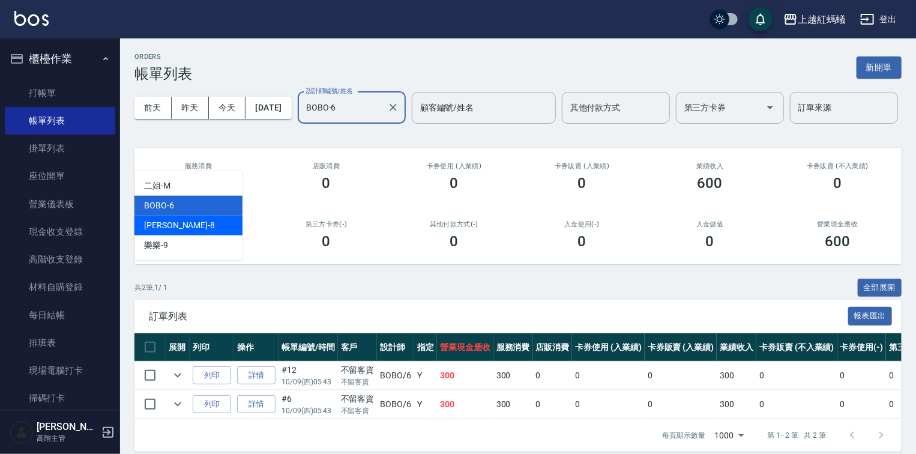
click at [180, 223] on div "[PERSON_NAME] -8" at bounding box center [188, 225] width 108 height 20
type input "[PERSON_NAME]-8"
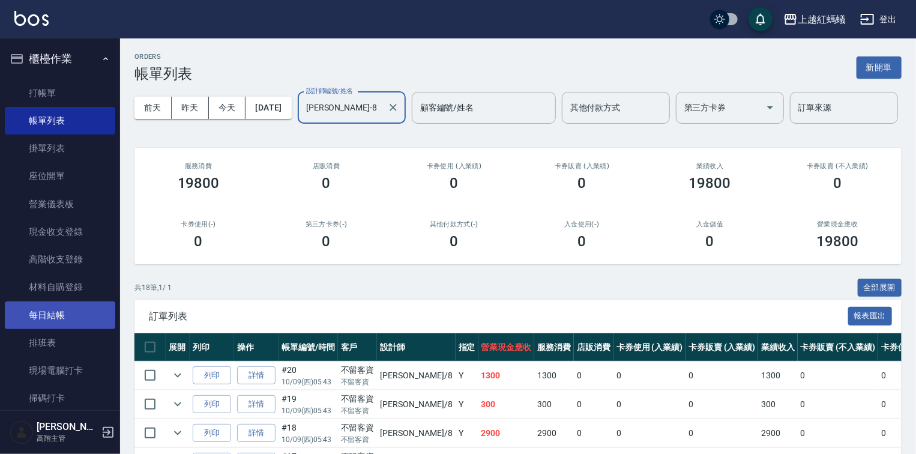
click at [61, 314] on link "每日結帳" at bounding box center [60, 315] width 110 height 28
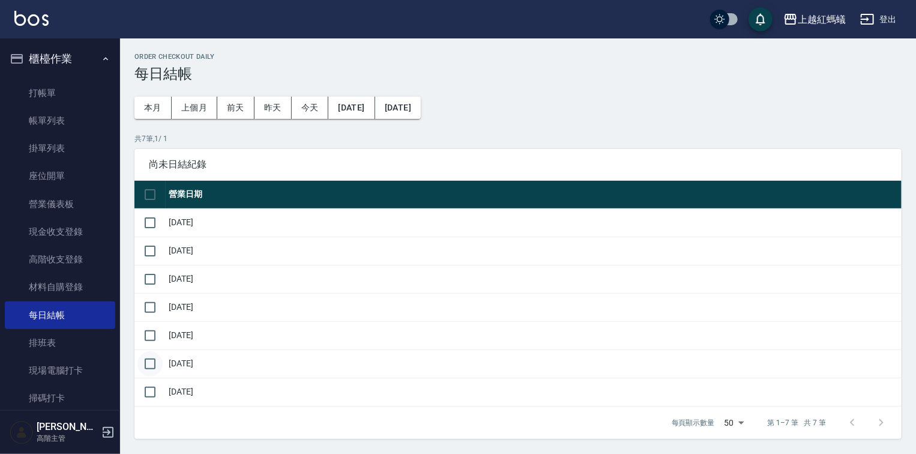
click at [146, 363] on input "checkbox" at bounding box center [149, 363] width 25 height 25
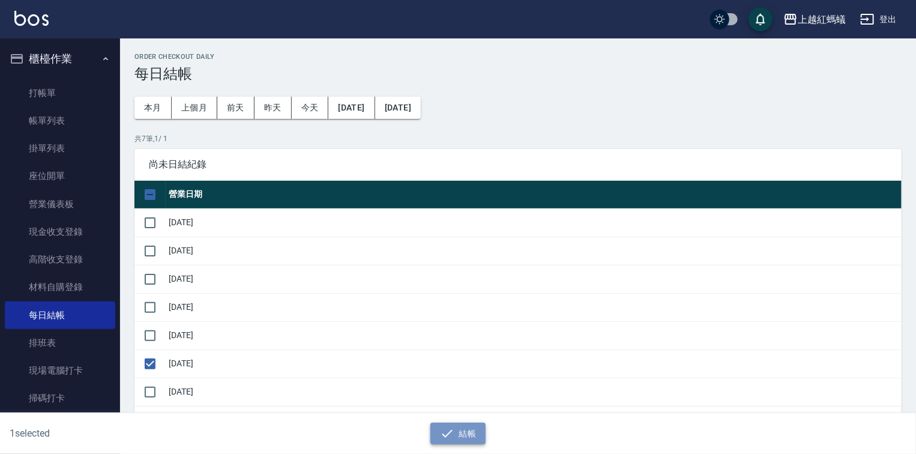
click at [467, 437] on button "結帳" at bounding box center [458, 434] width 56 height 22
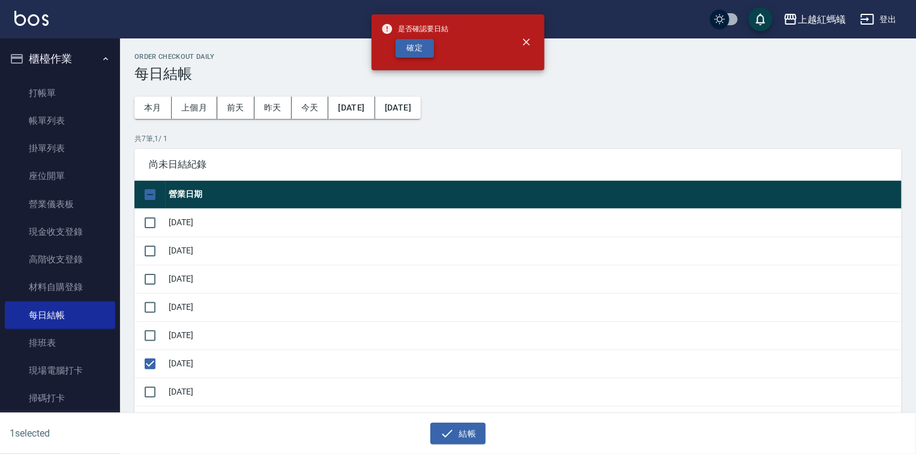
click at [411, 46] on button "確定" at bounding box center [415, 48] width 38 height 19
checkbox input "false"
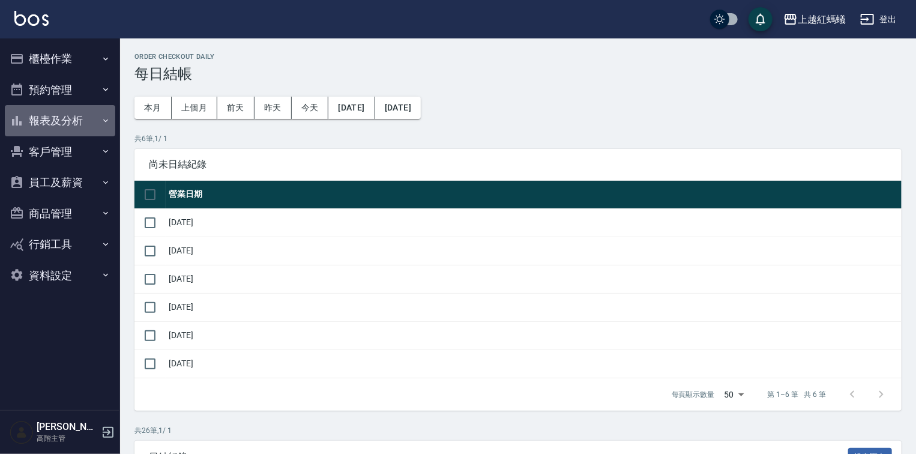
click at [66, 118] on button "報表及分析" at bounding box center [60, 120] width 110 height 31
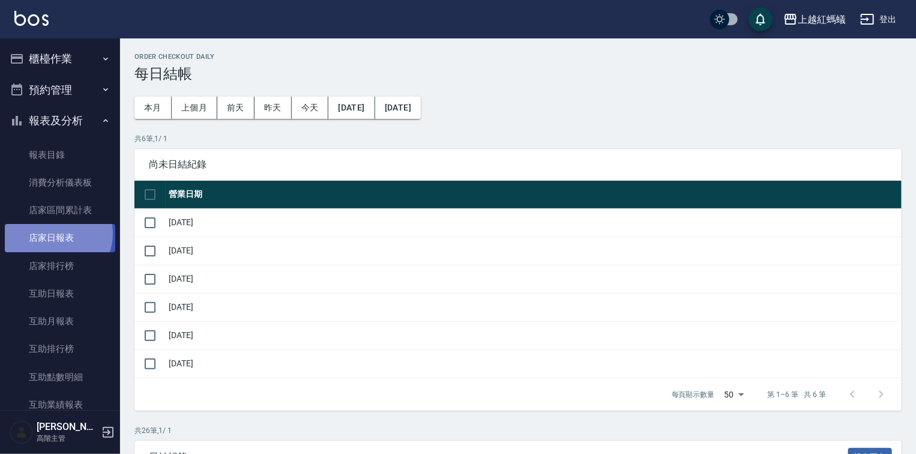
click at [53, 233] on link "店家日報表" at bounding box center [60, 238] width 110 height 28
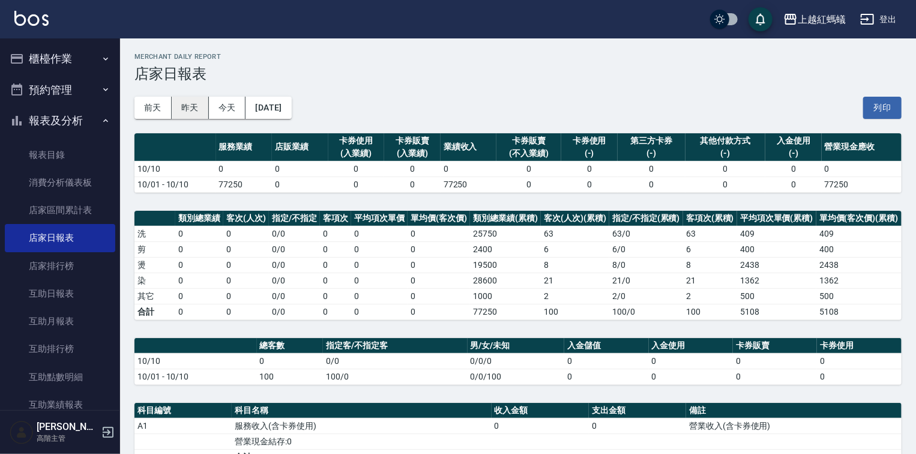
click at [205, 113] on button "昨天" at bounding box center [190, 108] width 37 height 22
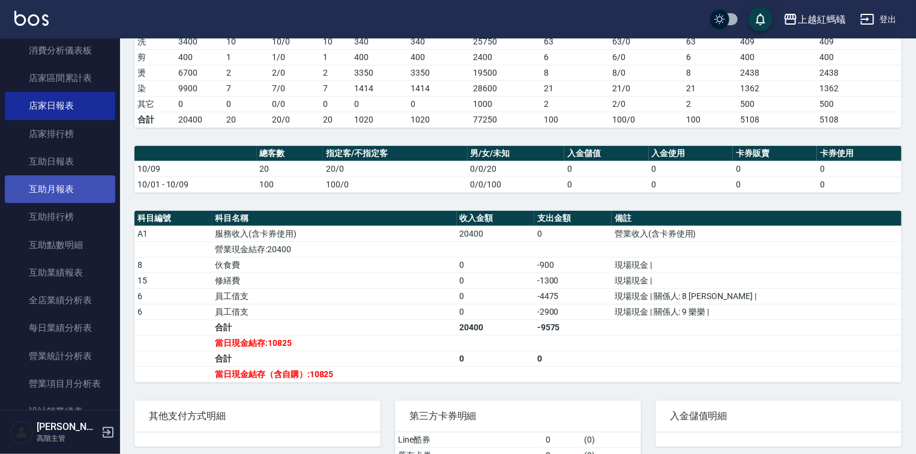
scroll to position [288, 0]
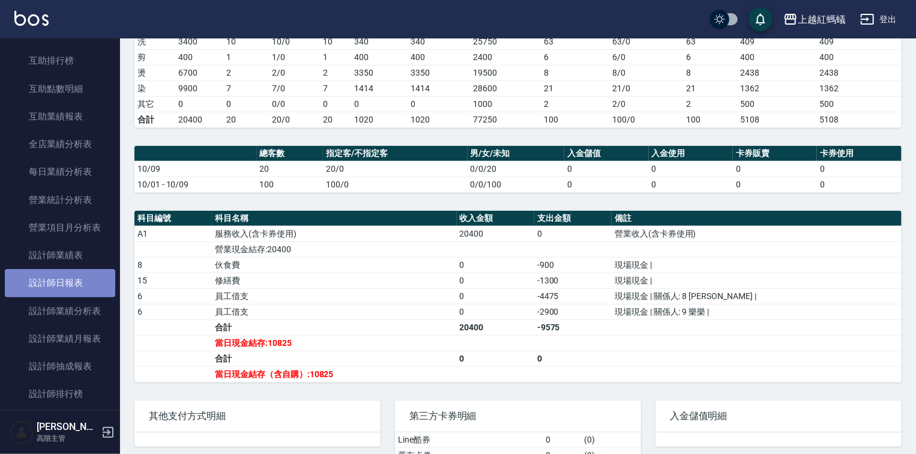
click at [73, 281] on link "設計師日報表" at bounding box center [60, 283] width 110 height 28
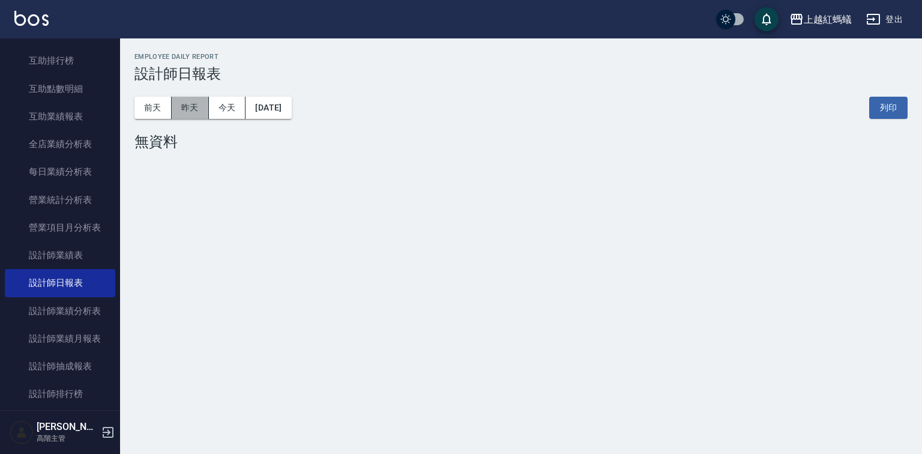
click at [195, 104] on button "昨天" at bounding box center [190, 108] width 37 height 22
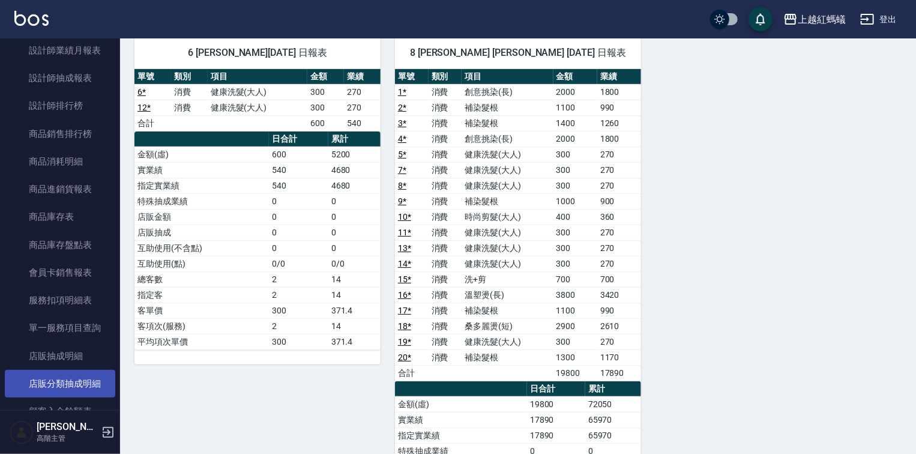
scroll to position [816, 0]
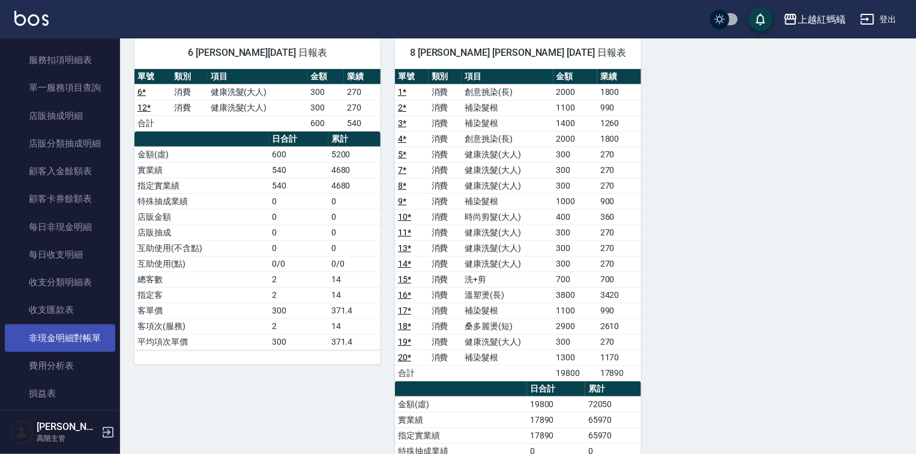
drag, startPoint x: 70, startPoint y: 364, endPoint x: 82, endPoint y: 339, distance: 27.7
click at [70, 363] on link "費用分析表" at bounding box center [60, 366] width 110 height 28
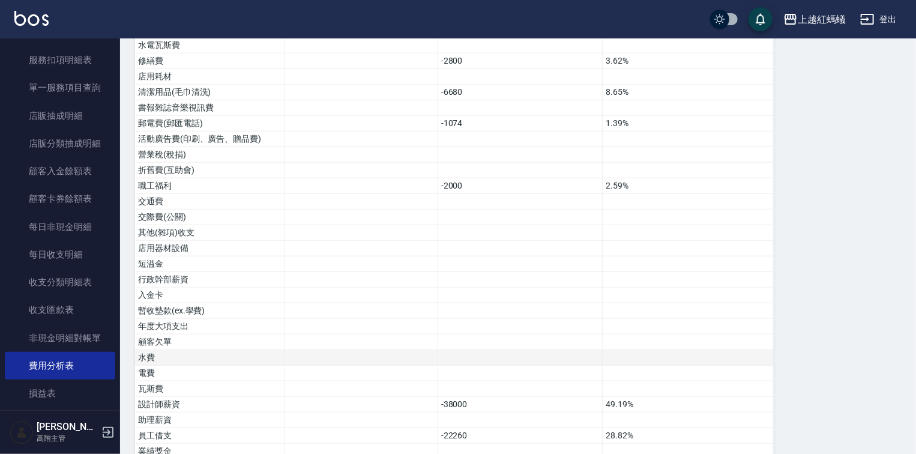
scroll to position [582, 0]
